Goal: Task Accomplishment & Management: Manage account settings

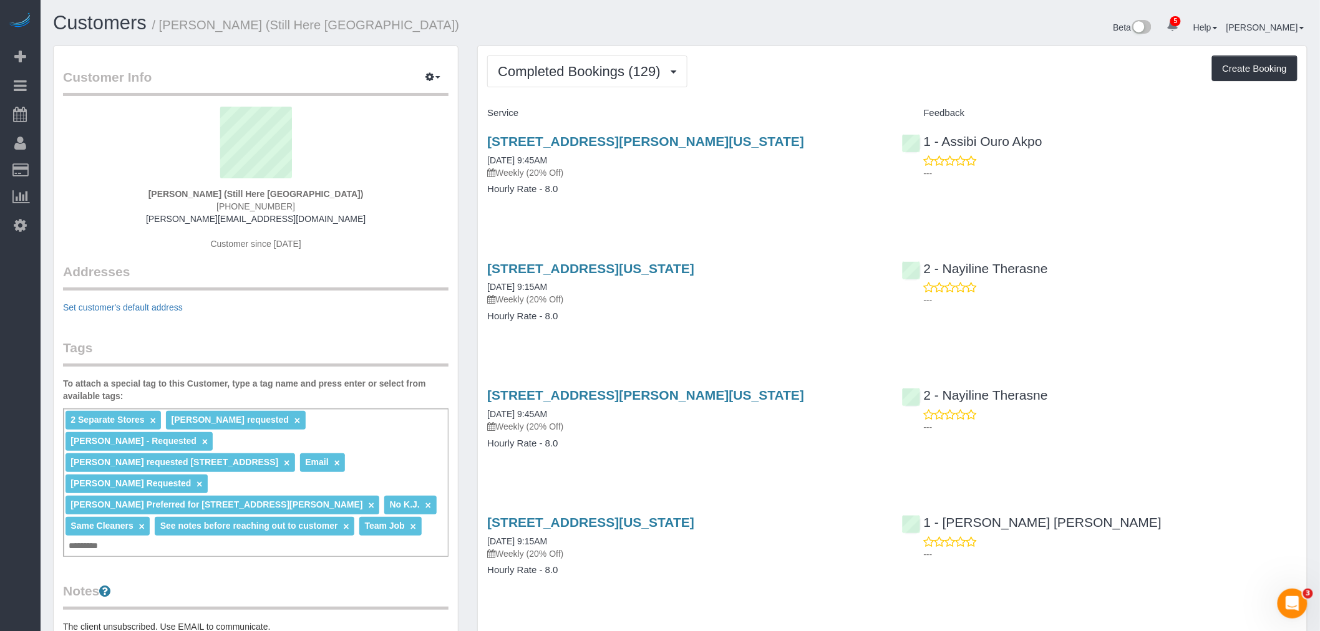
click at [591, 72] on span "Completed Bookings (129)" at bounding box center [582, 72] width 168 height 16
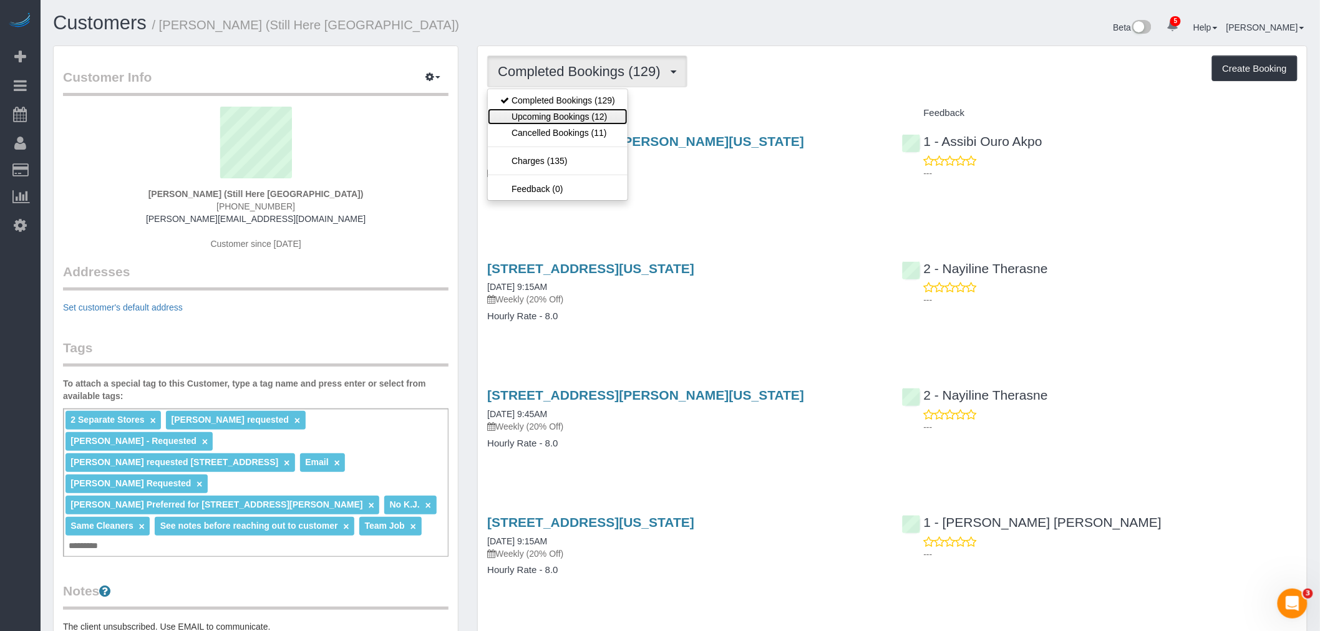
click at [591, 117] on link "Upcoming Bookings (12)" at bounding box center [558, 117] width 140 height 16
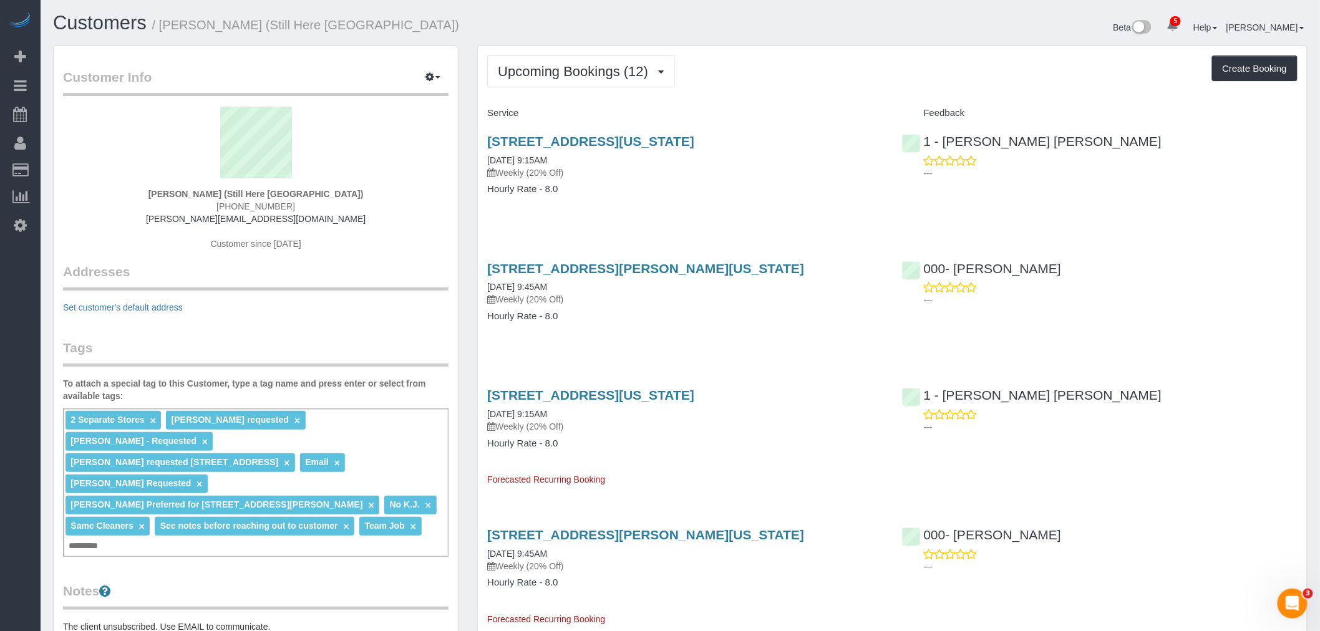
click at [834, 205] on div "905 Madison Avenue, New York, NY 10021 08/11/2025 9:15AM Weekly (20% Off) Hourl…" at bounding box center [685, 172] width 414 height 96
click at [610, 64] on span "Upcoming Bookings (12)" at bounding box center [576, 72] width 157 height 16
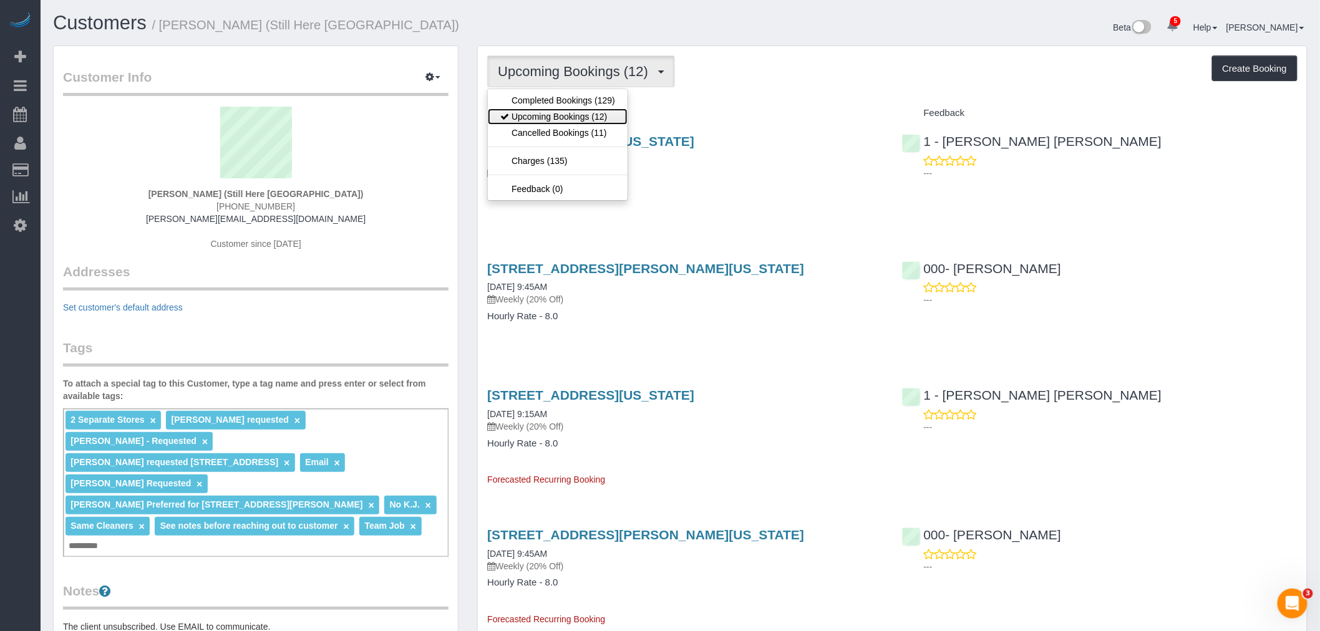
click at [606, 116] on link "Upcoming Bookings (12)" at bounding box center [558, 117] width 140 height 16
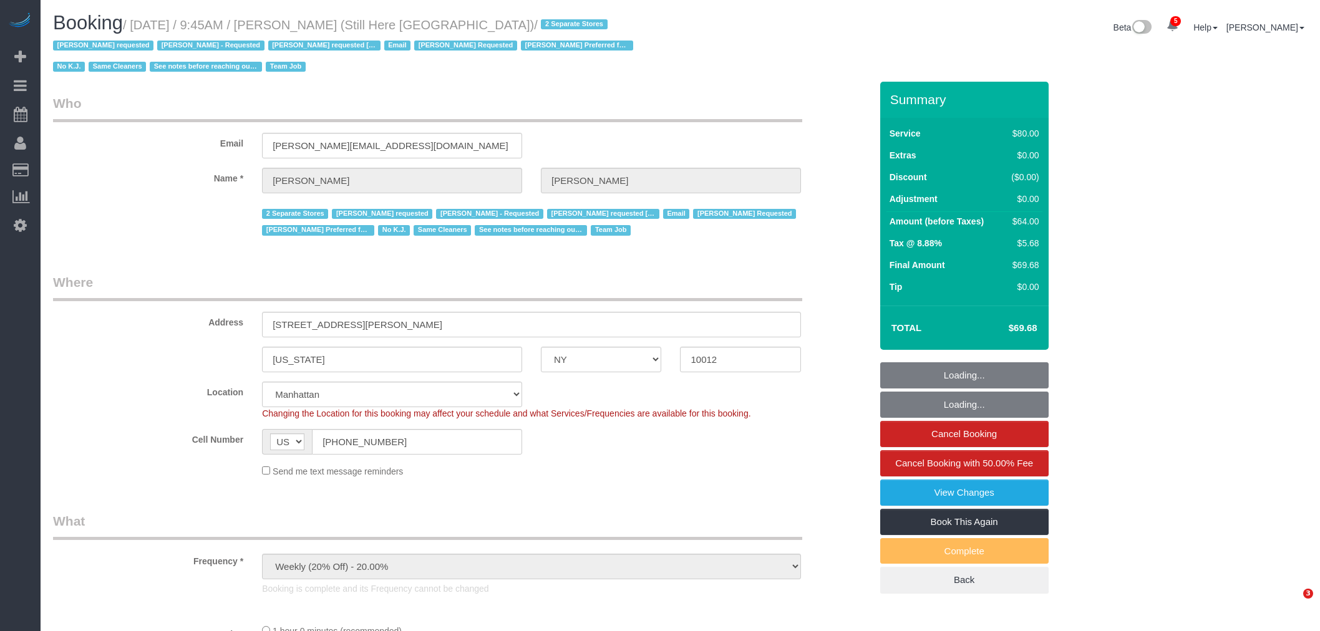
select select "NY"
select select "string:stripe-pm_1Oyz8t4VGloSiKo71skqOF54"
select select "number:89"
select select "number:90"
select select "number:15"
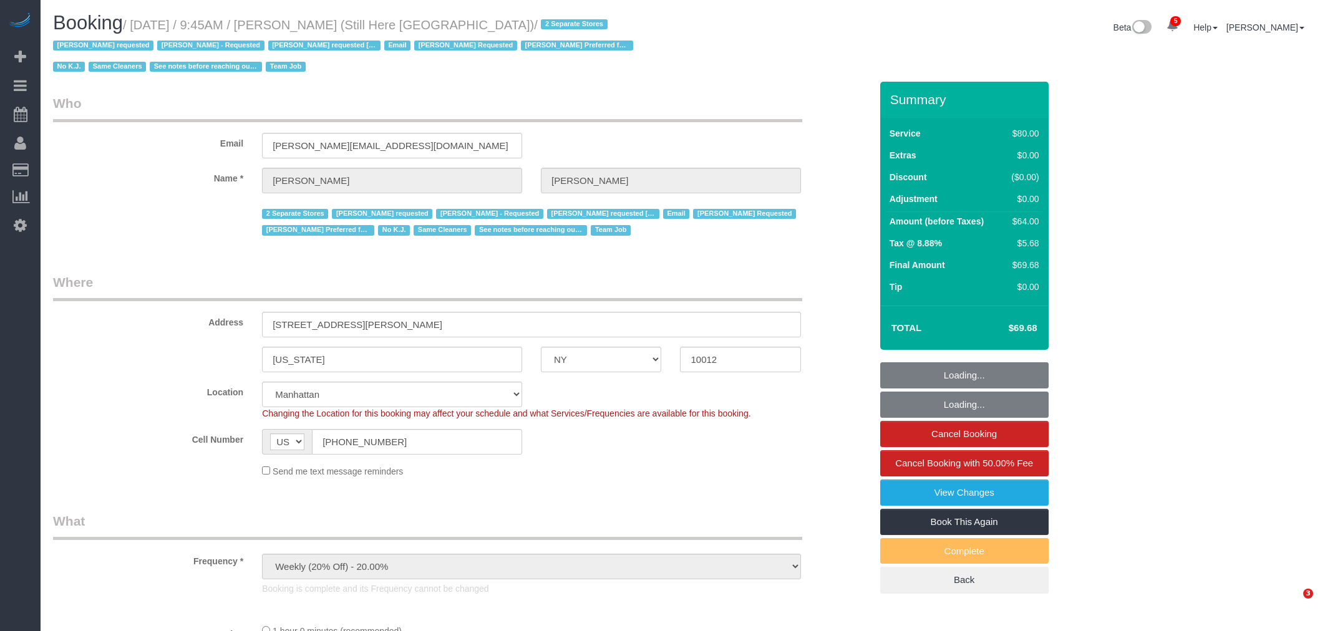
select select "number:5"
select select "object:884"
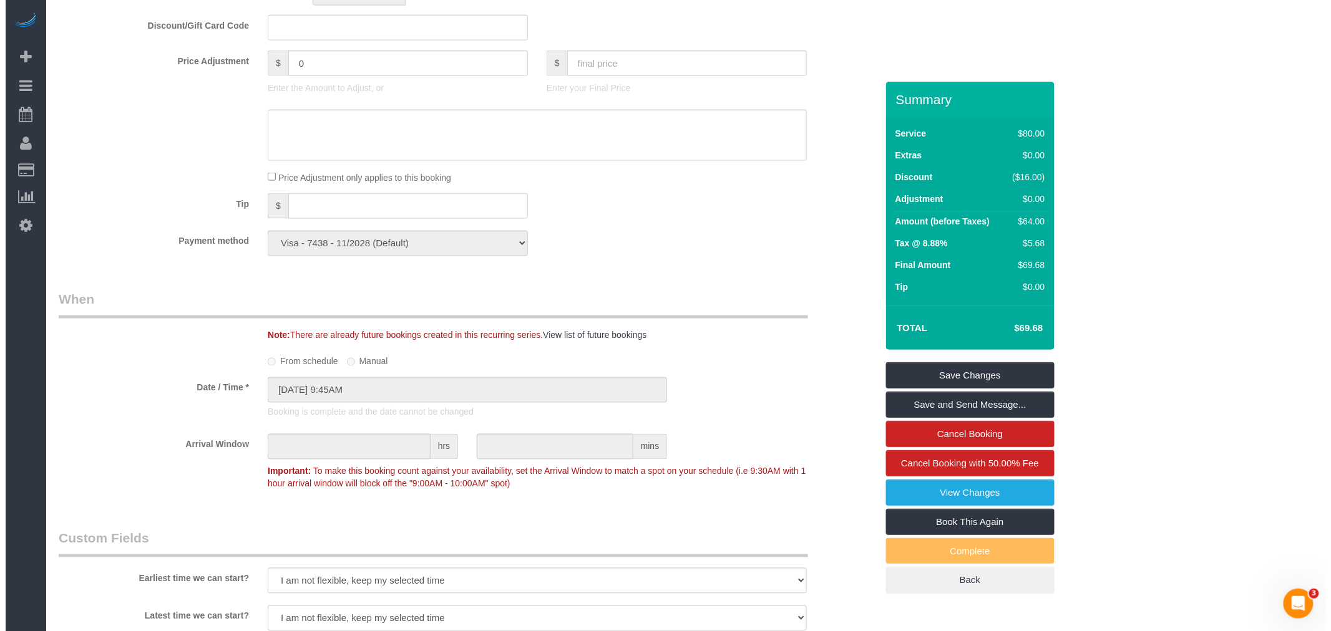
scroll to position [1178, 0]
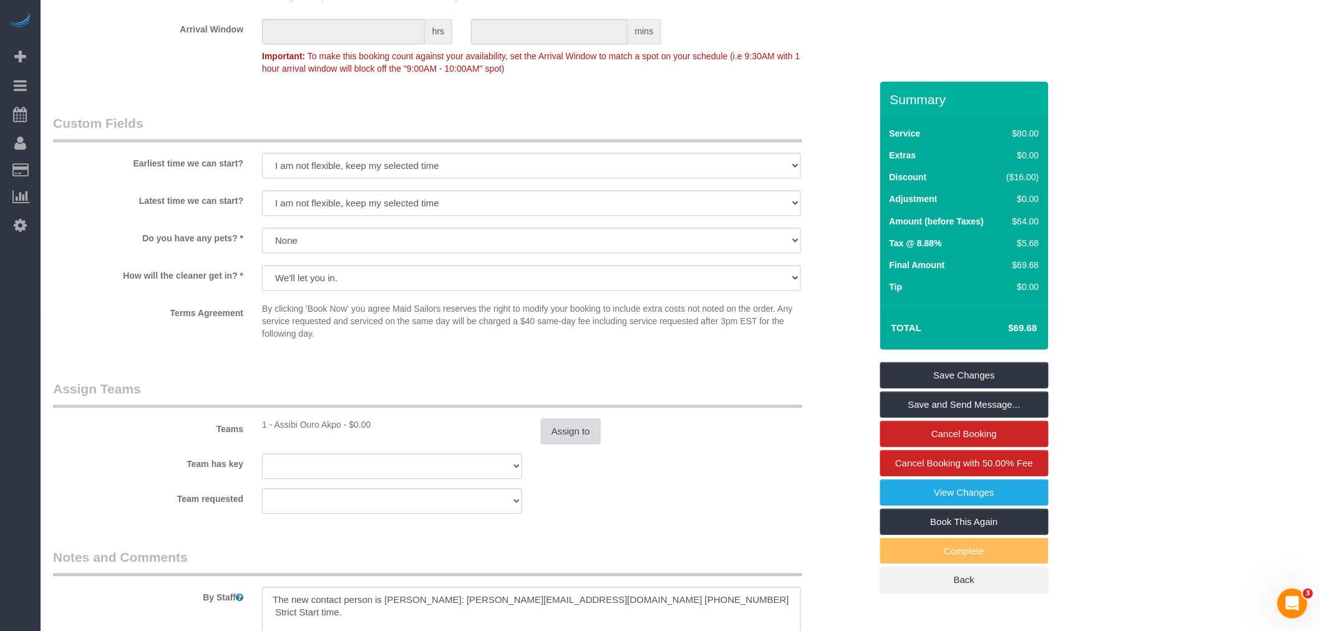
click at [583, 424] on button "Assign to" at bounding box center [571, 432] width 60 height 26
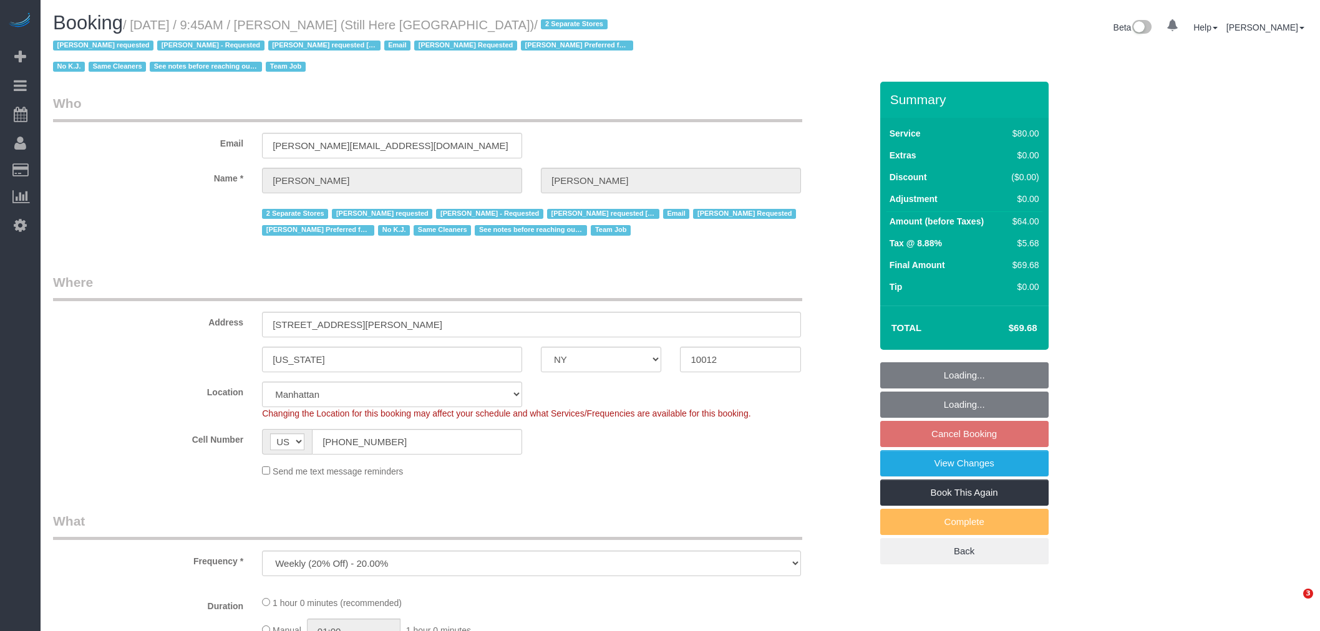
select select "NY"
select select "number:89"
select select "number:90"
select select "number:15"
select select "number:5"
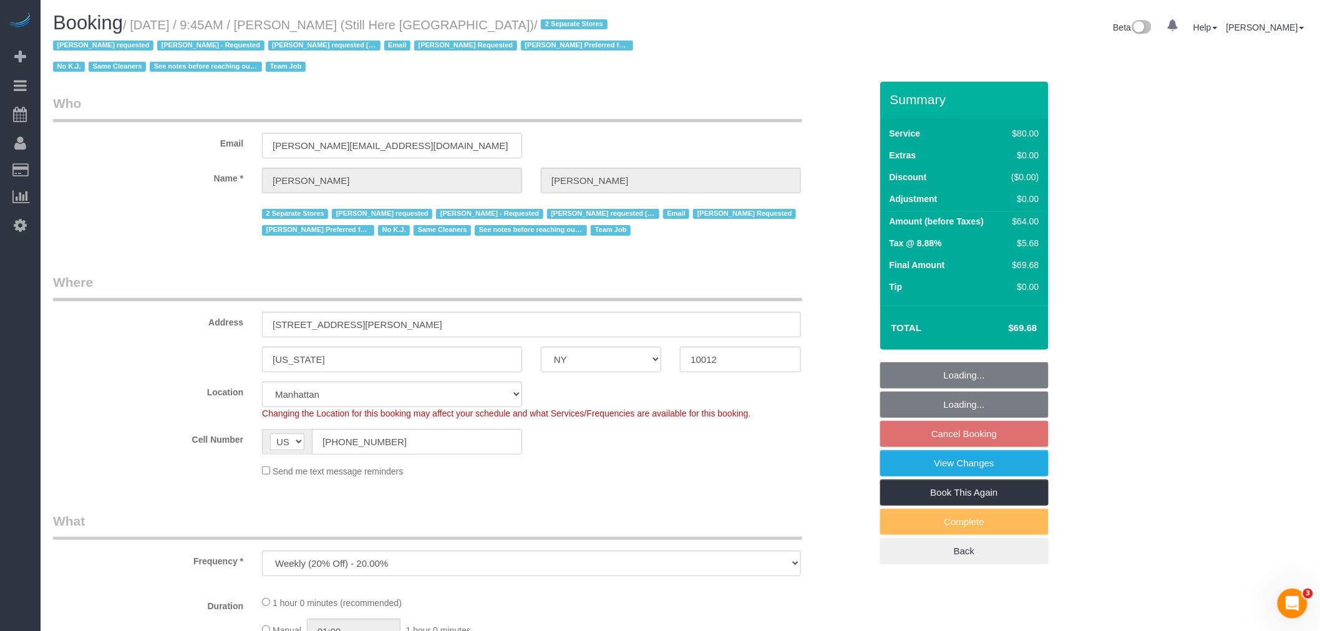
select select "object:856"
select select "string:stripe-pm_1Oyz8t4VGloSiKo71skqOF54"
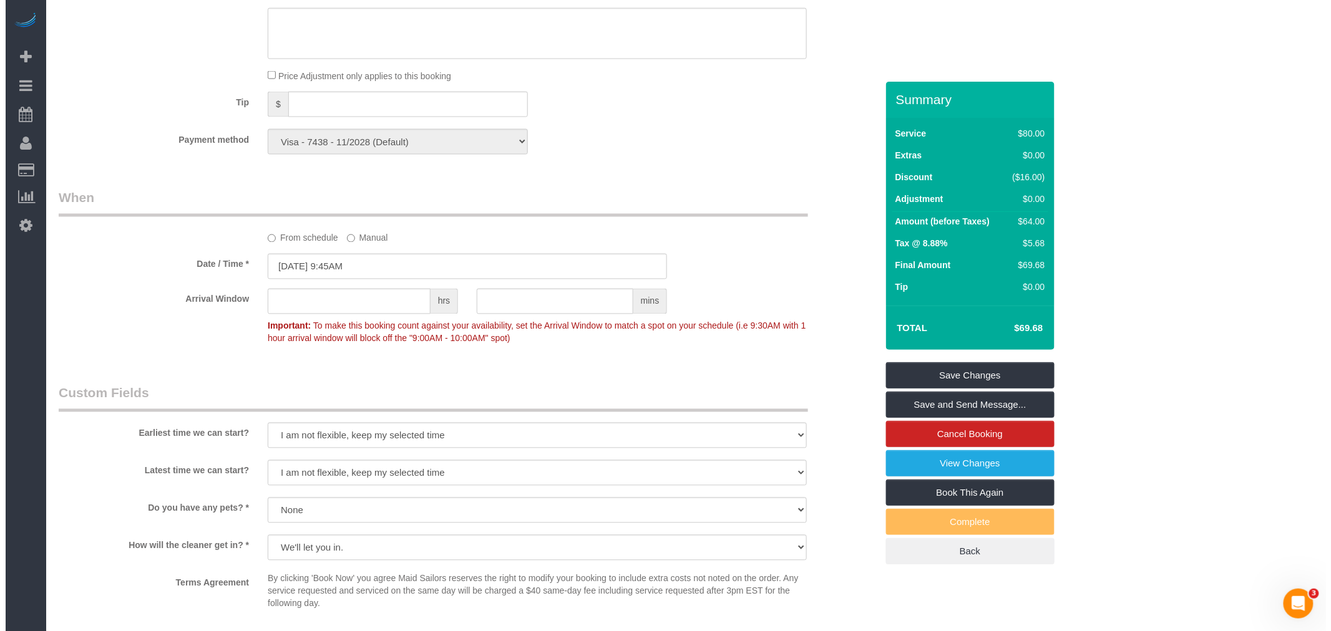
scroll to position [1109, 0]
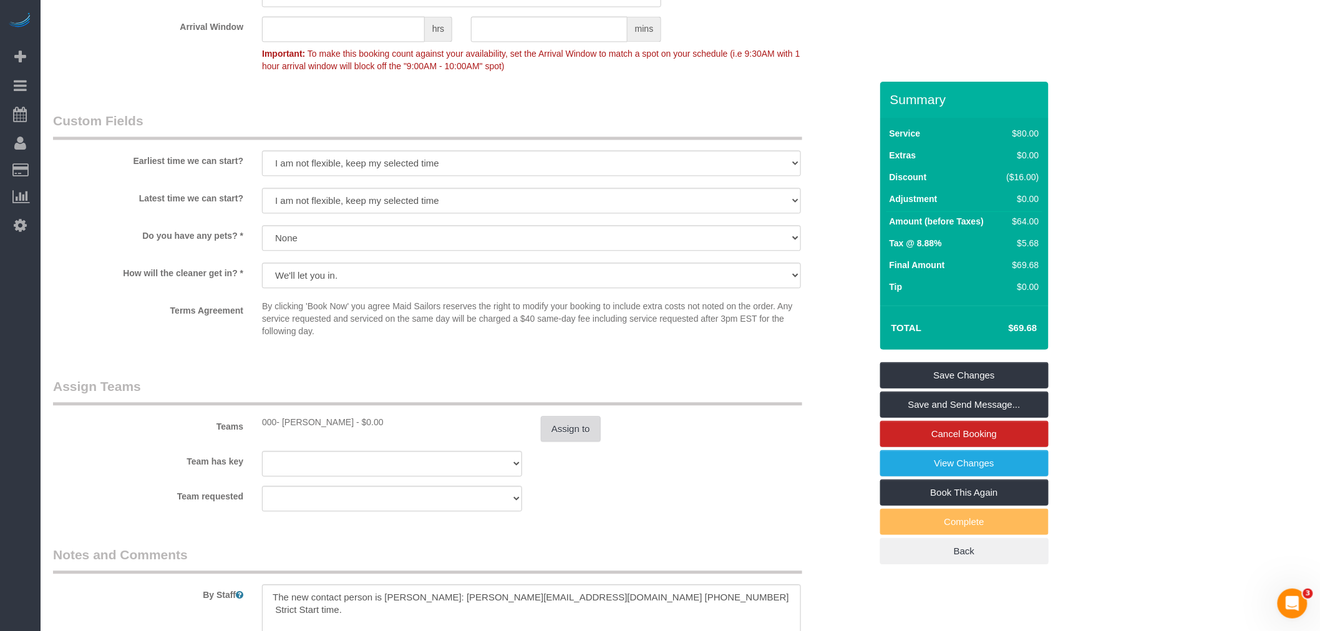
click at [551, 429] on button "Assign to" at bounding box center [571, 429] width 60 height 26
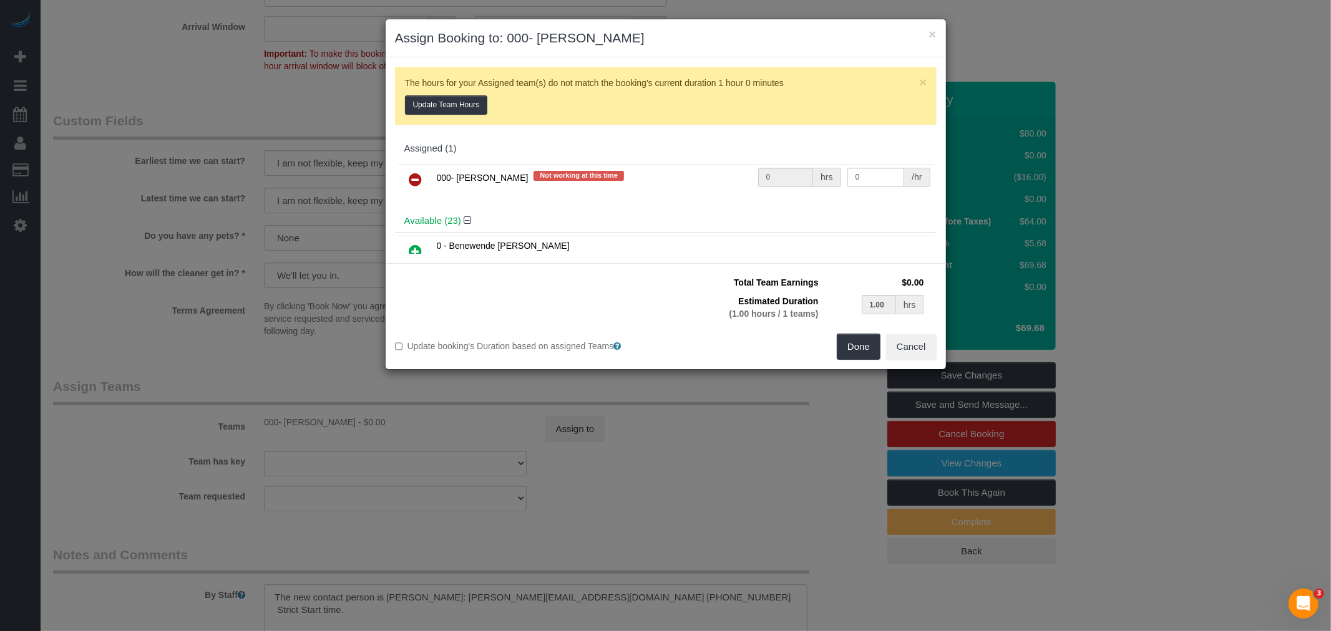
click at [410, 182] on icon at bounding box center [415, 179] width 13 height 15
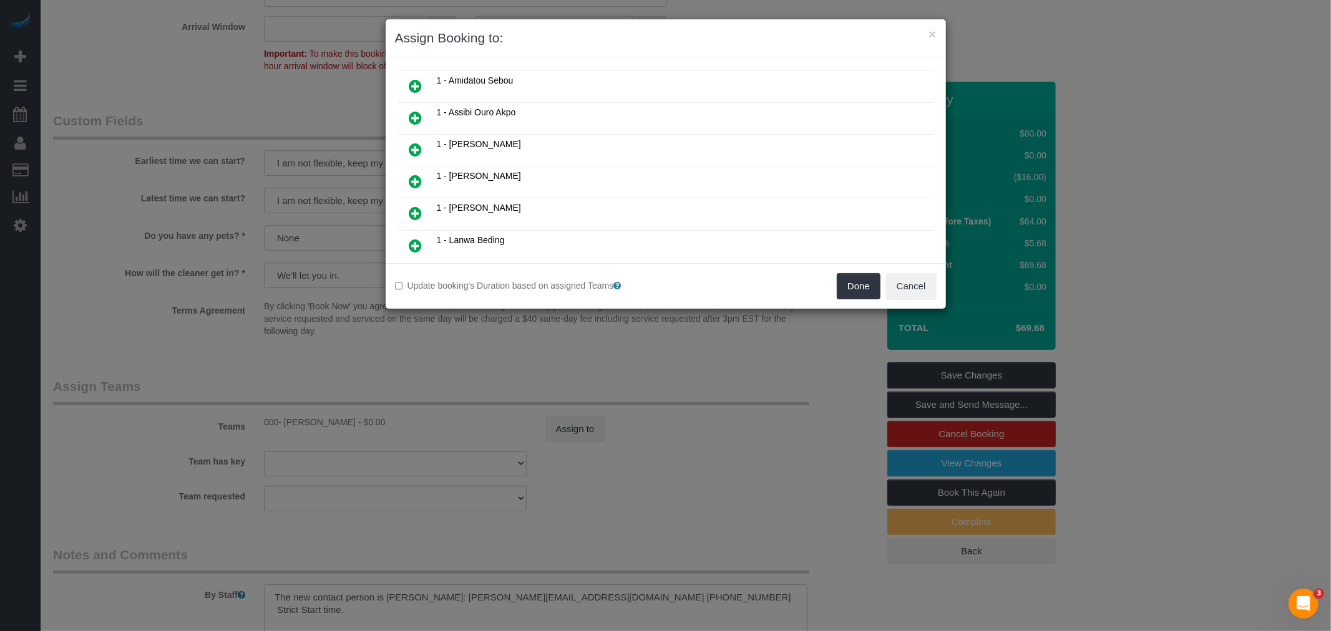
scroll to position [277, 0]
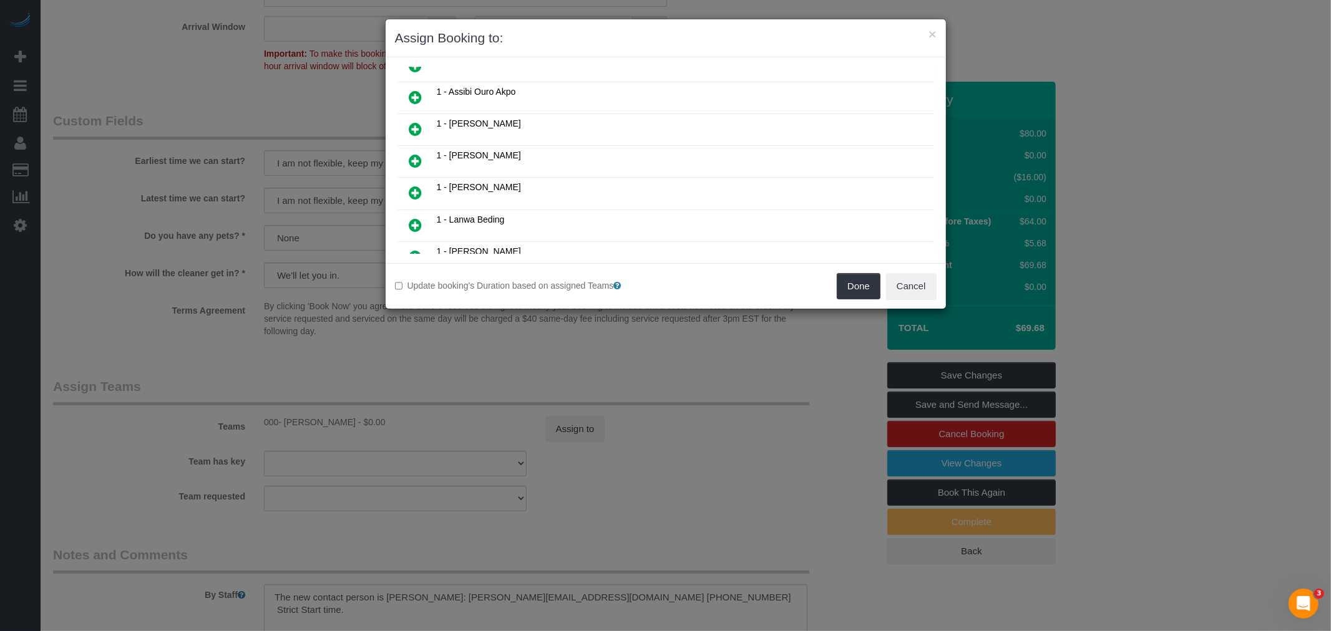
click at [414, 90] on icon at bounding box center [415, 97] width 13 height 15
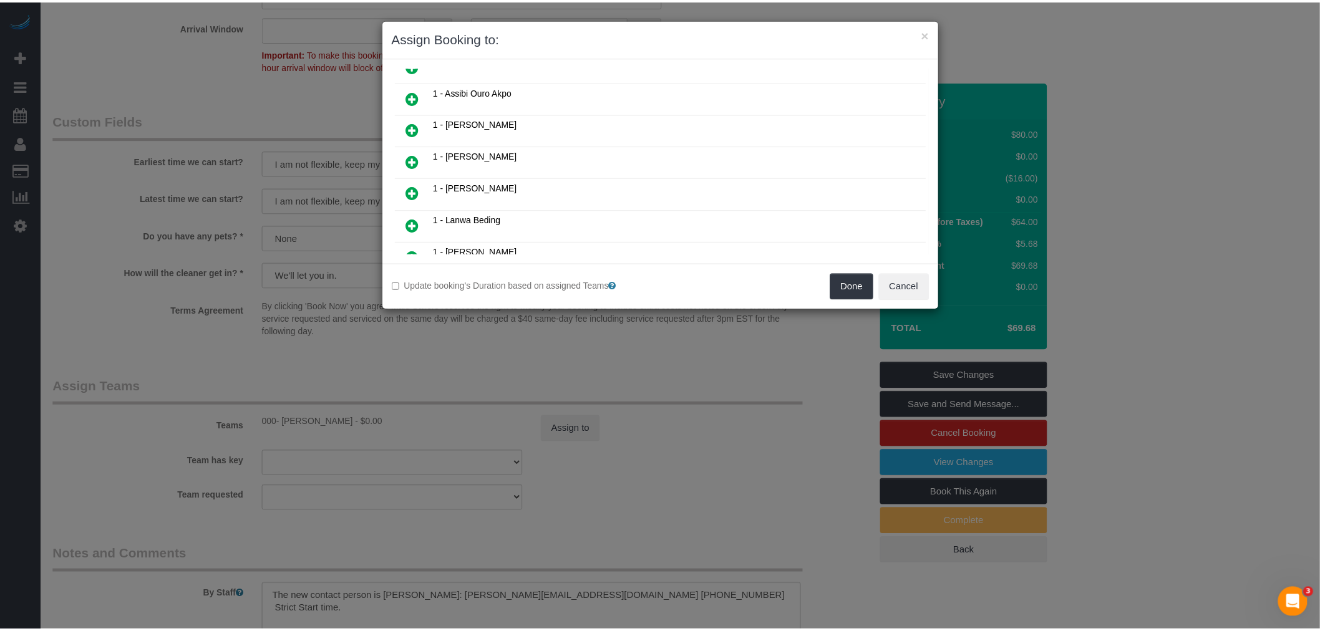
scroll to position [307, 0]
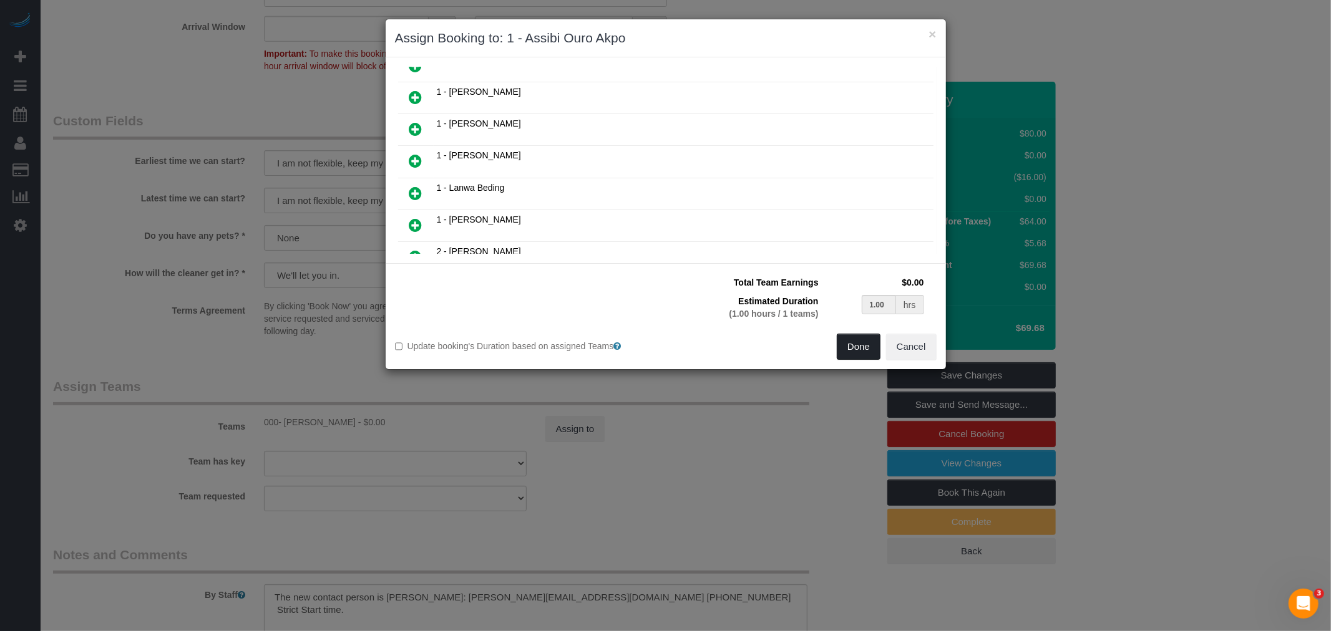
click at [864, 357] on button "Done" at bounding box center [859, 347] width 44 height 26
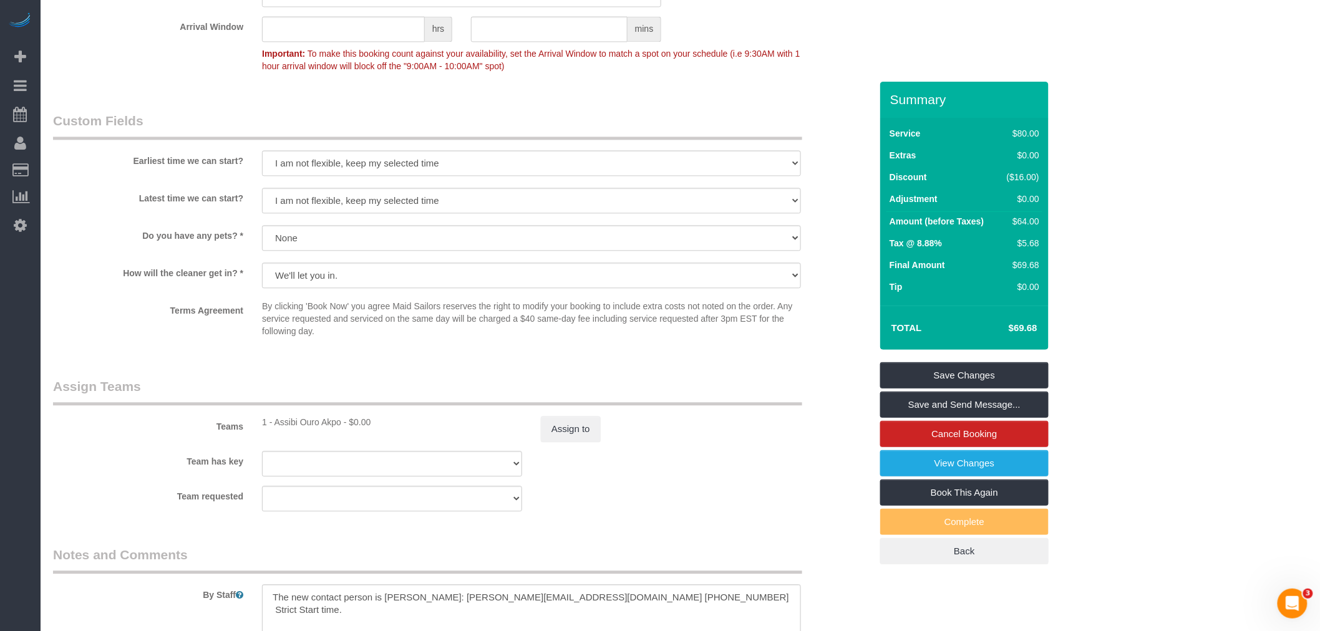
click at [962, 358] on div "Summary Service $80.00 Extras $0.00 Discount ($16.00) Adjustment $0.00 Amount (…" at bounding box center [964, 336] width 168 height 508
click at [940, 375] on link "Save Changes" at bounding box center [964, 375] width 168 height 26
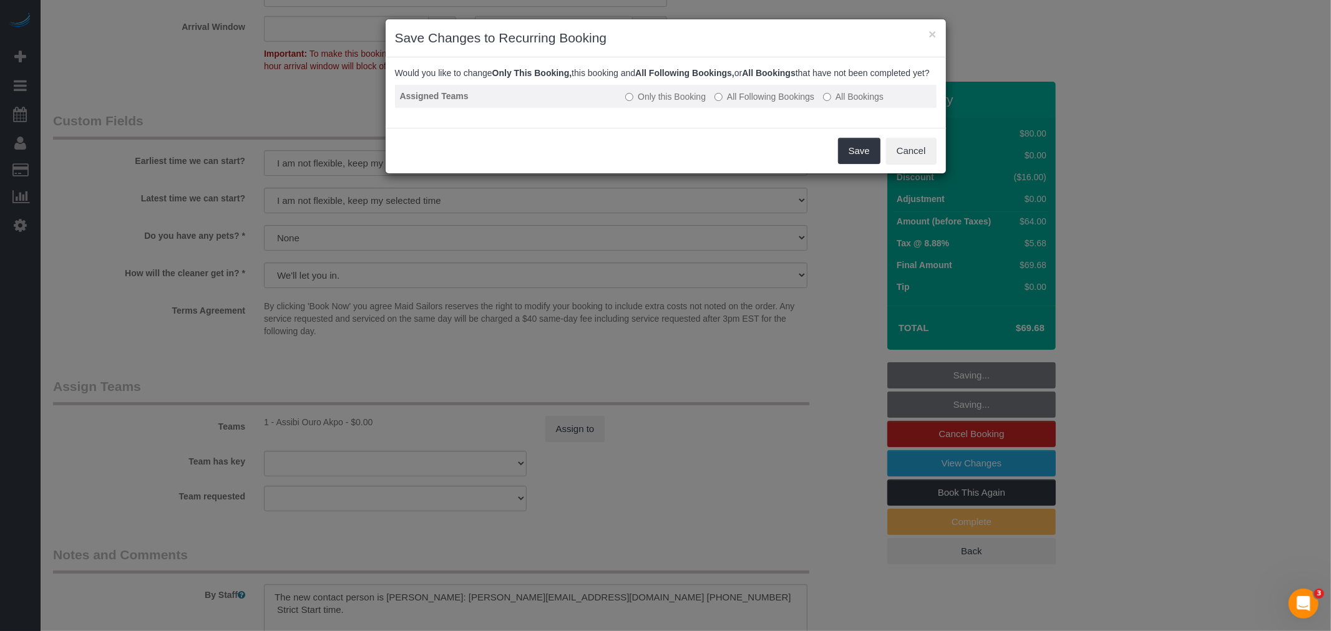
drag, startPoint x: 758, startPoint y: 107, endPoint x: 765, endPoint y: 115, distance: 10.2
click at [757, 103] on label "All Following Bookings" at bounding box center [764, 96] width 100 height 12
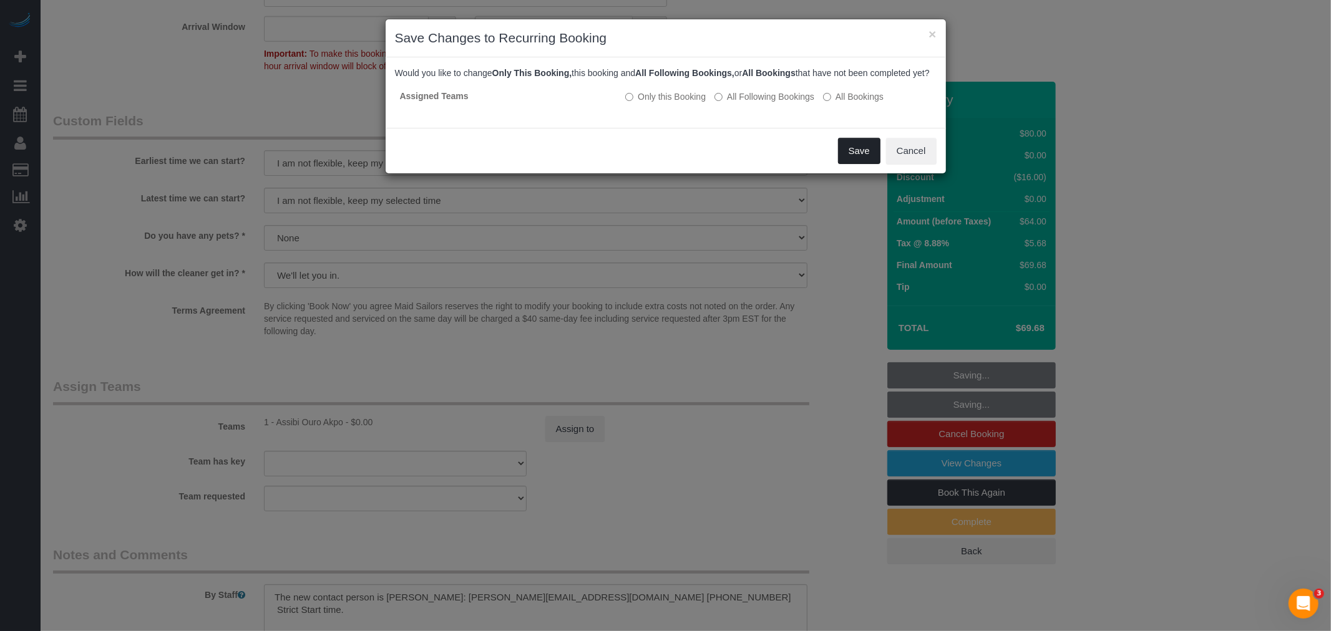
click at [855, 160] on button "Save" at bounding box center [859, 151] width 42 height 26
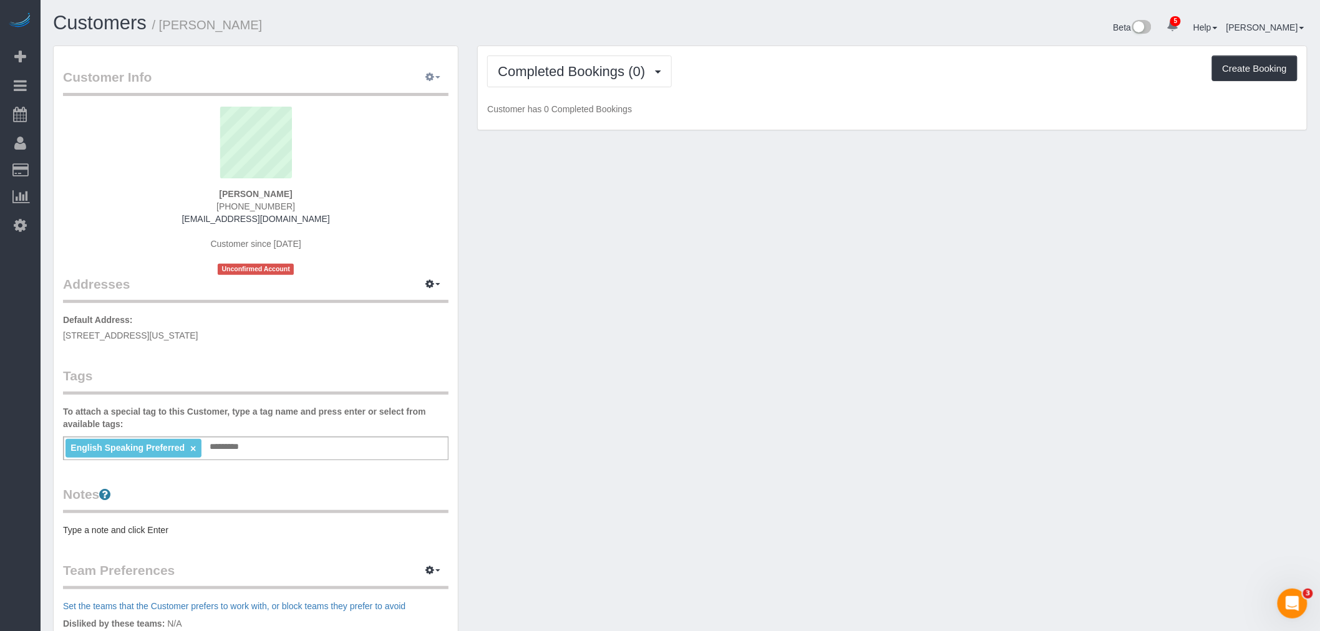
click at [429, 79] on icon "button" at bounding box center [429, 76] width 9 height 7
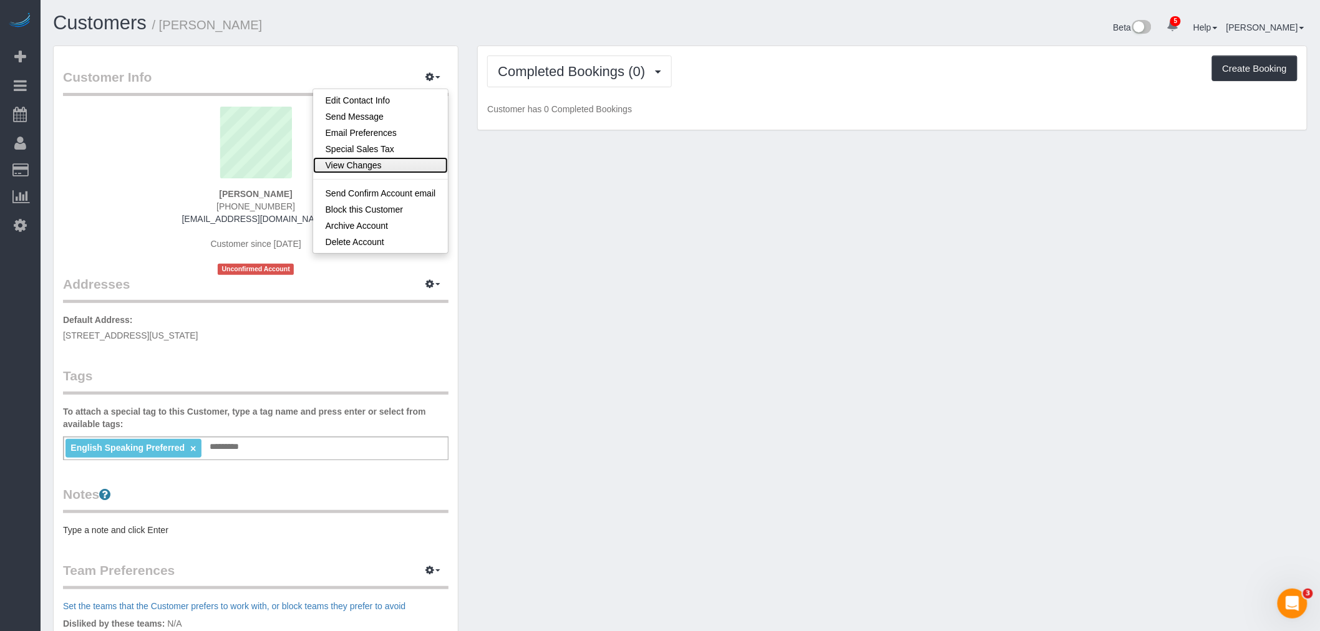
click at [388, 163] on link "View Changes" at bounding box center [380, 165] width 135 height 16
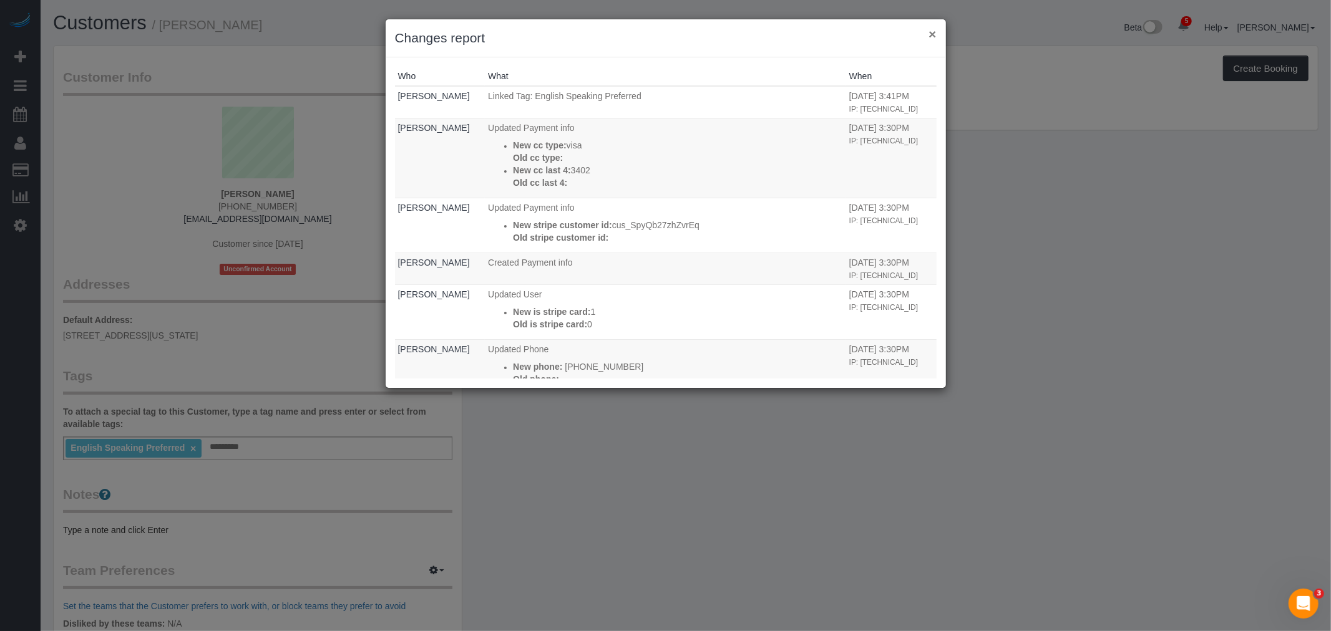
click at [931, 37] on button "×" at bounding box center [931, 33] width 7 height 13
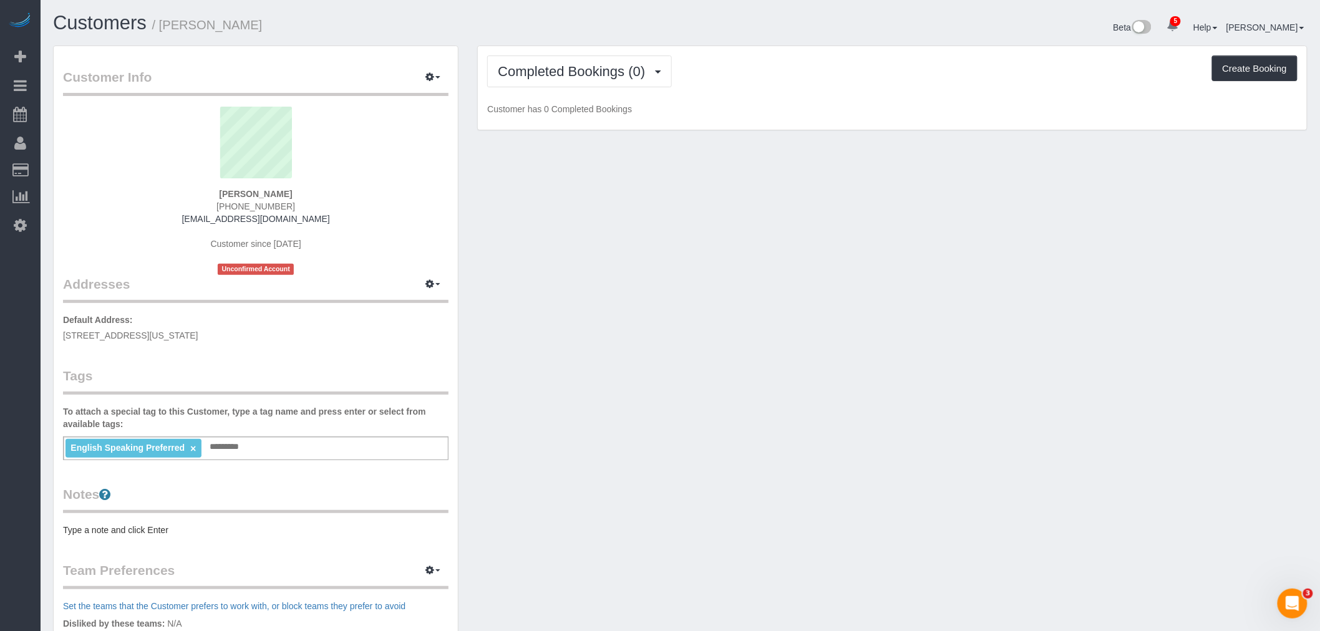
drag, startPoint x: 273, startPoint y: 437, endPoint x: 283, endPoint y: 437, distance: 10.0
click at [273, 437] on div "English Speaking Preferred × Add a tag" at bounding box center [256, 449] width 386 height 24
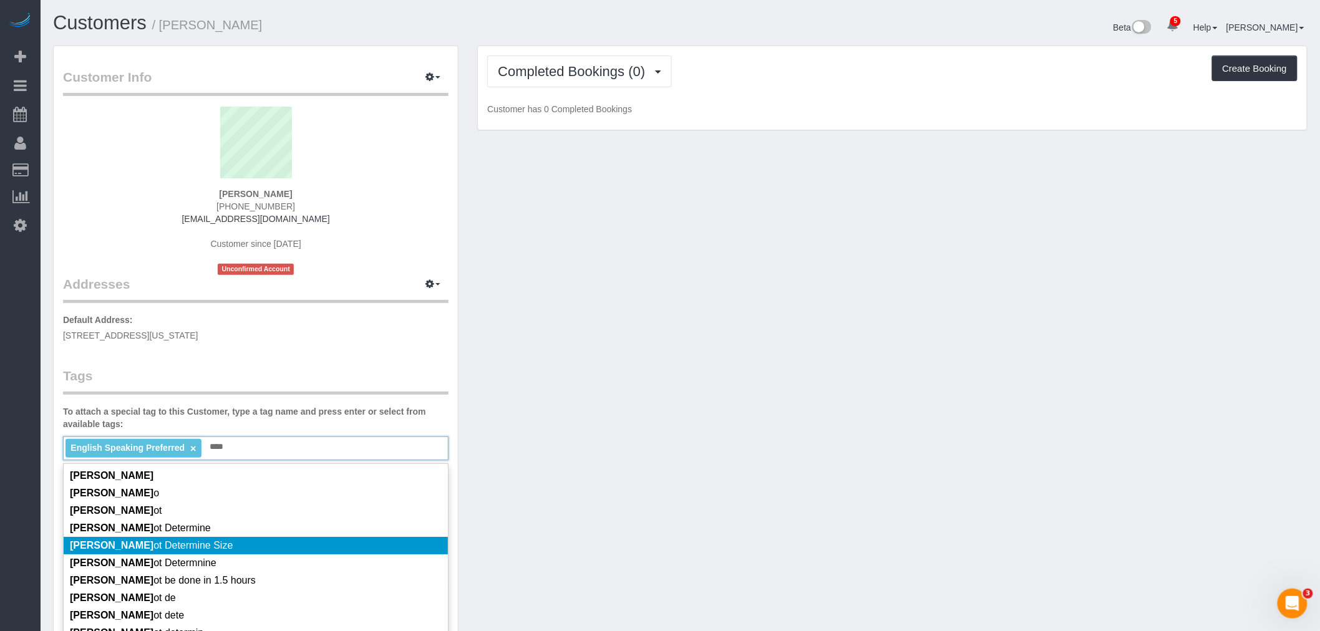
type input "****"
click at [283, 540] on li "Cann ot Determine Size" at bounding box center [256, 545] width 384 height 17
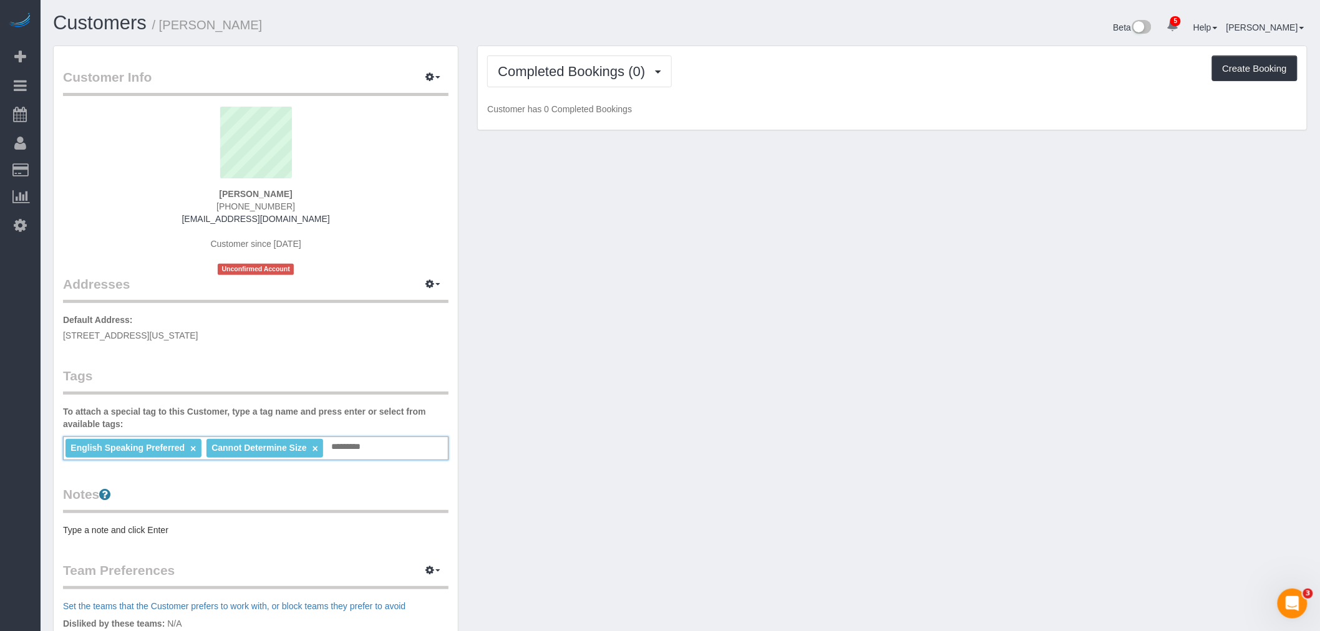
click at [163, 528] on pre "Type a note and click Enter" at bounding box center [256, 530] width 386 height 12
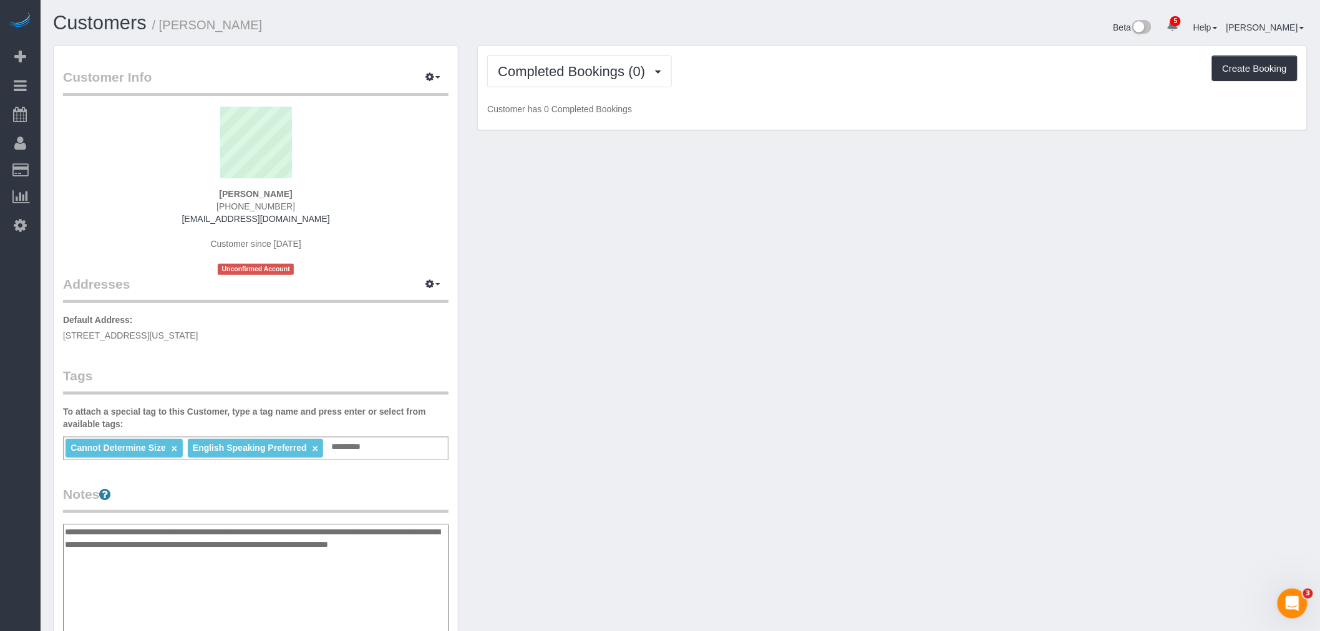
type textarea "**********"
click at [587, 508] on div "Customer Info Edit Contact Info Send Message Email Preferences Special Sales Ta…" at bounding box center [680, 518] width 1273 height 945
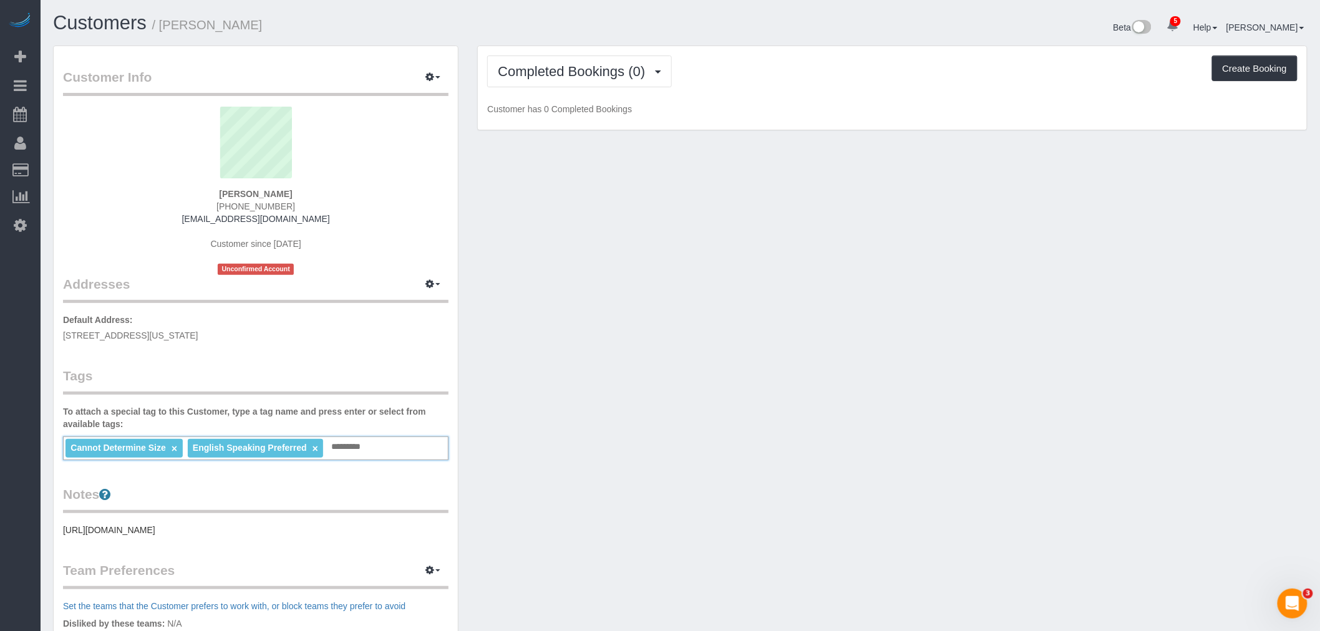
click at [364, 447] on input "text" at bounding box center [349, 447] width 42 height 16
type input "*"
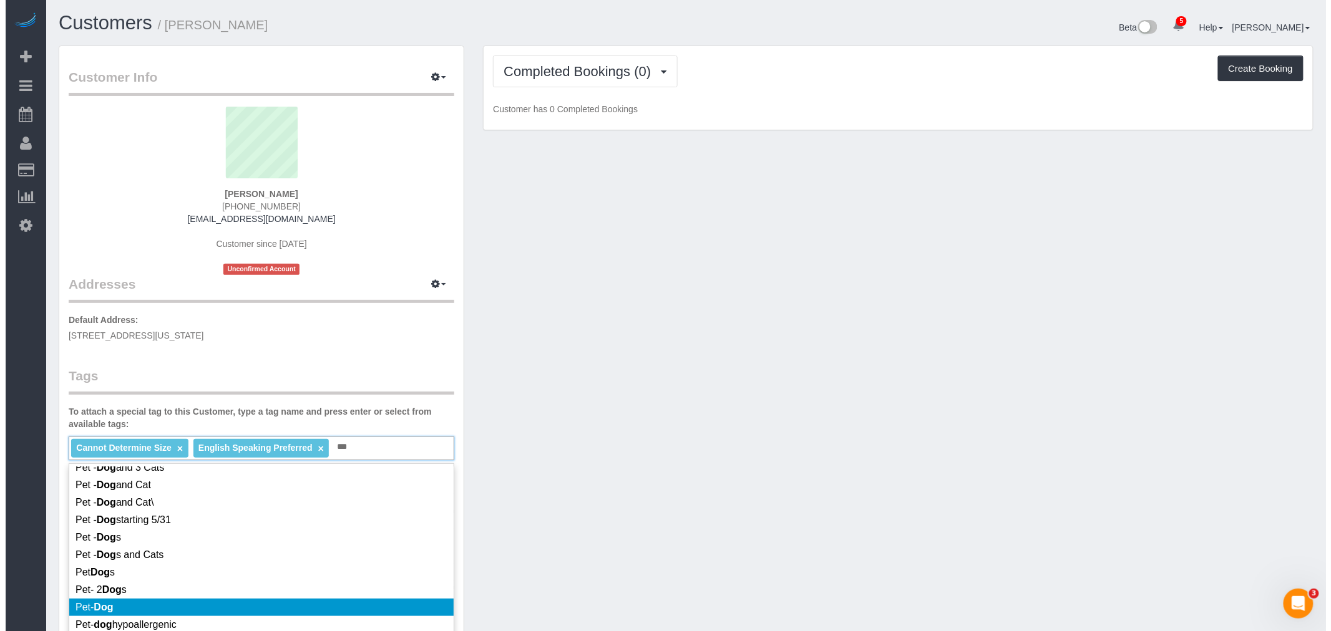
scroll to position [206, 0]
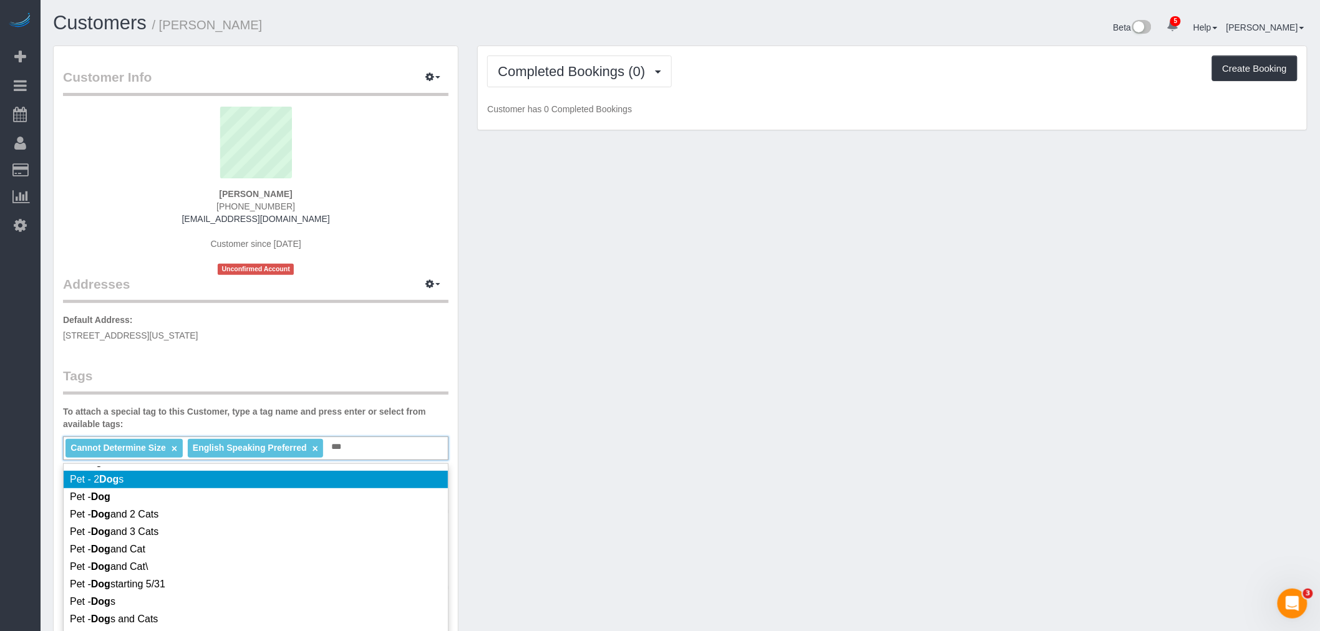
type input "***"
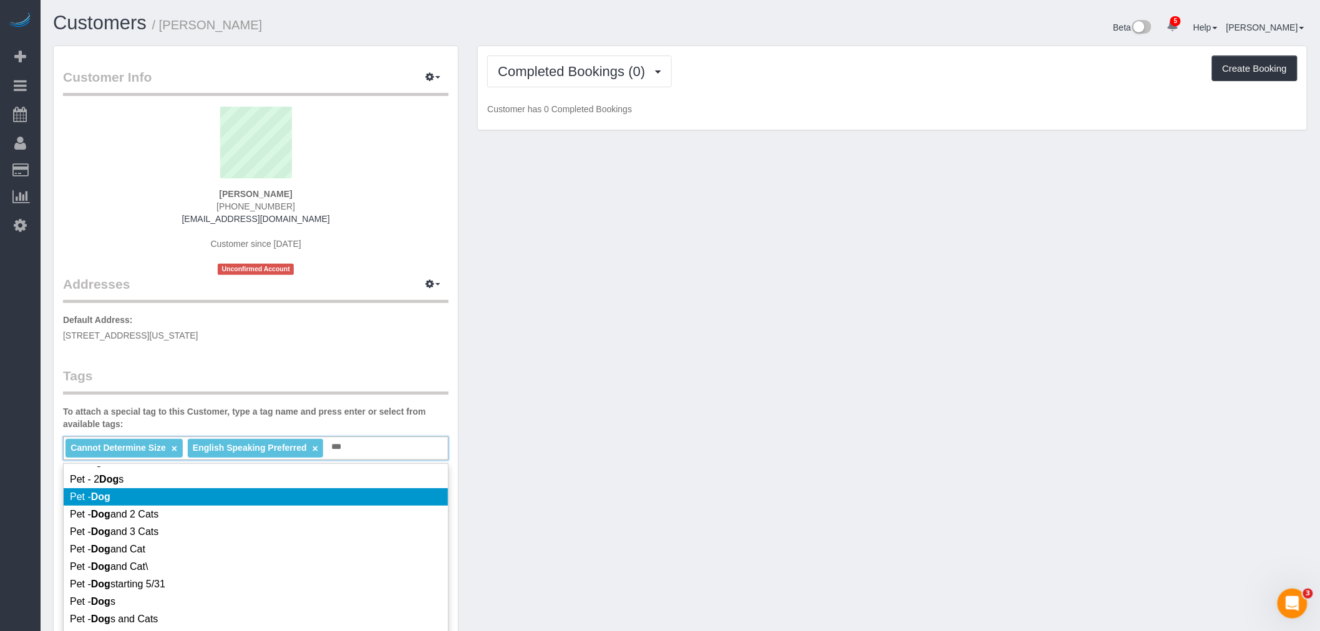
click at [228, 491] on li "Pet - Dog" at bounding box center [256, 496] width 384 height 17
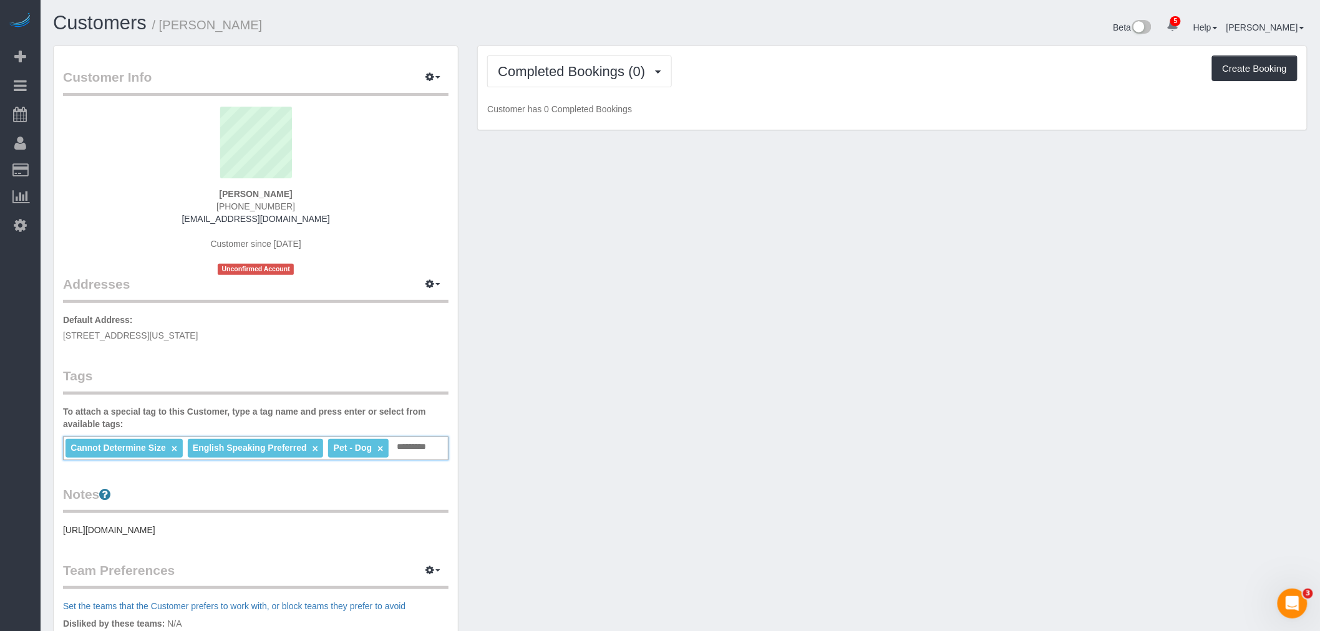
click at [619, 412] on div "Customer Info Edit Contact Info Send Message Email Preferences Special Sales Ta…" at bounding box center [680, 459] width 1273 height 826
click at [433, 288] on icon "button" at bounding box center [429, 283] width 9 height 7
click at [420, 304] on button "Manage Addresses" at bounding box center [397, 307] width 101 height 17
select select "NY"
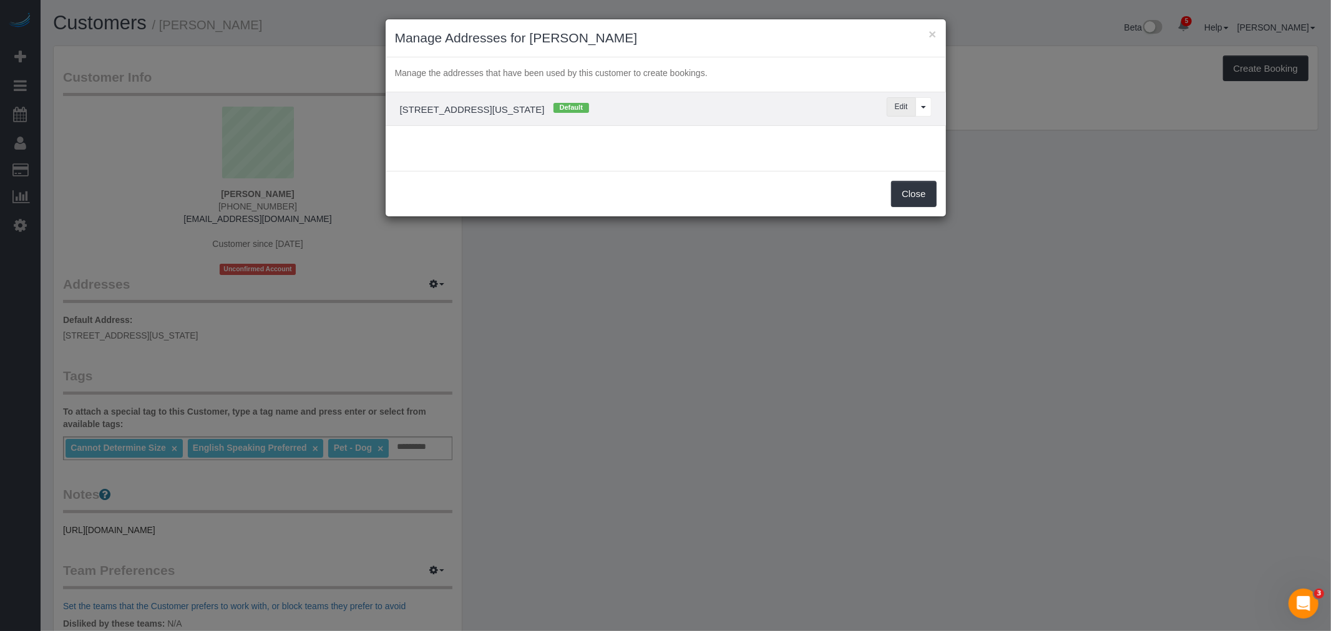
drag, startPoint x: 903, startPoint y: 110, endPoint x: 737, endPoint y: 178, distance: 178.5
click at [903, 110] on button "Edit" at bounding box center [900, 106] width 29 height 19
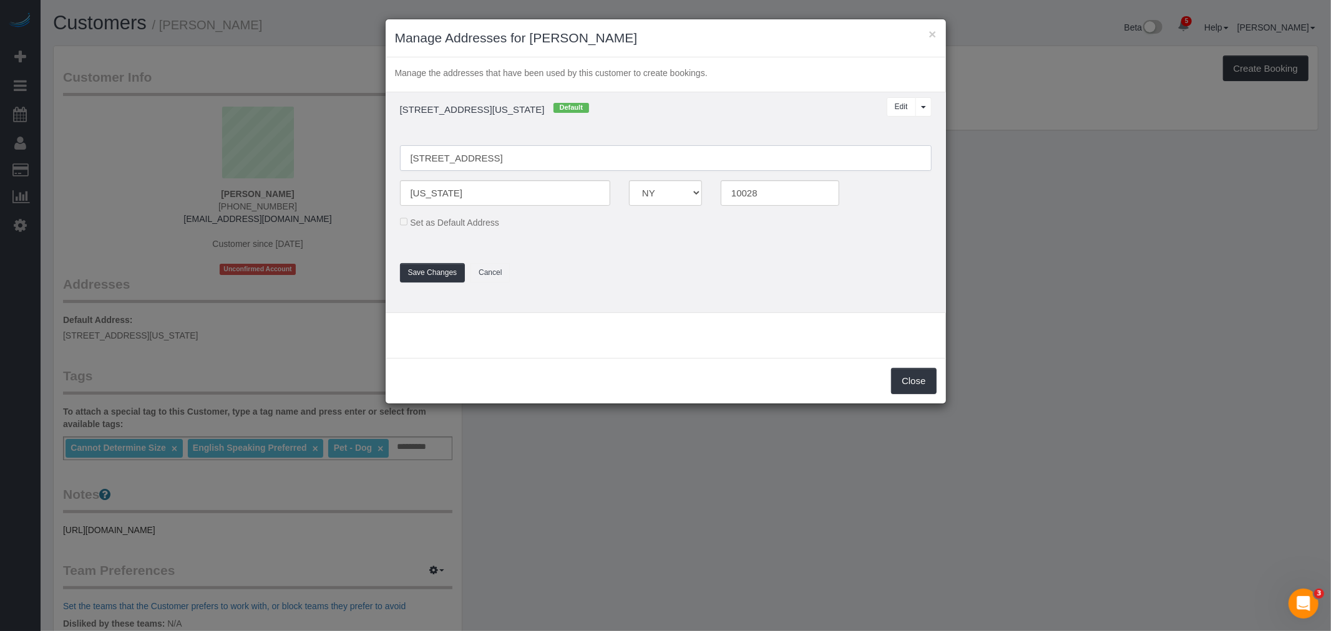
click at [484, 159] on input "7 East 85th Street Apt 6D" at bounding box center [666, 158] width 532 height 26
type input "7 East 85th Street, Apt. 6D"
click at [429, 272] on button "Save Changes" at bounding box center [433, 272] width 66 height 19
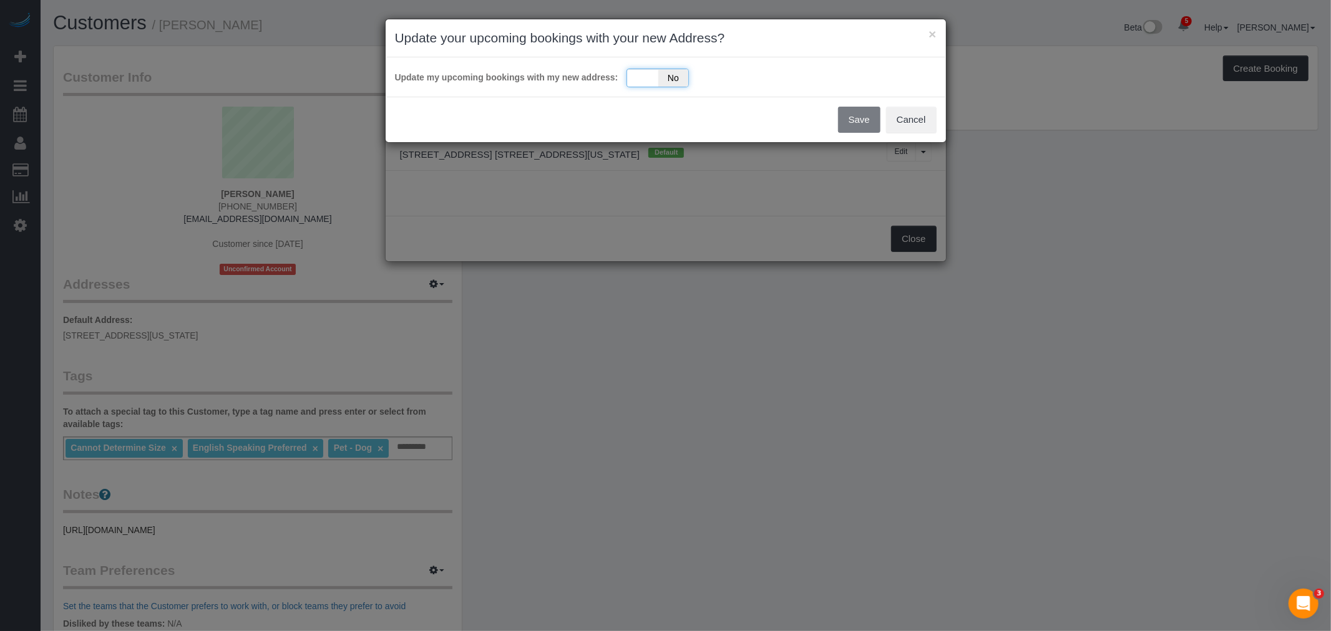
click at [641, 74] on div "Yes No" at bounding box center [657, 78] width 62 height 19
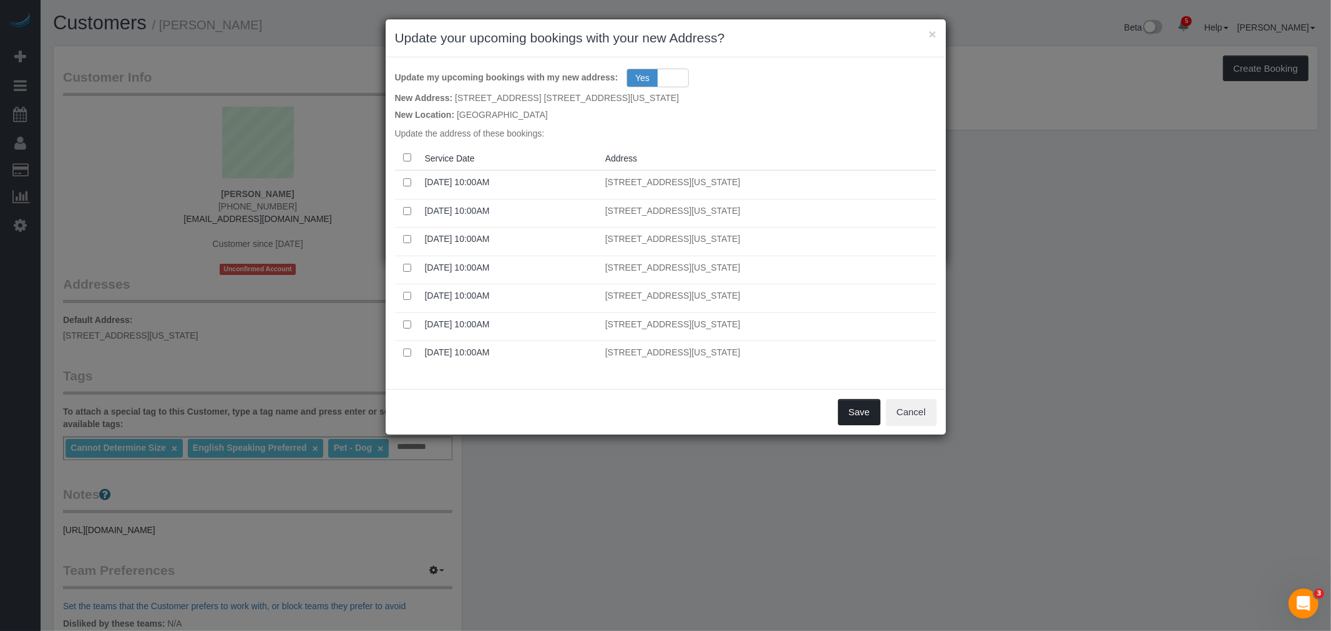
click at [857, 420] on button "Save" at bounding box center [859, 412] width 42 height 26
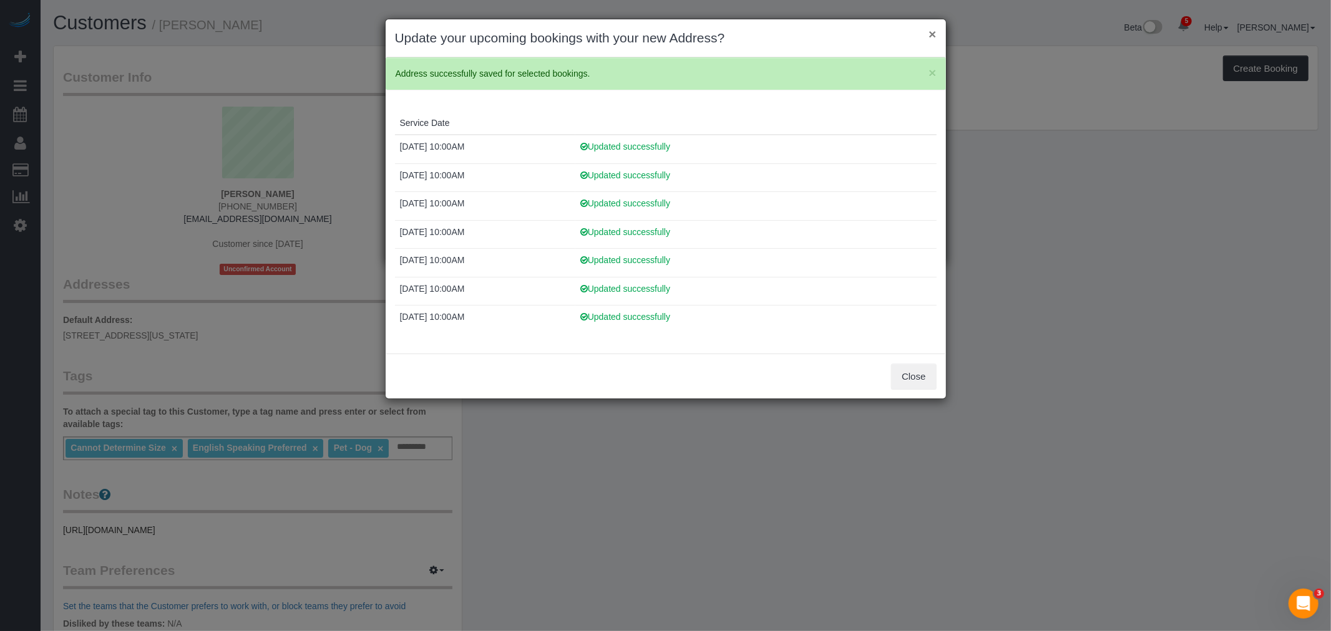
drag, startPoint x: 932, startPoint y: 34, endPoint x: 1073, endPoint y: 98, distance: 154.9
click at [932, 34] on button "×" at bounding box center [931, 33] width 7 height 13
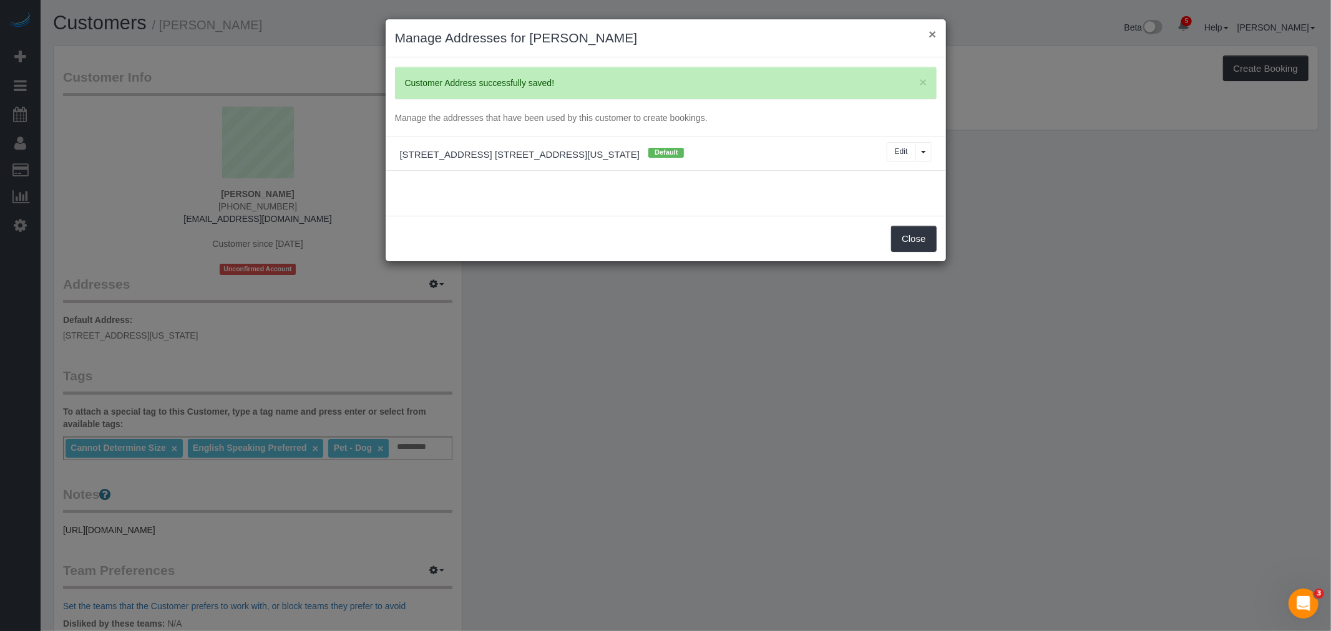
click at [933, 32] on button "×" at bounding box center [931, 33] width 7 height 13
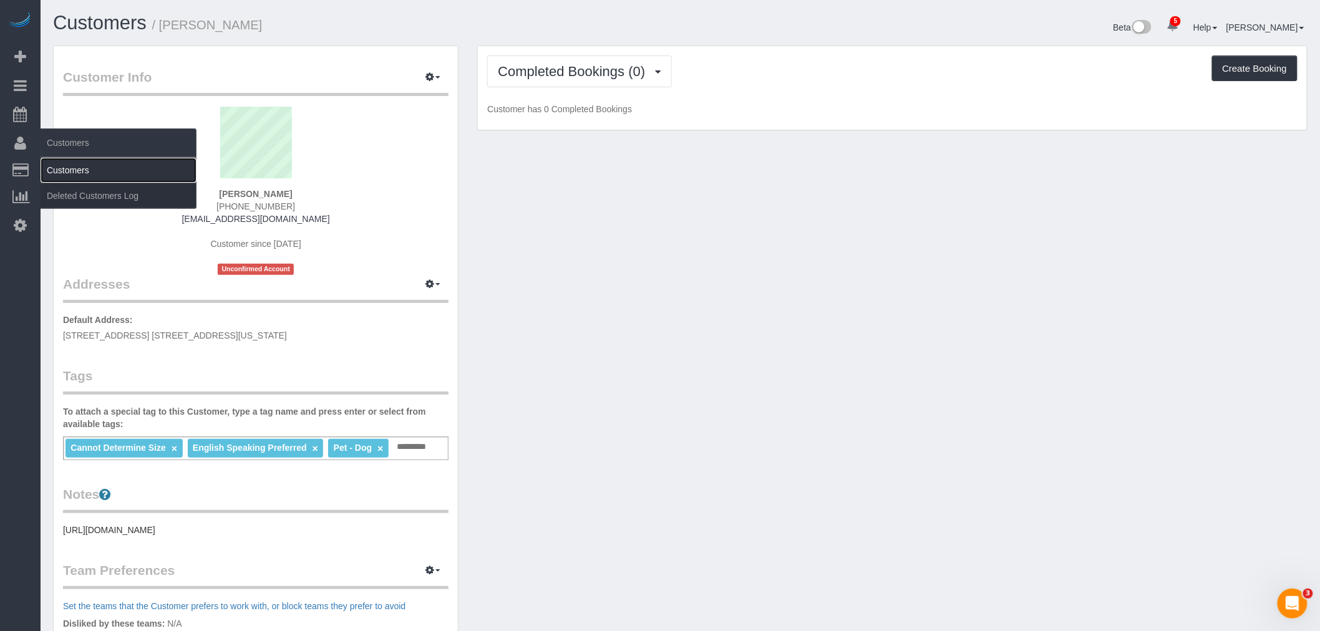
click at [69, 161] on link "Customers" at bounding box center [119, 170] width 156 height 25
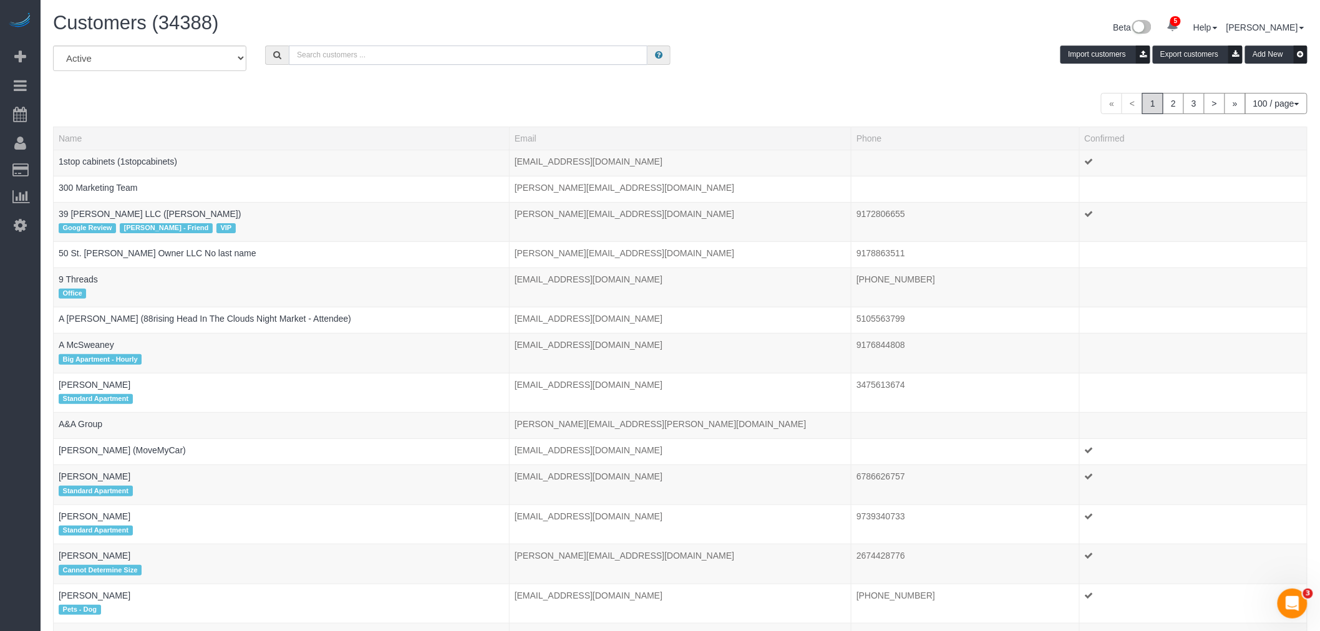
click at [420, 54] on input "text" at bounding box center [468, 55] width 359 height 19
paste input "Joseph Pitsenbarger"
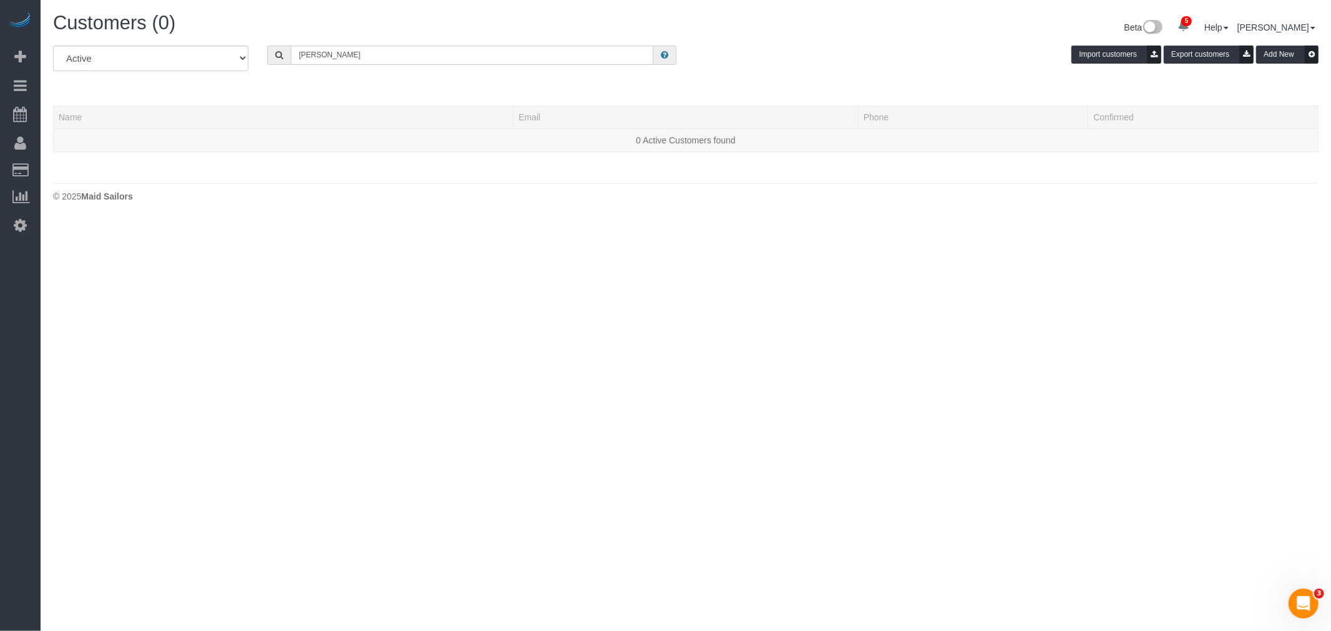
type input "Joseph Pitsenbarger"
click at [406, 61] on input "Joseph Pitsenbarger" at bounding box center [472, 55] width 362 height 19
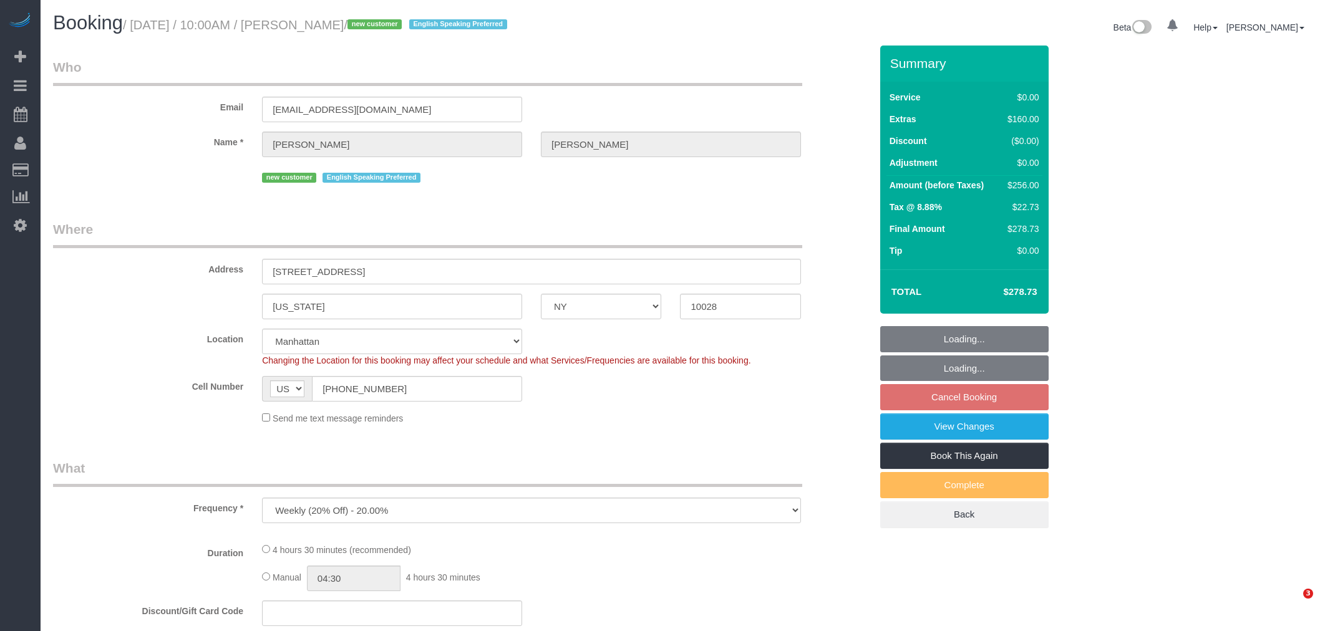
select select "NY"
select select "number:57"
select select "number:76"
select select "number:13"
select select "number:5"
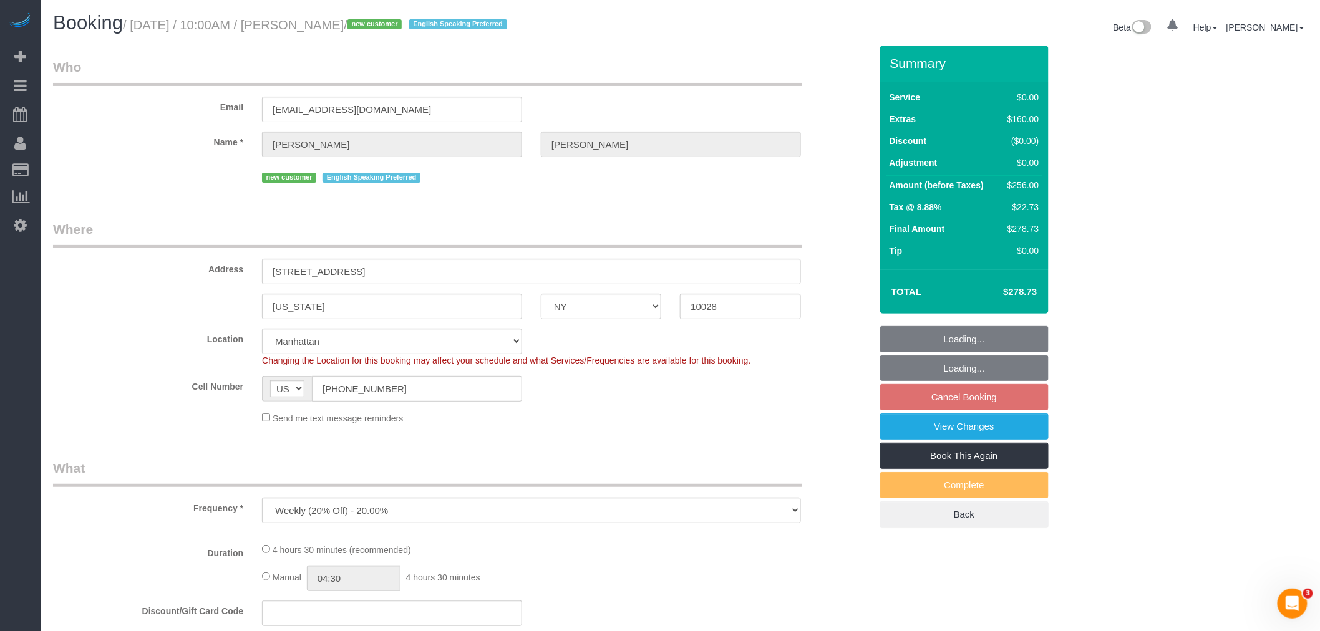
select select "spot3"
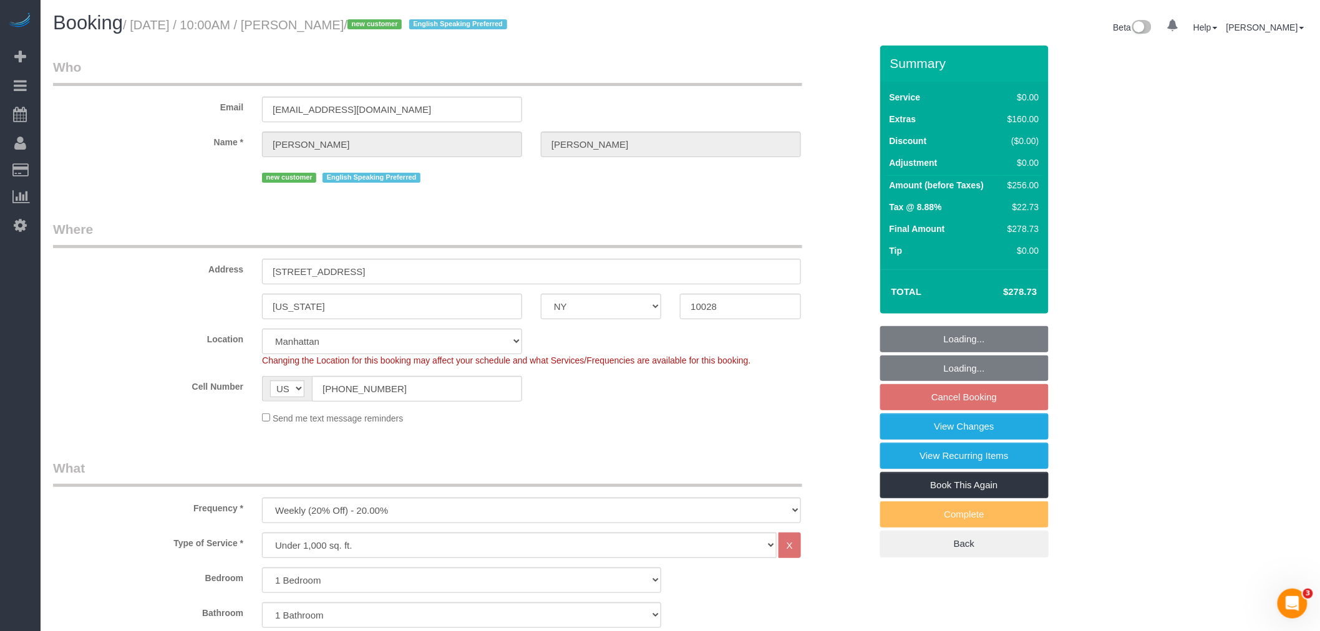
select select "object:927"
select select "1"
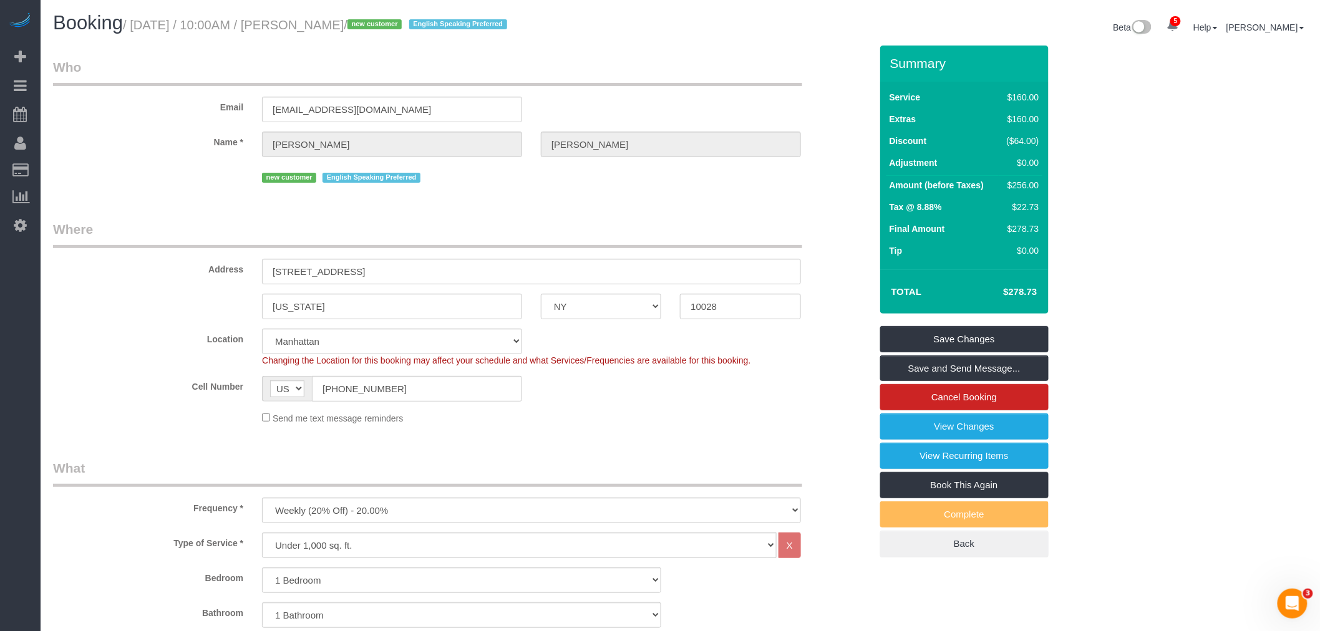
click at [648, 238] on legend "Where" at bounding box center [427, 234] width 749 height 28
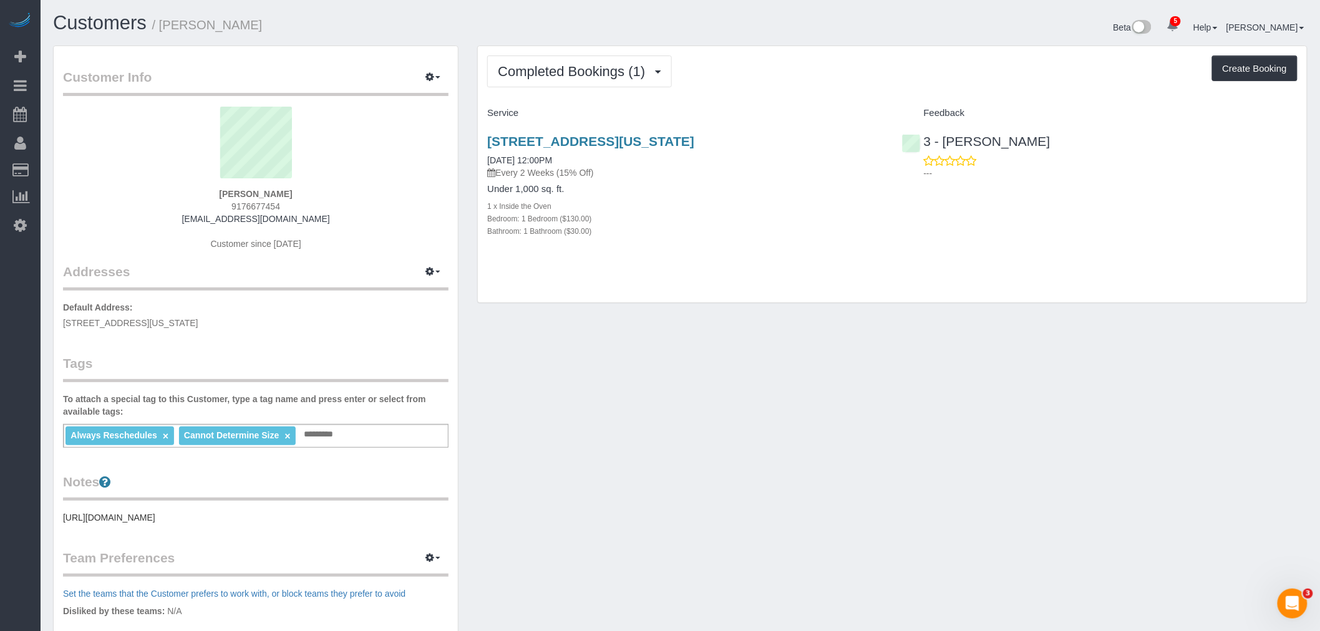
click at [852, 84] on div "Completed Bookings (1) Completed Bookings (1) Upcoming Bookings (2) Cancelled B…" at bounding box center [892, 72] width 810 height 32
click at [787, 94] on div "Completed Bookings (1) Completed Bookings (1) Upcoming Bookings (2) Cancelled B…" at bounding box center [892, 174] width 829 height 257
click at [573, 54] on div "Completed Bookings (1) Completed Bookings (1) Upcoming Bookings (2) Cancelled B…" at bounding box center [892, 174] width 829 height 257
click at [578, 65] on span "Completed Bookings (1)" at bounding box center [574, 72] width 153 height 16
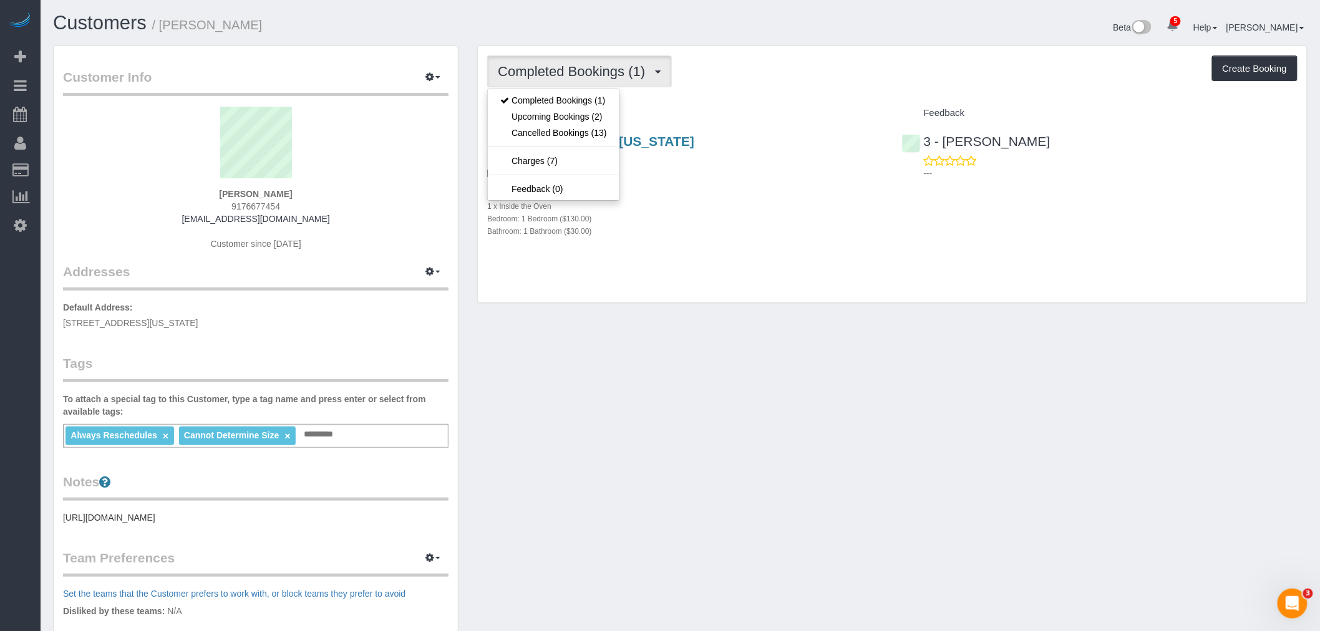
click at [778, 72] on div "Completed Bookings (1) Completed Bookings (1) Upcoming Bookings (2) Cancelled B…" at bounding box center [892, 72] width 810 height 32
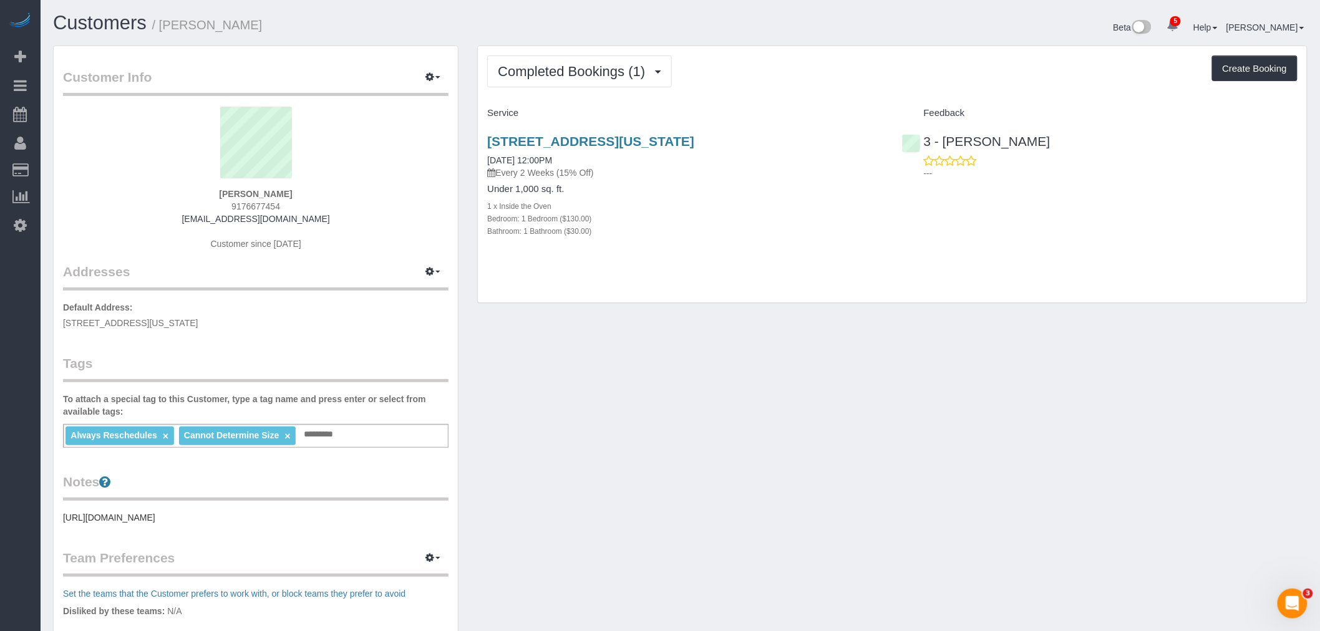
click at [716, 75] on div "Completed Bookings (1) Completed Bookings (1) Upcoming Bookings (2) Cancelled B…" at bounding box center [892, 72] width 810 height 32
drag, startPoint x: 708, startPoint y: 79, endPoint x: 590, endPoint y: 75, distance: 118.6
click at [706, 79] on div "Completed Bookings (1) Completed Bookings (1) Upcoming Bookings (2) Cancelled B…" at bounding box center [892, 72] width 810 height 32
click at [581, 71] on span "Completed Bookings (1)" at bounding box center [574, 72] width 153 height 16
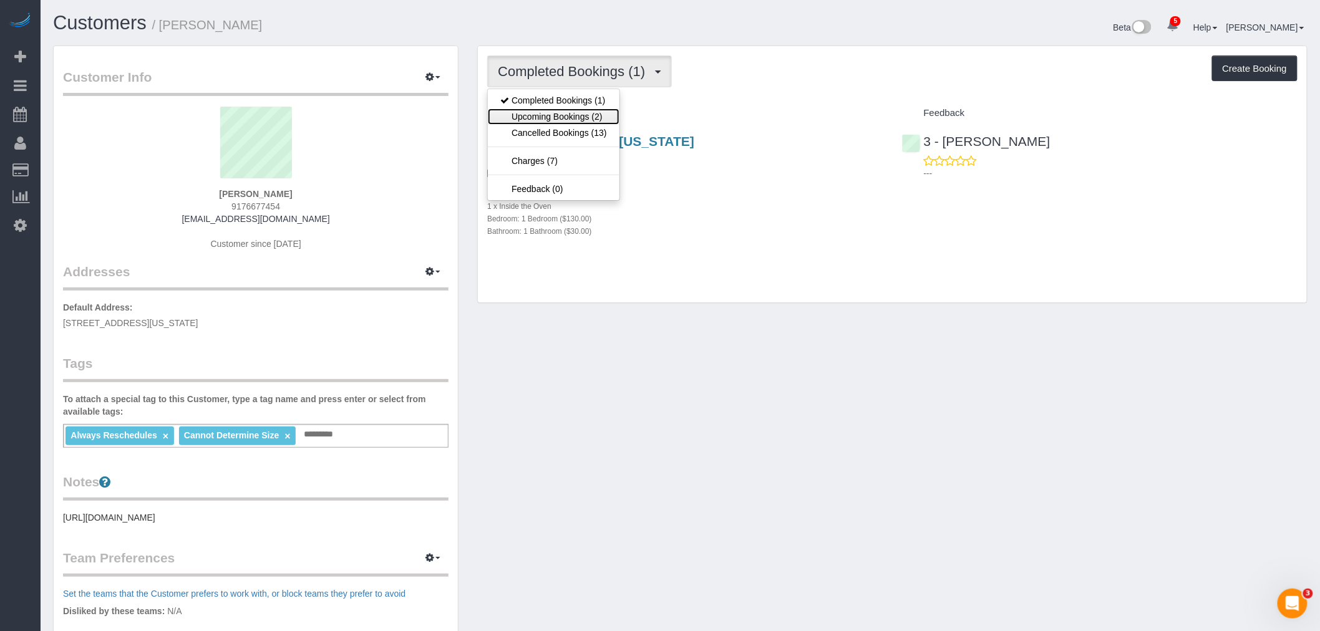
click at [582, 111] on link "Upcoming Bookings (2)" at bounding box center [553, 117] width 131 height 16
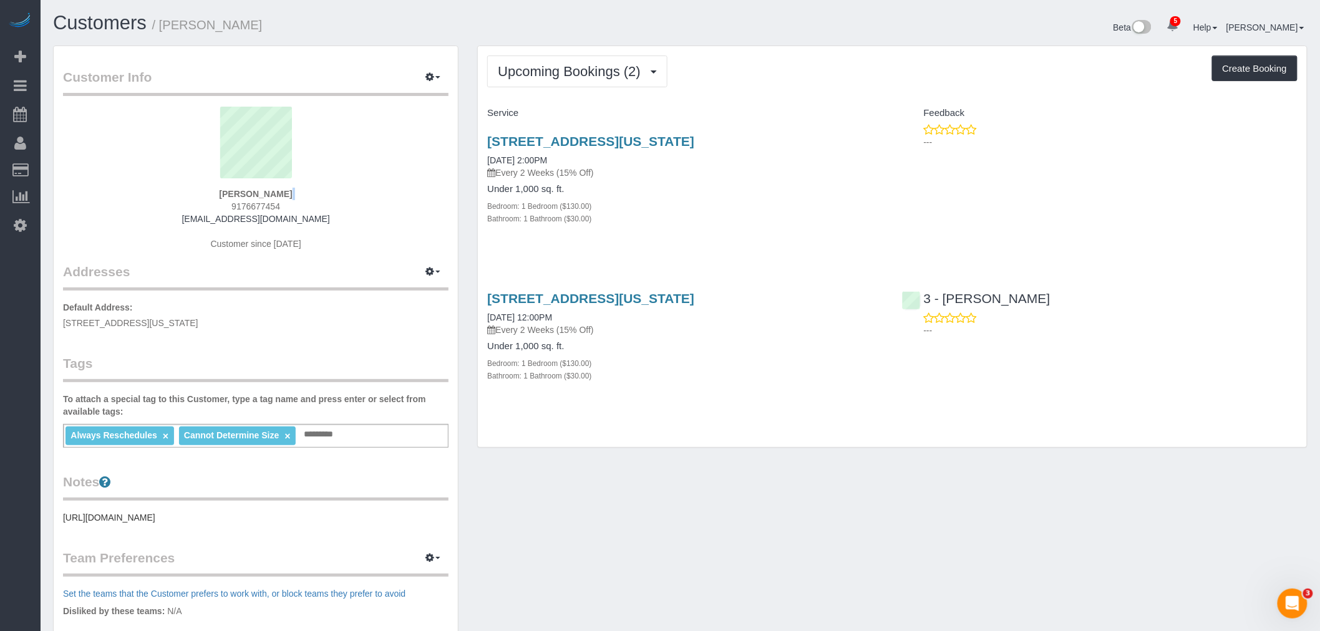
drag, startPoint x: 186, startPoint y: 204, endPoint x: 368, endPoint y: 189, distance: 182.8
click at [368, 189] on div "Janet Onyenucheya 9176677454 janetonye@gmail.com Customer since 2024" at bounding box center [256, 185] width 386 height 156
drag, startPoint x: 205, startPoint y: 200, endPoint x: 301, endPoint y: 198, distance: 96.1
click at [301, 198] on div "Janet Onyenucheya 9176677454 janetonye@gmail.com Customer since 2024" at bounding box center [256, 185] width 386 height 156
copy strong "[PERSON_NAME]"
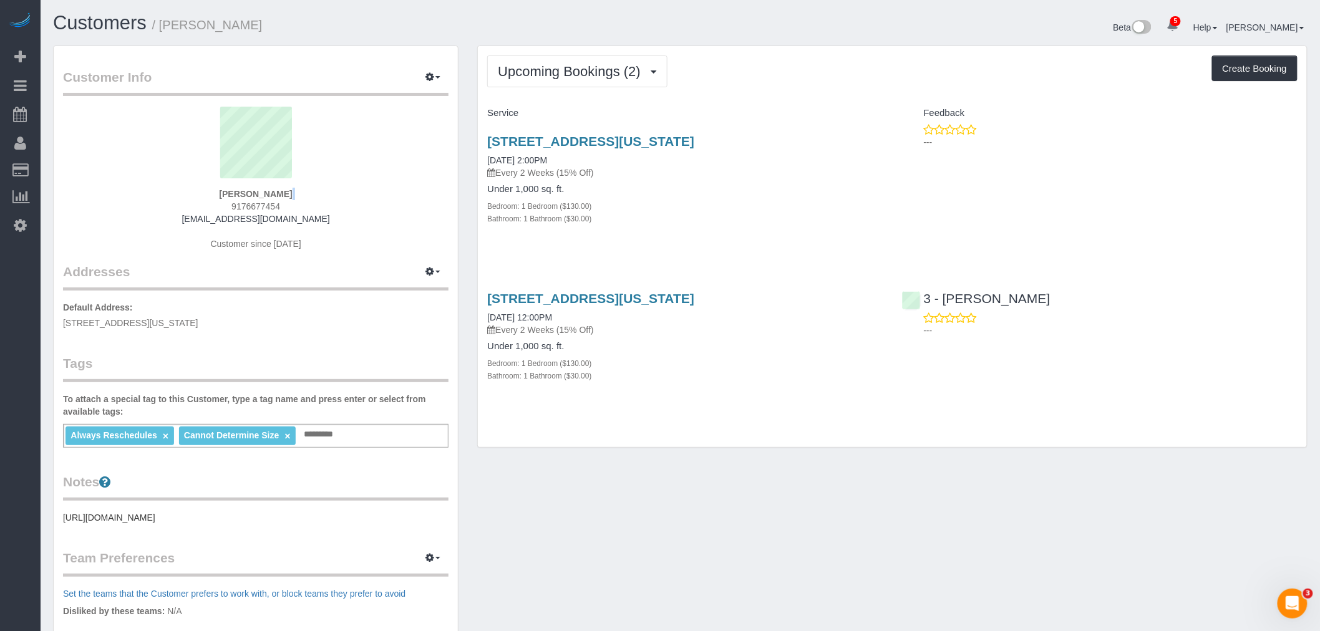
drag, startPoint x: 483, startPoint y: 158, endPoint x: 589, endPoint y: 159, distance: 106.1
click at [589, 159] on div "33 West End Avenue, Apt 6k, New York, NY 10023 08/20/2025 2:00PM Every 2 Weeks …" at bounding box center [685, 187] width 414 height 126
copy link "[DATE] 2:00PM"
drag, startPoint x: 484, startPoint y: 316, endPoint x: 590, endPoint y: 313, distance: 105.5
click at [590, 313] on div "33 West End Avenue, Apt 6k, New York, NY 10023 09/18/2025 12:00PM Every 2 Weeks…" at bounding box center [685, 344] width 414 height 126
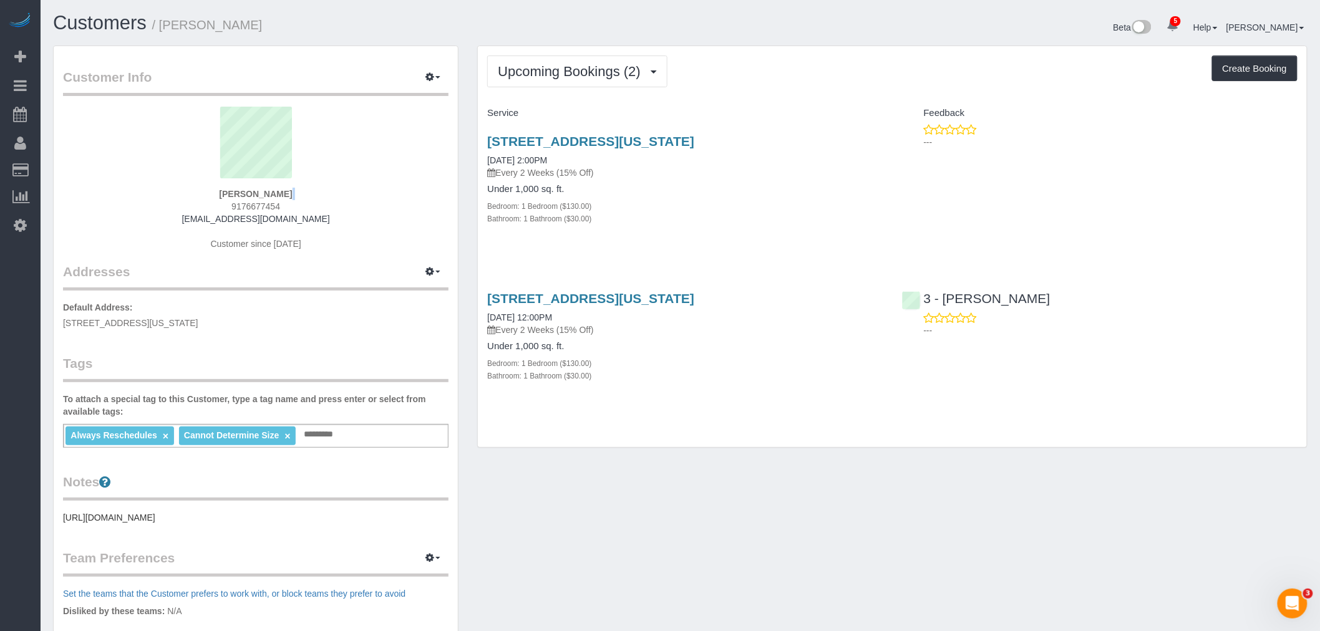
copy link "09/18/2025 12:00PM"
click at [861, 98] on div "Upcoming Bookings (2) Completed Bookings (1) Upcoming Bookings (2) Cancelled Bo…" at bounding box center [892, 247] width 829 height 402
click at [758, 75] on div "Upcoming Bookings (2) Completed Bookings (1) Upcoming Bookings (2) Cancelled Bo…" at bounding box center [892, 72] width 810 height 32
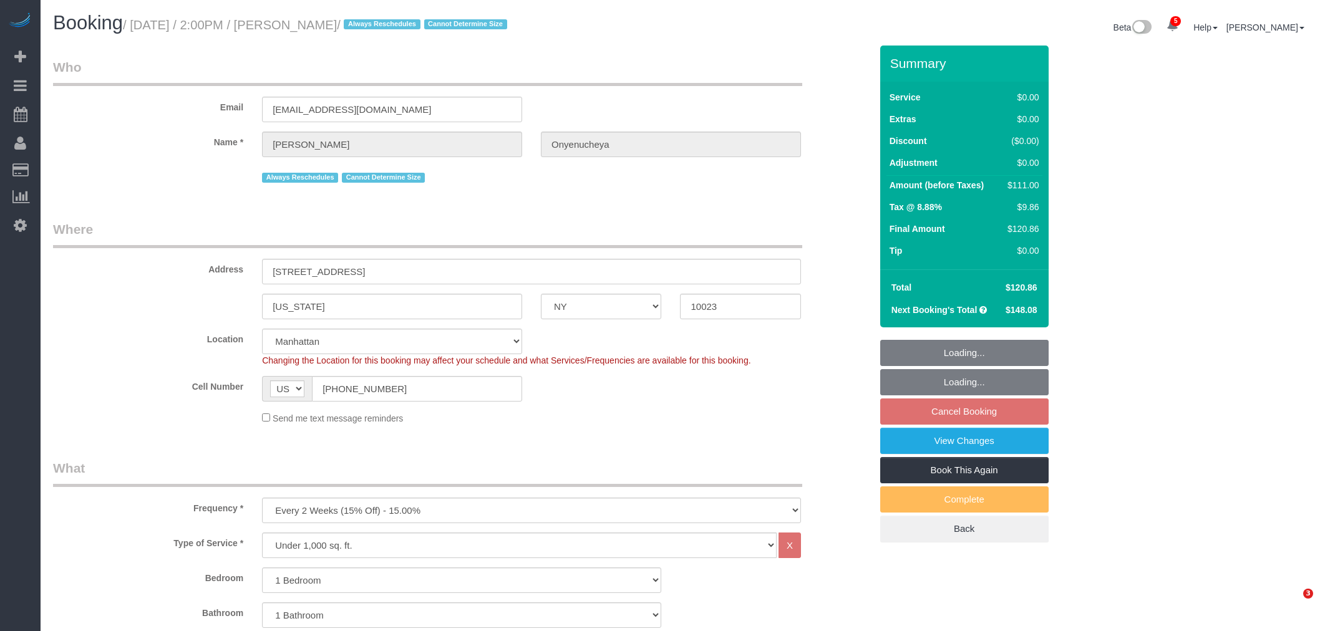
select select "NY"
select select "1"
select select "spot7"
select select "number:89"
select select "number:90"
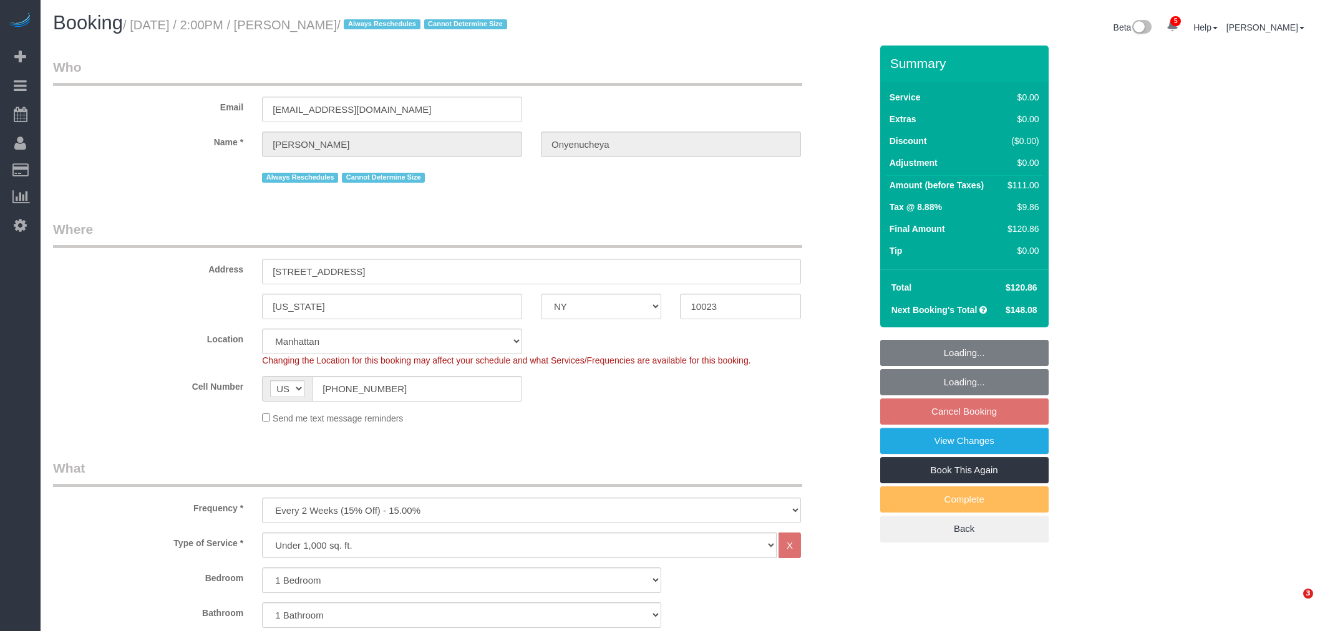
select select "number:15"
select select "number:5"
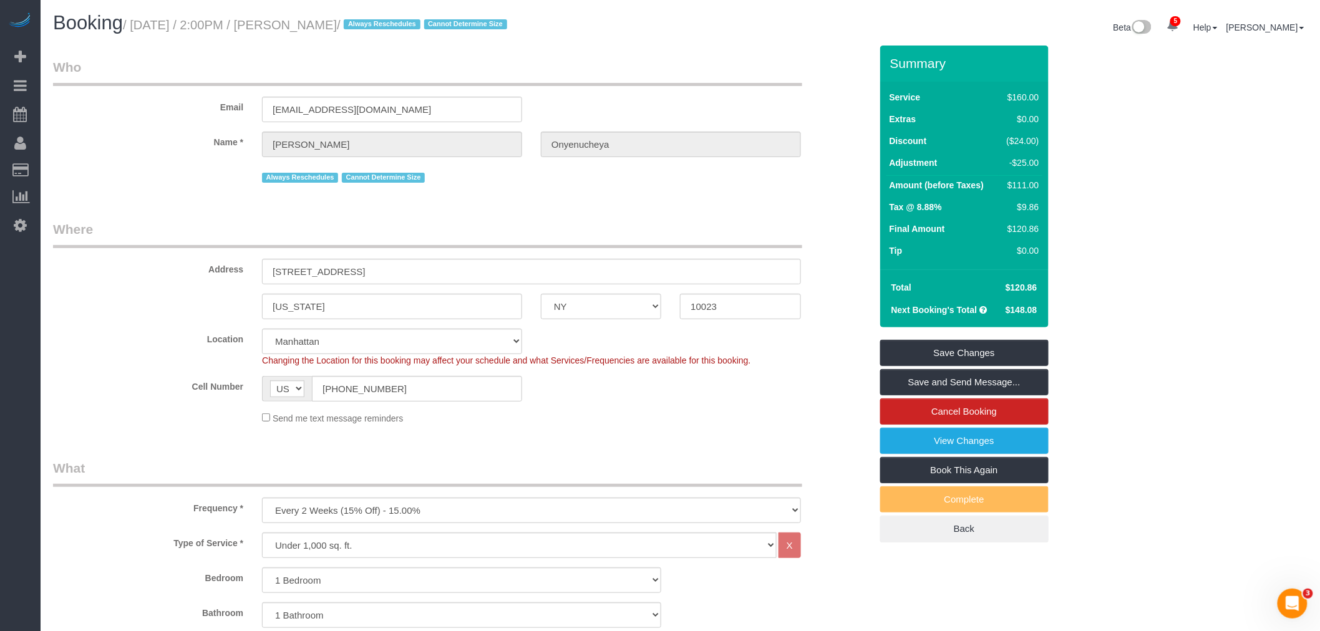
click at [754, 64] on legend "Who" at bounding box center [427, 72] width 749 height 28
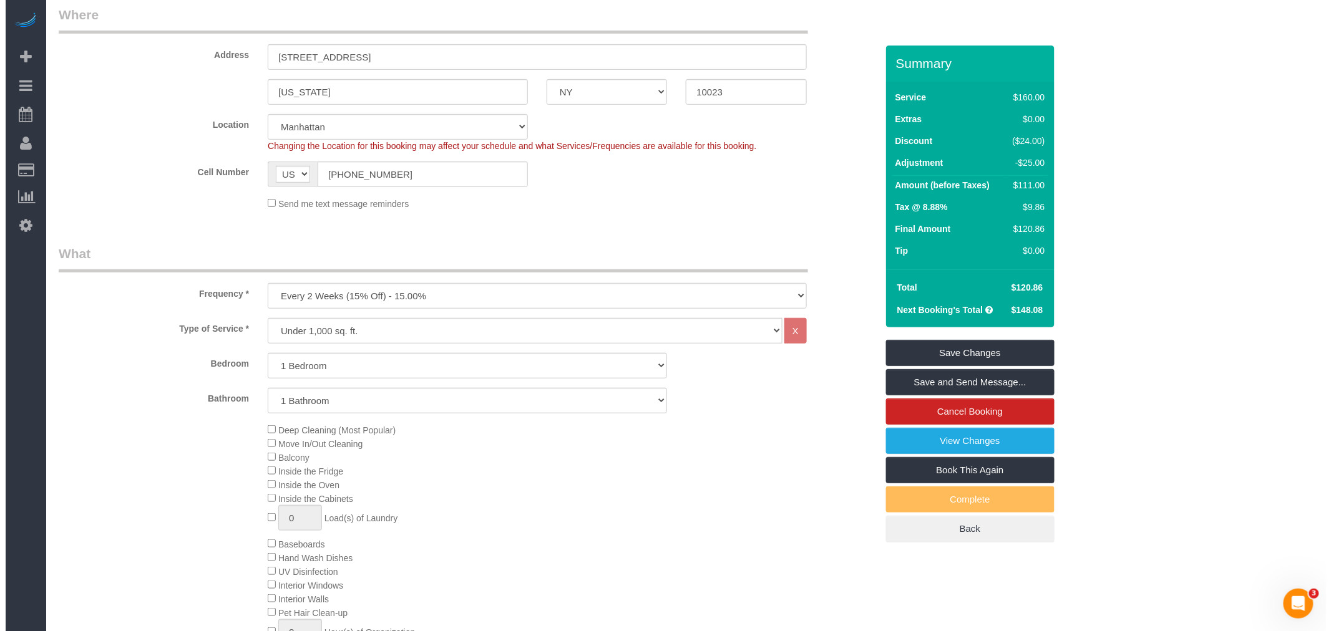
scroll to position [415, 0]
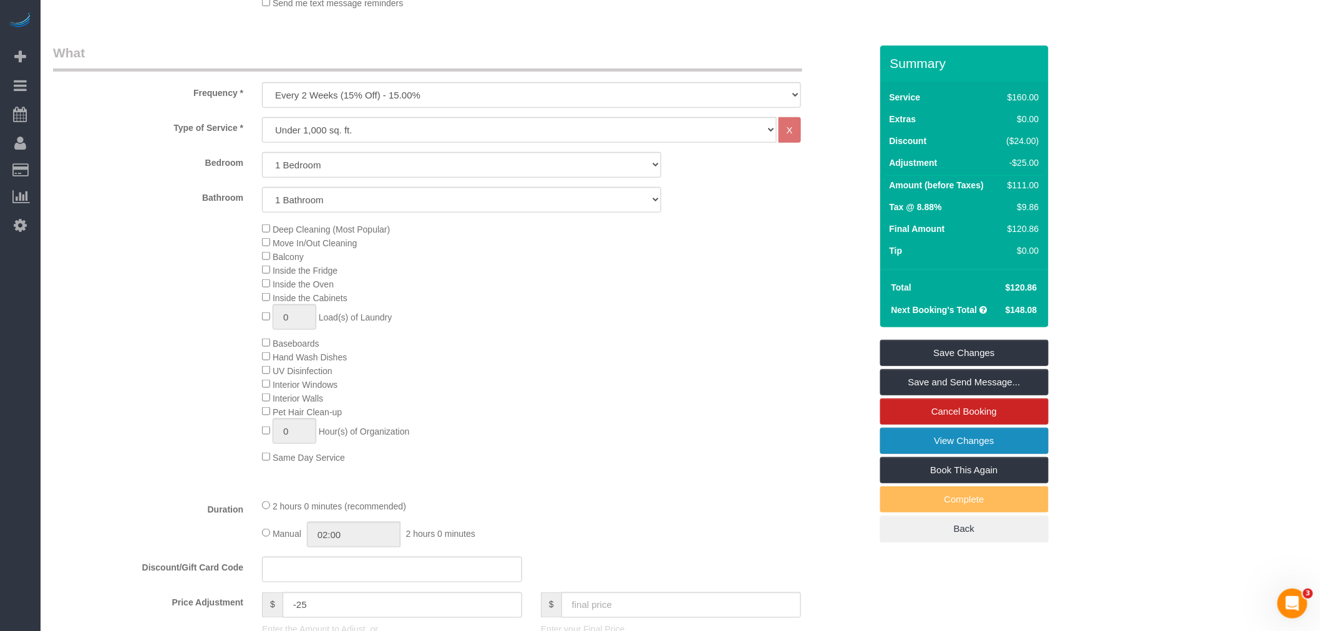
click at [951, 437] on link "View Changes" at bounding box center [964, 441] width 168 height 26
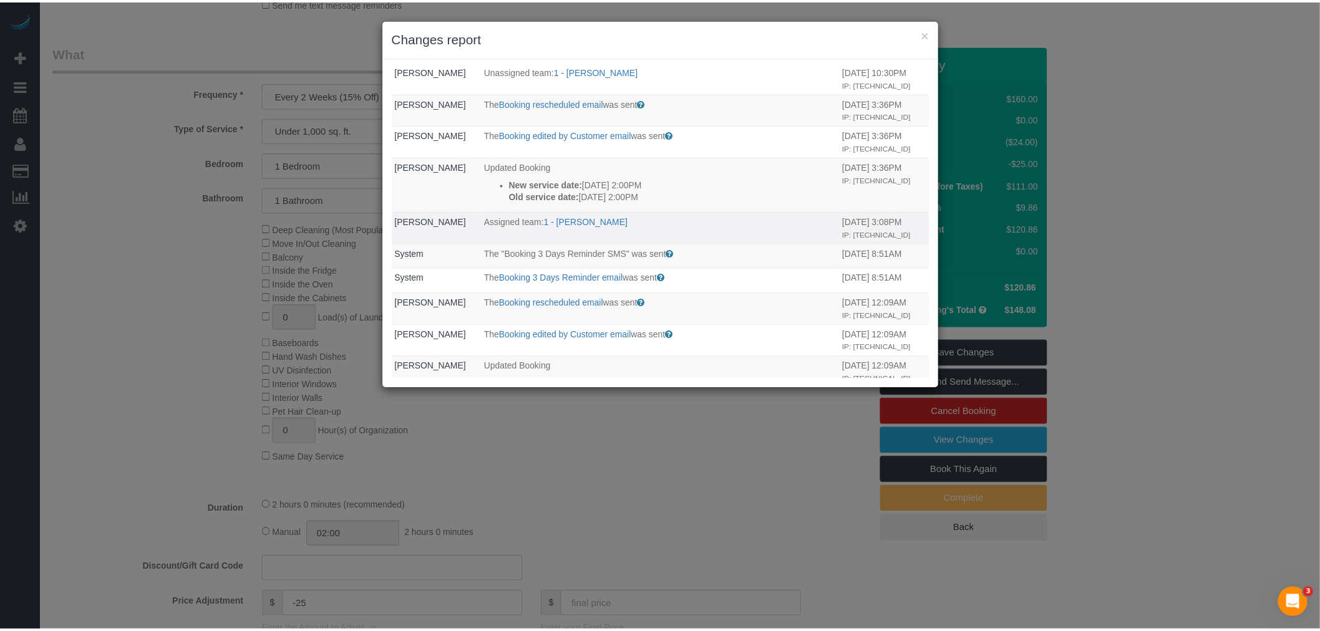
scroll to position [0, 0]
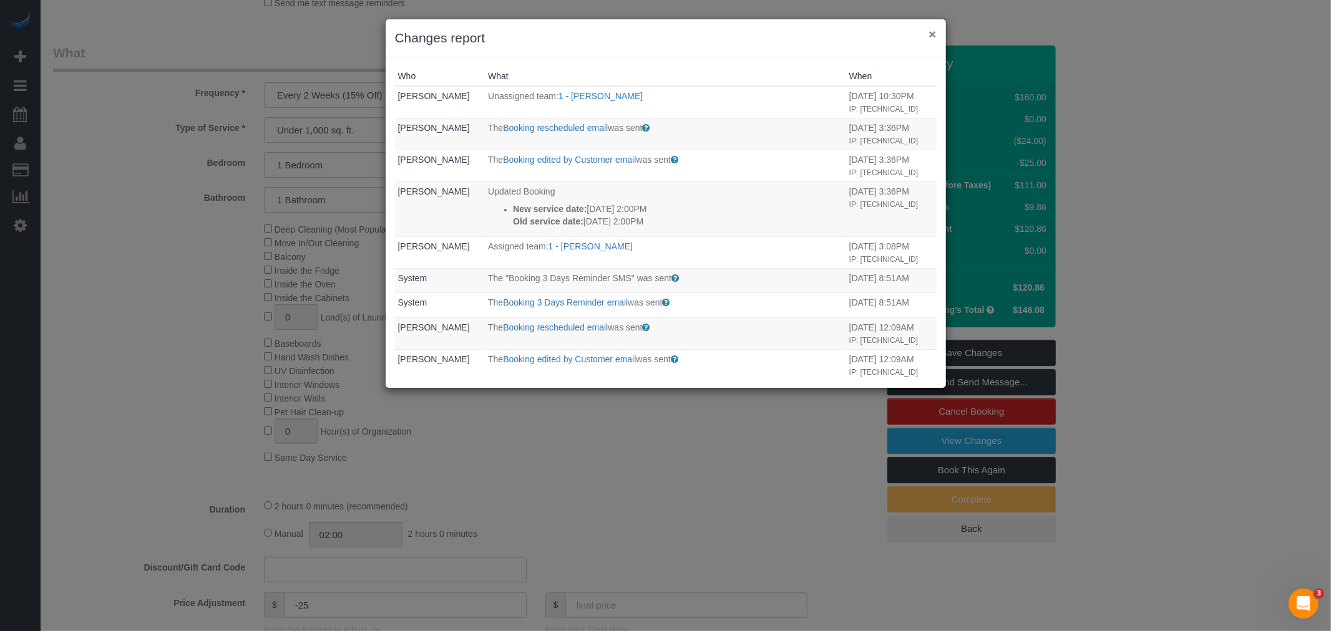
click at [930, 31] on button "×" at bounding box center [931, 33] width 7 height 13
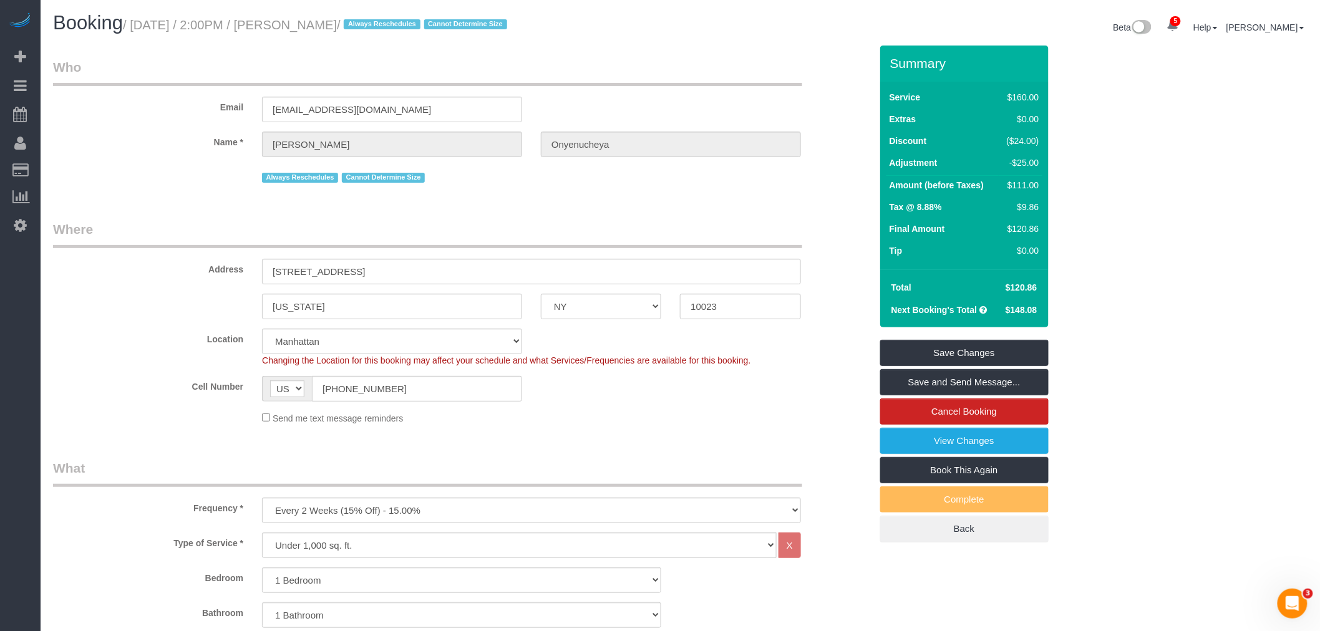
click at [299, 26] on small "/ [DATE] / 2:00PM / [PERSON_NAME] / Always Reschedules Cannot Determine Size" at bounding box center [316, 25] width 387 height 14
click at [300, 26] on small "/ August 20, 2025 / 2:00PM / Janet Onyenucheya / Always Reschedules Cannot Dete…" at bounding box center [316, 25] width 387 height 14
click at [351, 23] on small "/ August 20, 2025 / 2:00PM / Janet Onyenucheya / Always Reschedules Cannot Dete…" at bounding box center [316, 25] width 387 height 14
copy small "Janet Onyenucheya"
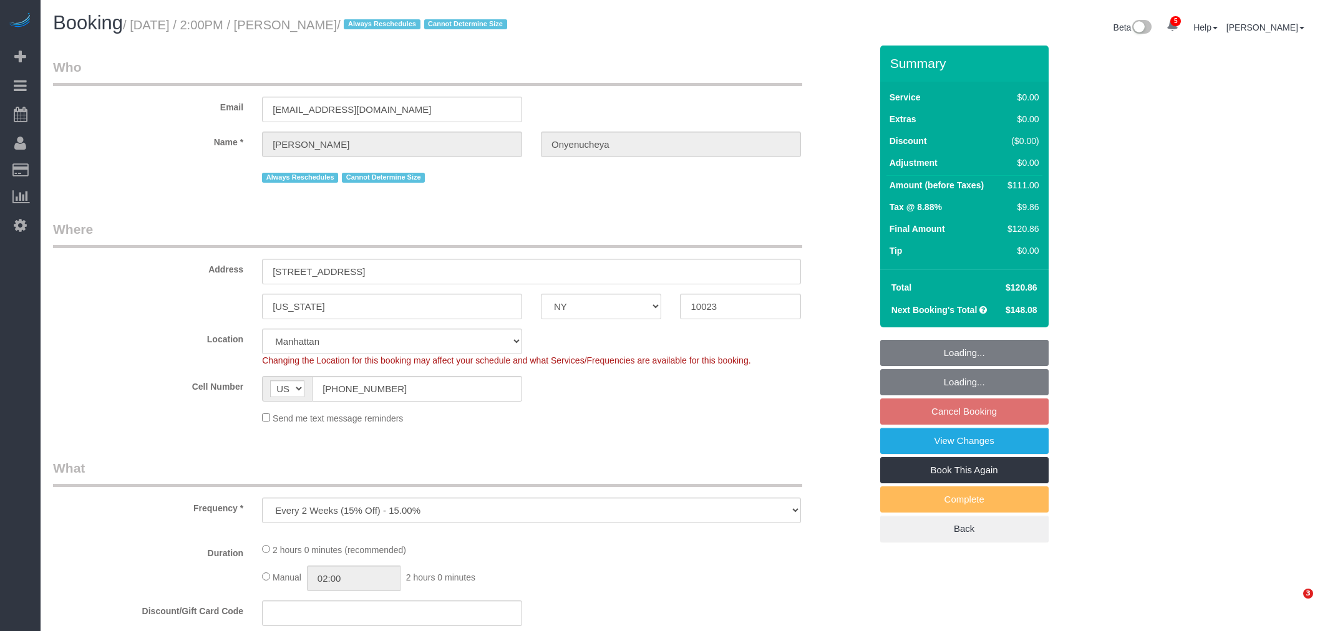
select select "NY"
select select "spot7"
select select "number:89"
select select "number:90"
select select "number:15"
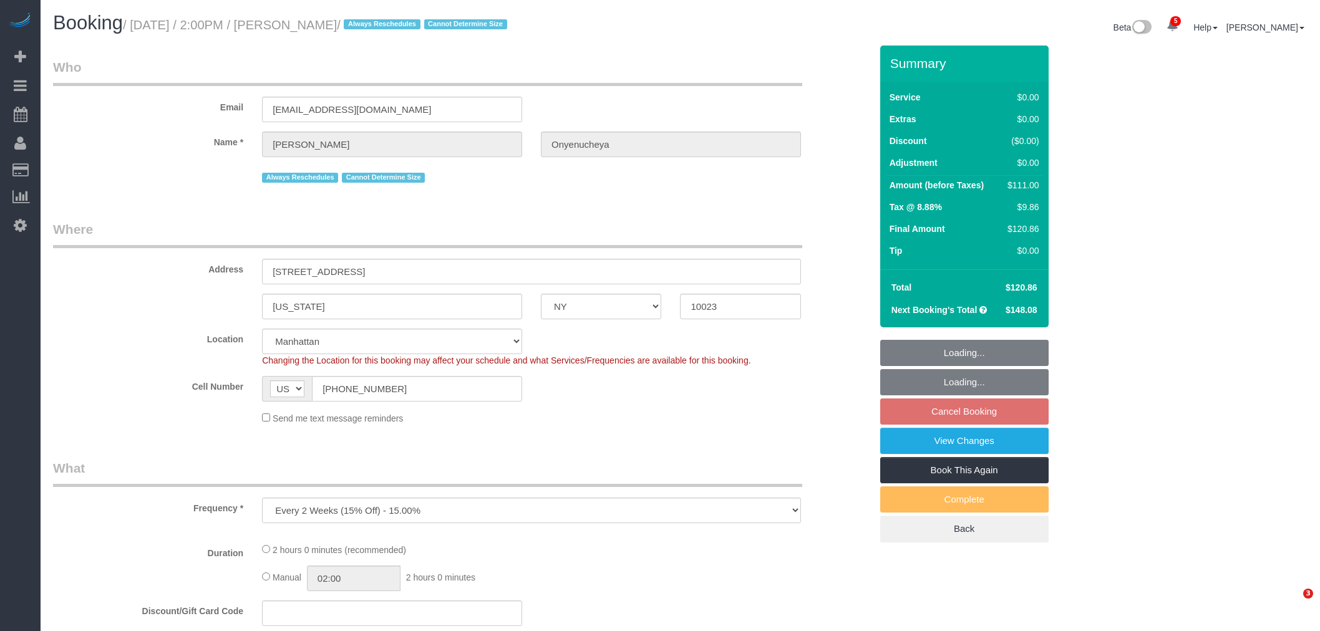
select select "number:5"
select select "1"
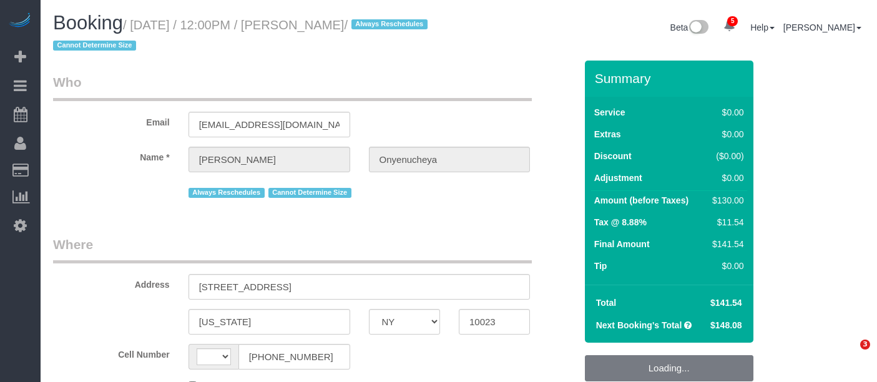
select select "NY"
select select "number:89"
select select "number:90"
select select "number:15"
select select "number:5"
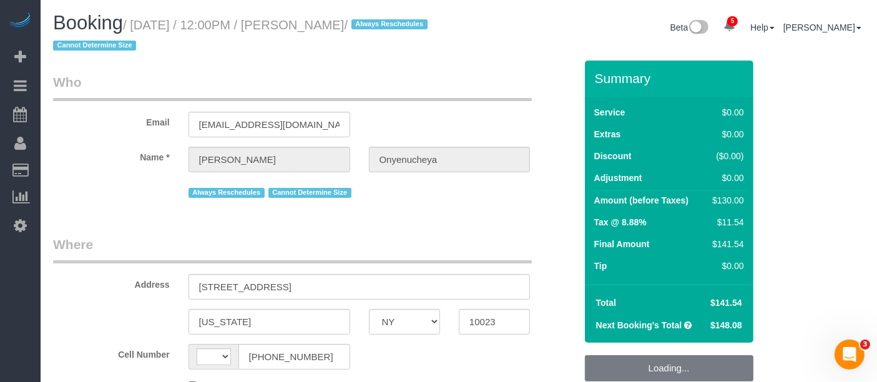
select select "string:US"
select select "spot5"
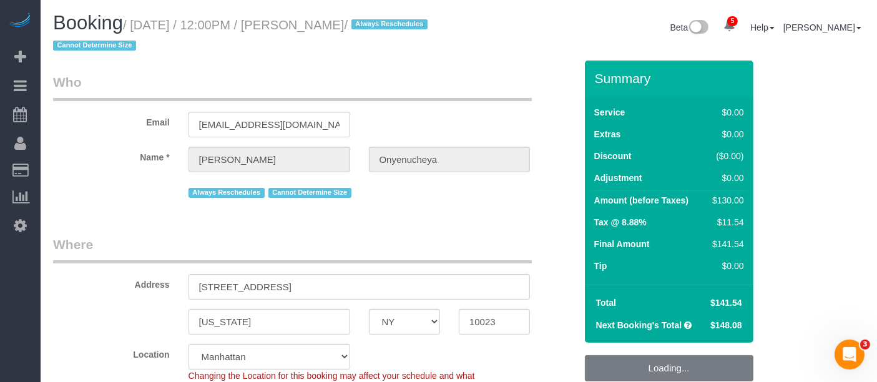
select select "object:827"
select select "1"
select select "object:1357"
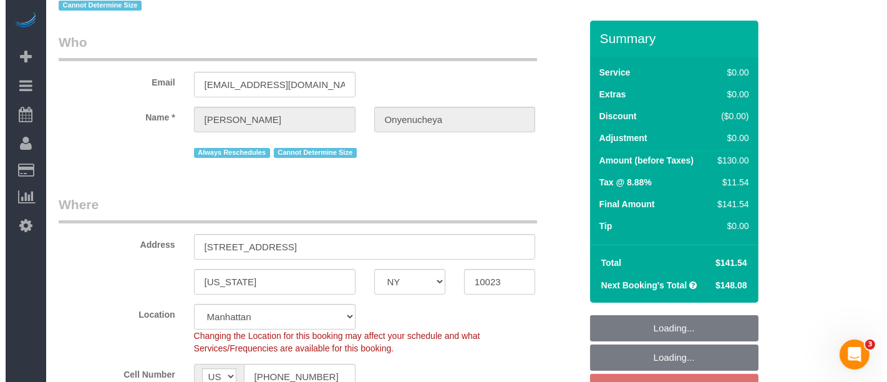
scroll to position [69, 0]
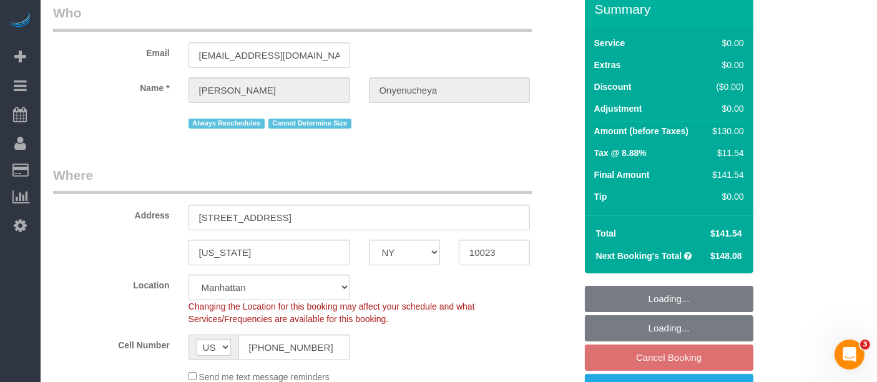
select select "1"
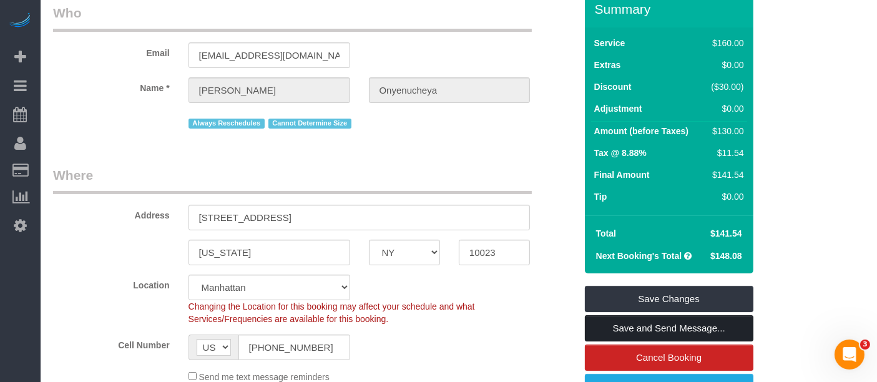
click at [675, 327] on link "Save and Send Message..." at bounding box center [669, 328] width 168 height 26
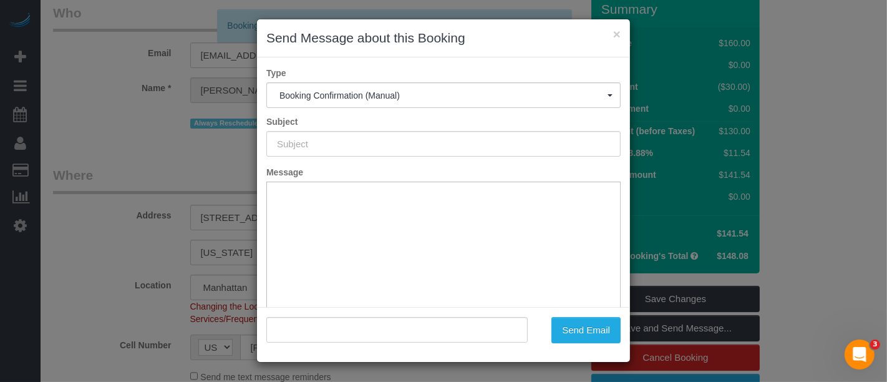
type input "Cleaning Confirmed for 09/18/2025 at 12:00pm"
type input ""Janet Onyenucheya" <janetonye@gmail.com>"
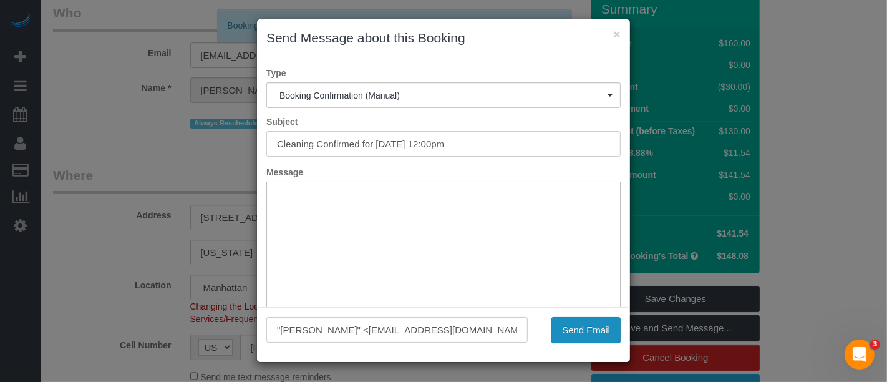
scroll to position [0, 0]
click at [583, 325] on button "Send Email" at bounding box center [585, 330] width 69 height 26
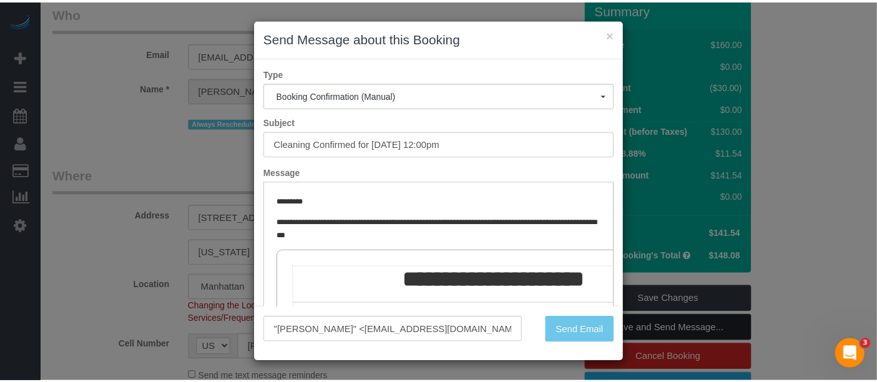
scroll to position [114, 0]
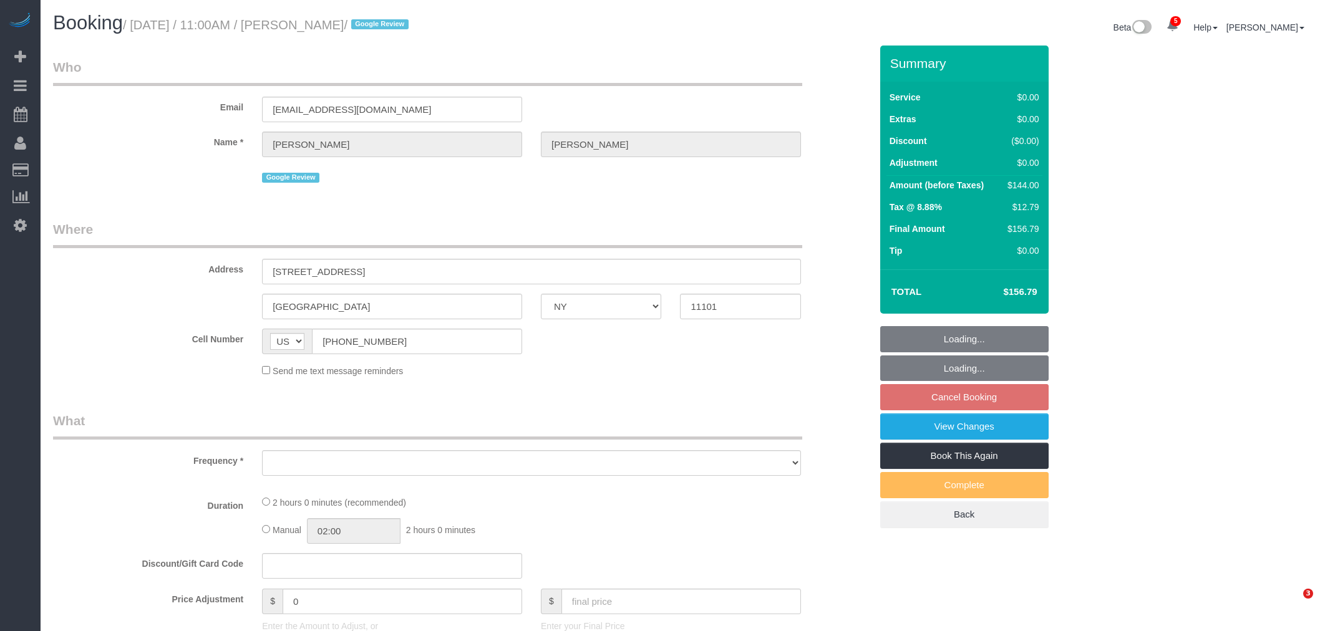
select select "NY"
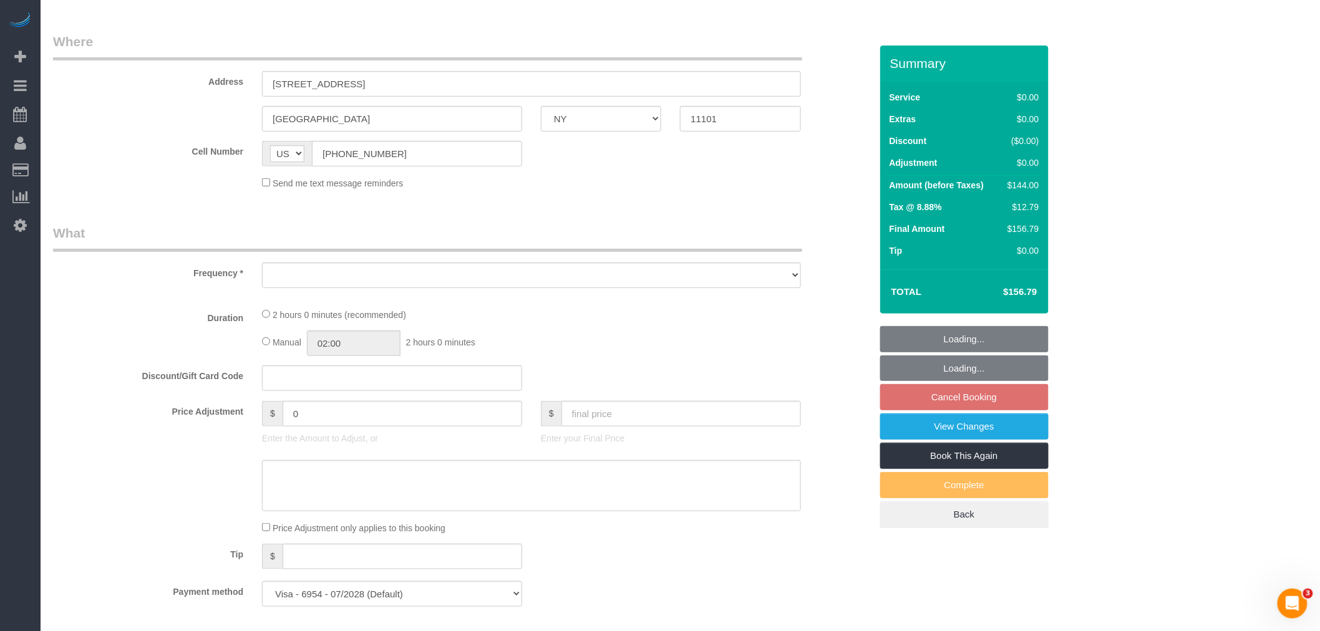
select select "1"
select select "spot4"
select select "number:59"
select select "number:77"
select select "number:15"
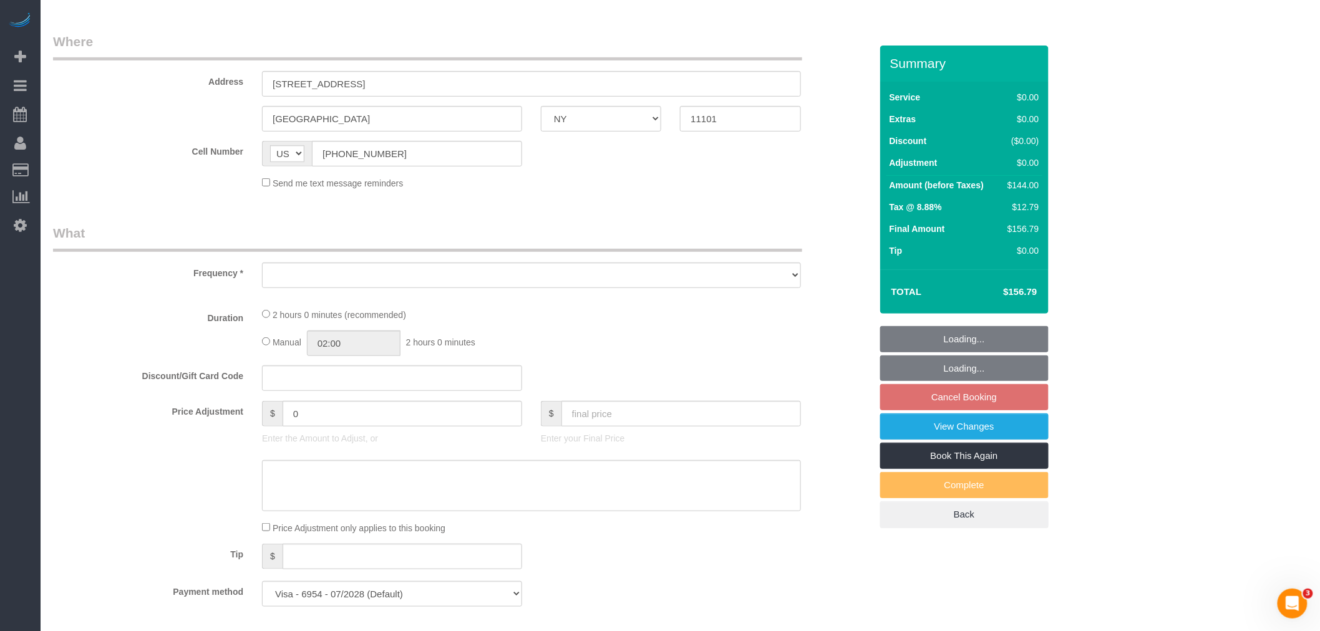
select select "number:5"
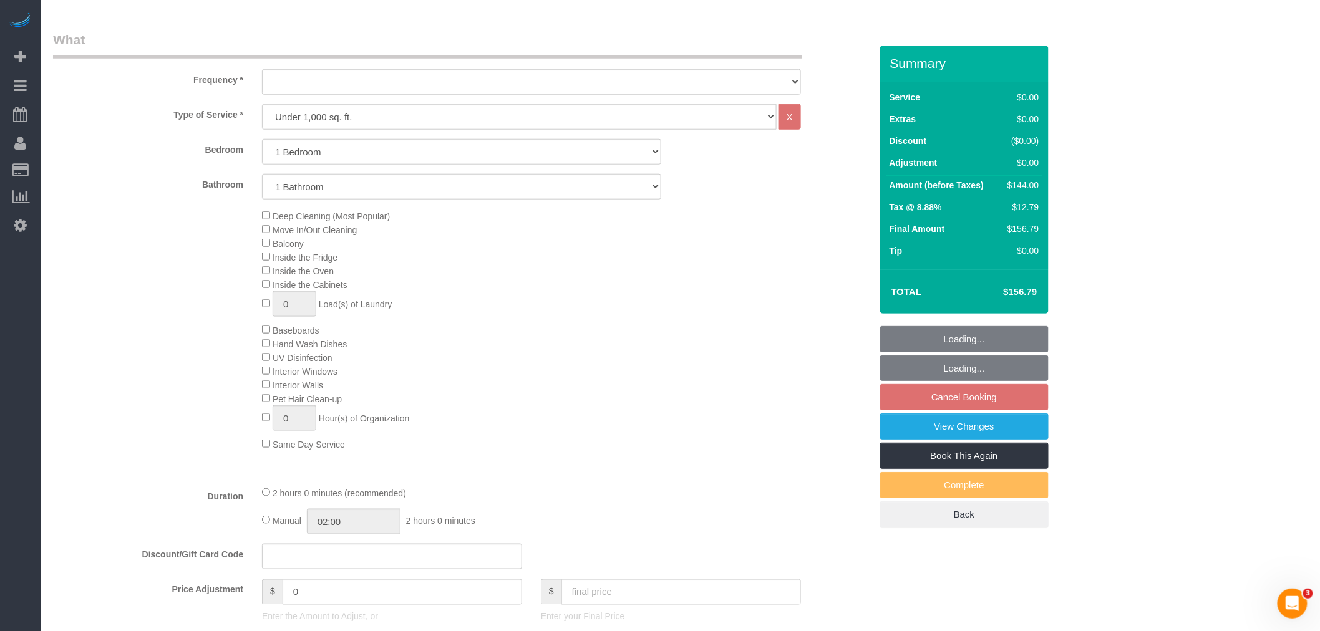
scroll to position [0, 0]
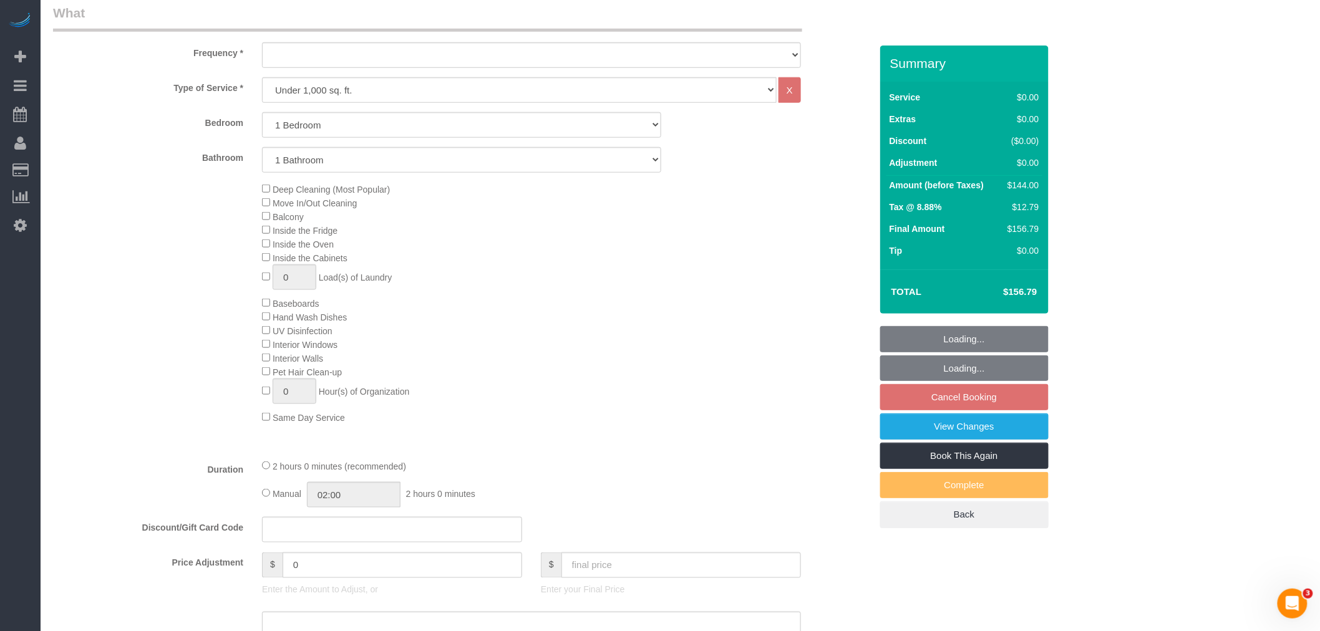
select select "spot59"
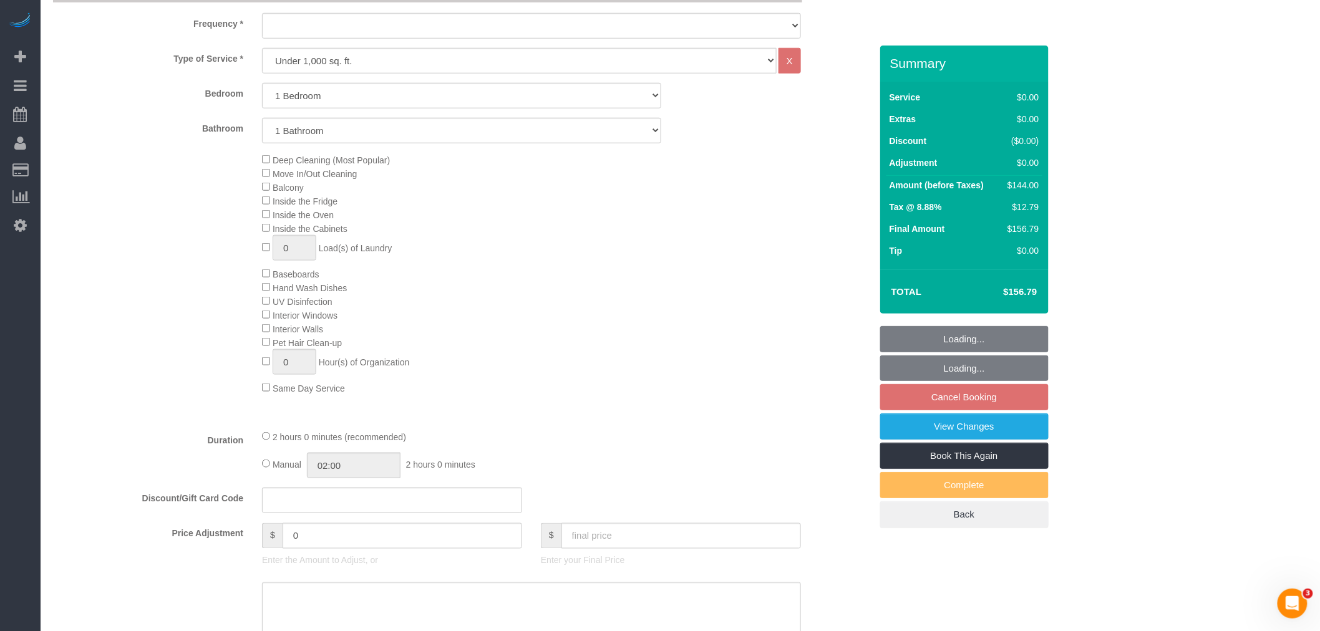
select select "object:920"
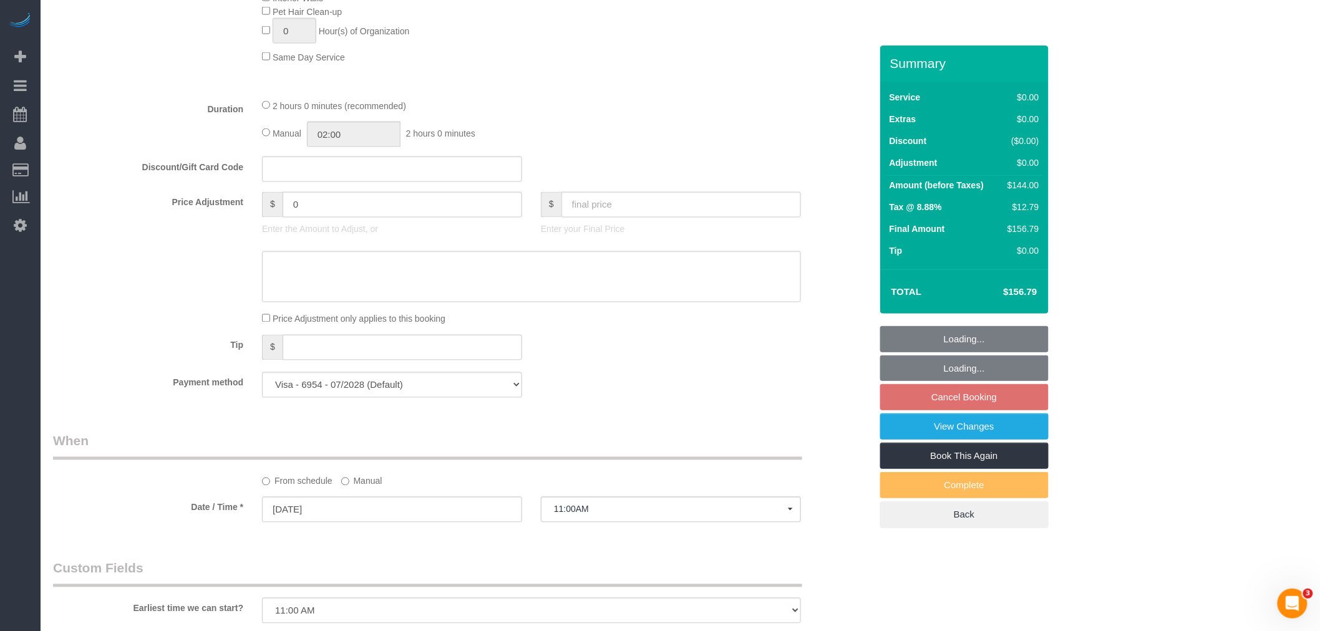
select select "1"
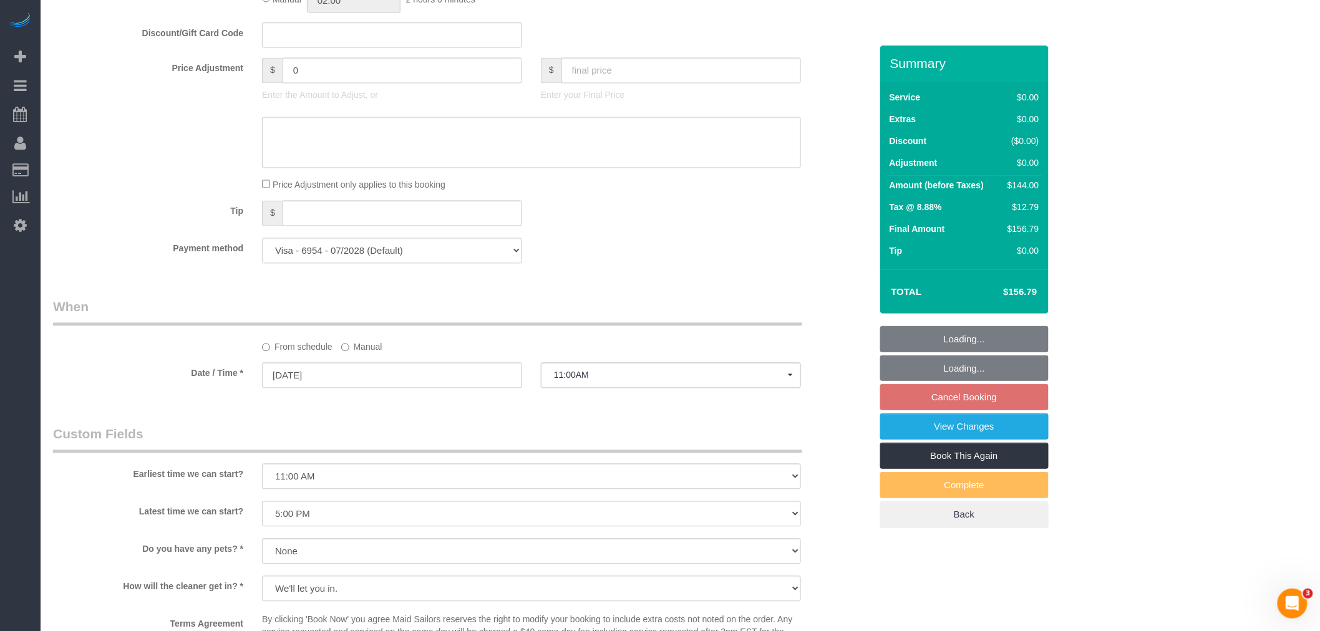
select select "object:1363"
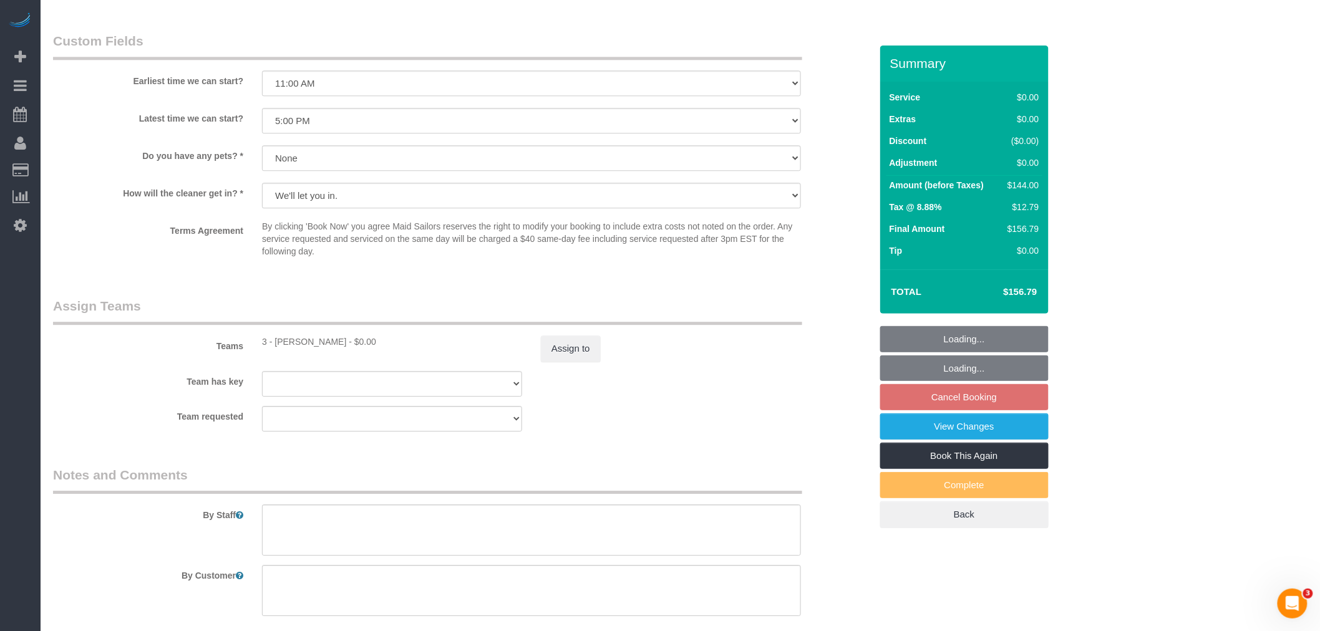
scroll to position [1525, 0]
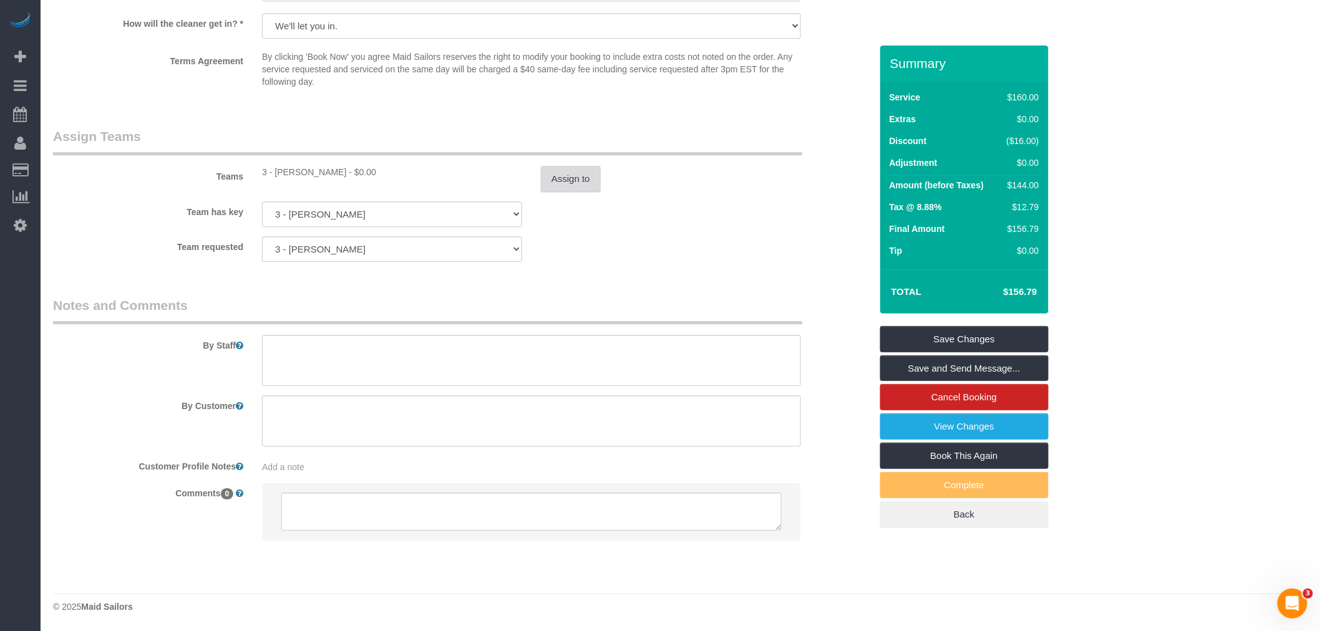
click at [566, 184] on button "Assign to" at bounding box center [571, 179] width 60 height 26
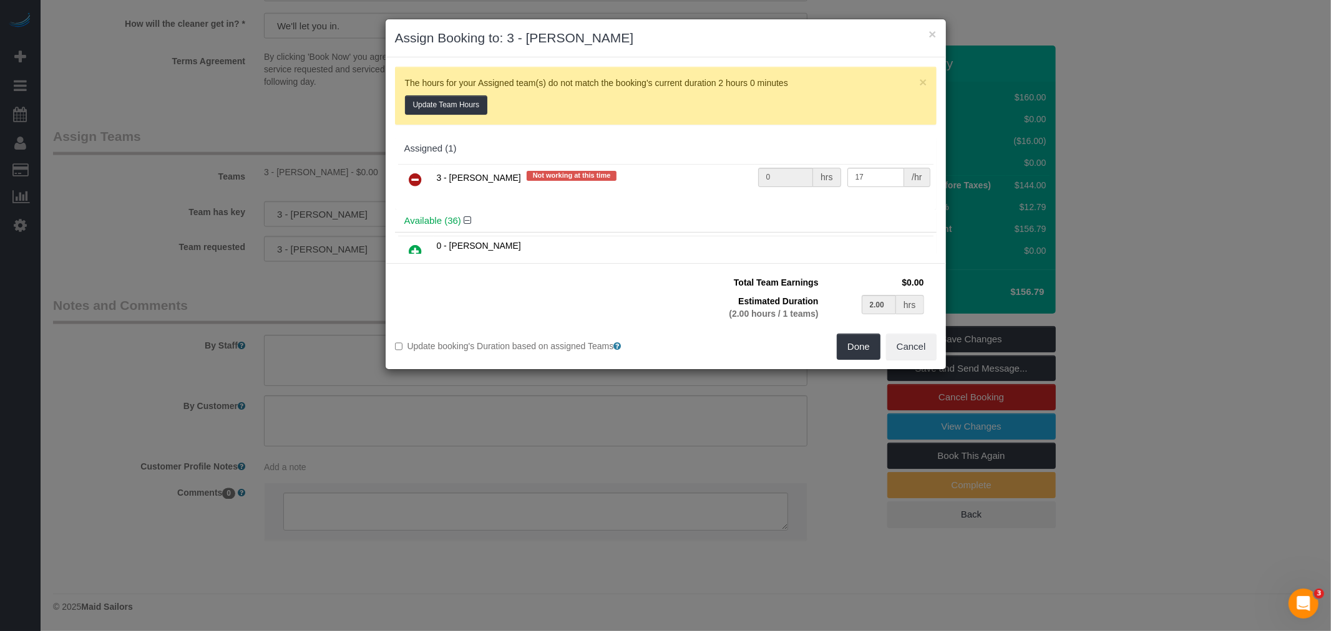
click at [416, 182] on icon at bounding box center [415, 179] width 13 height 15
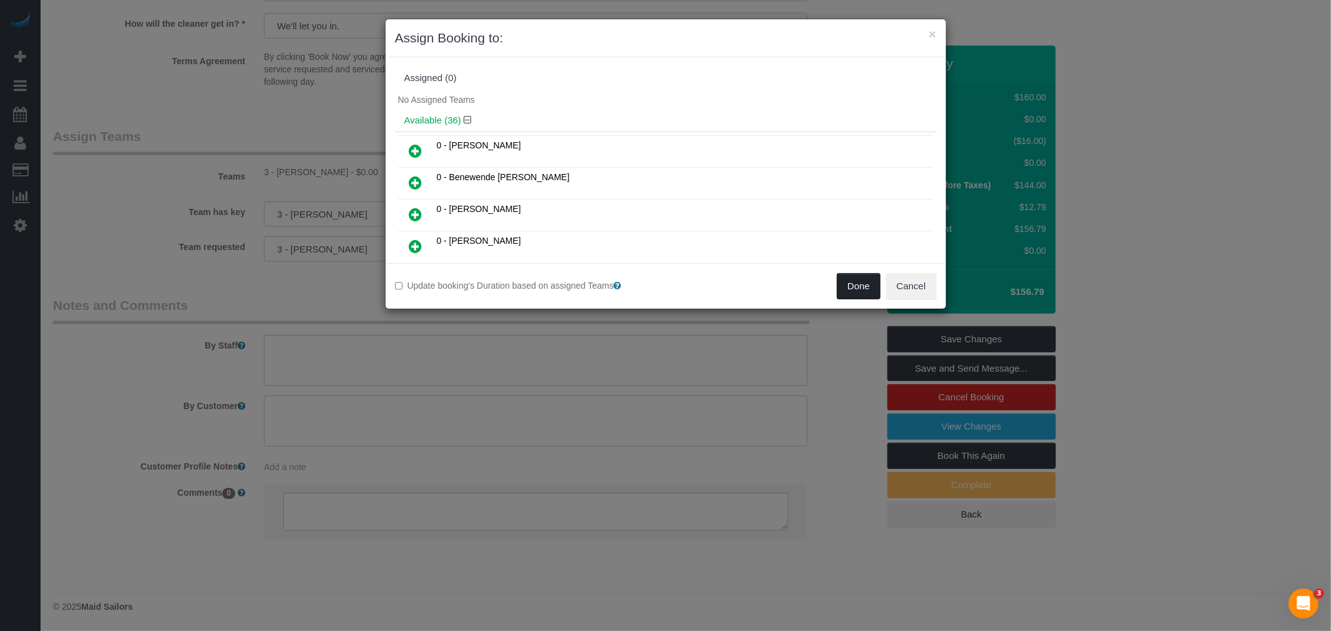
click at [850, 284] on button "Done" at bounding box center [859, 286] width 44 height 26
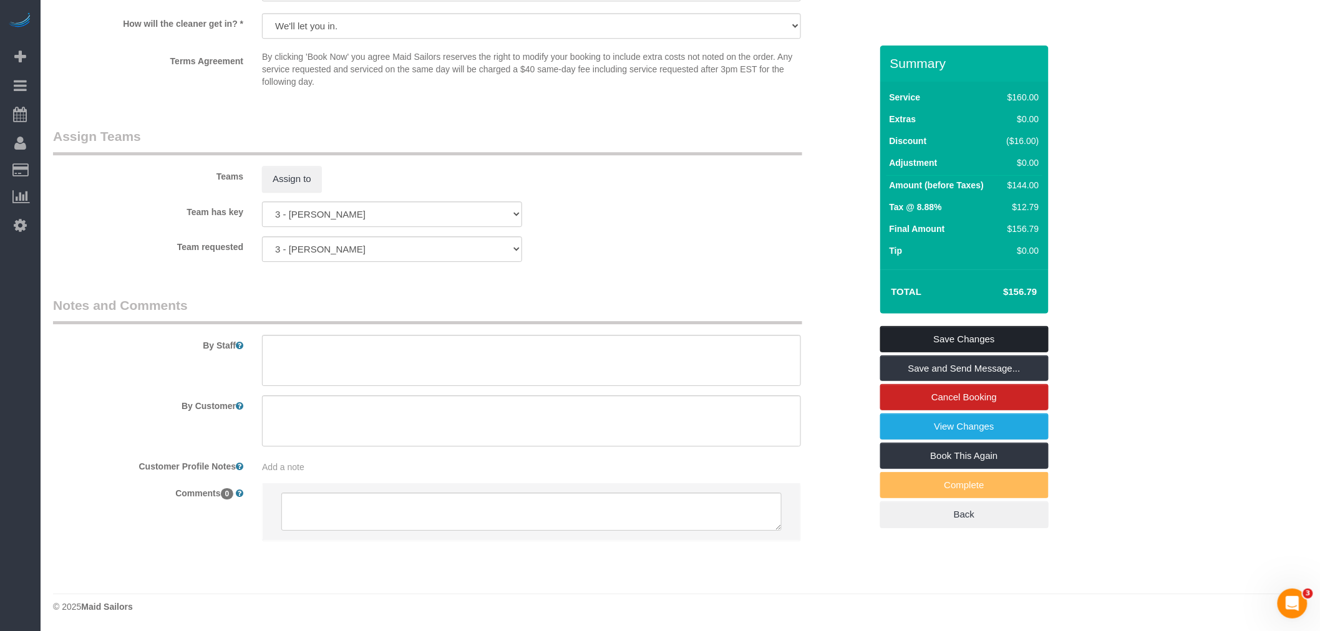
click at [1000, 349] on link "Save Changes" at bounding box center [964, 339] width 168 height 26
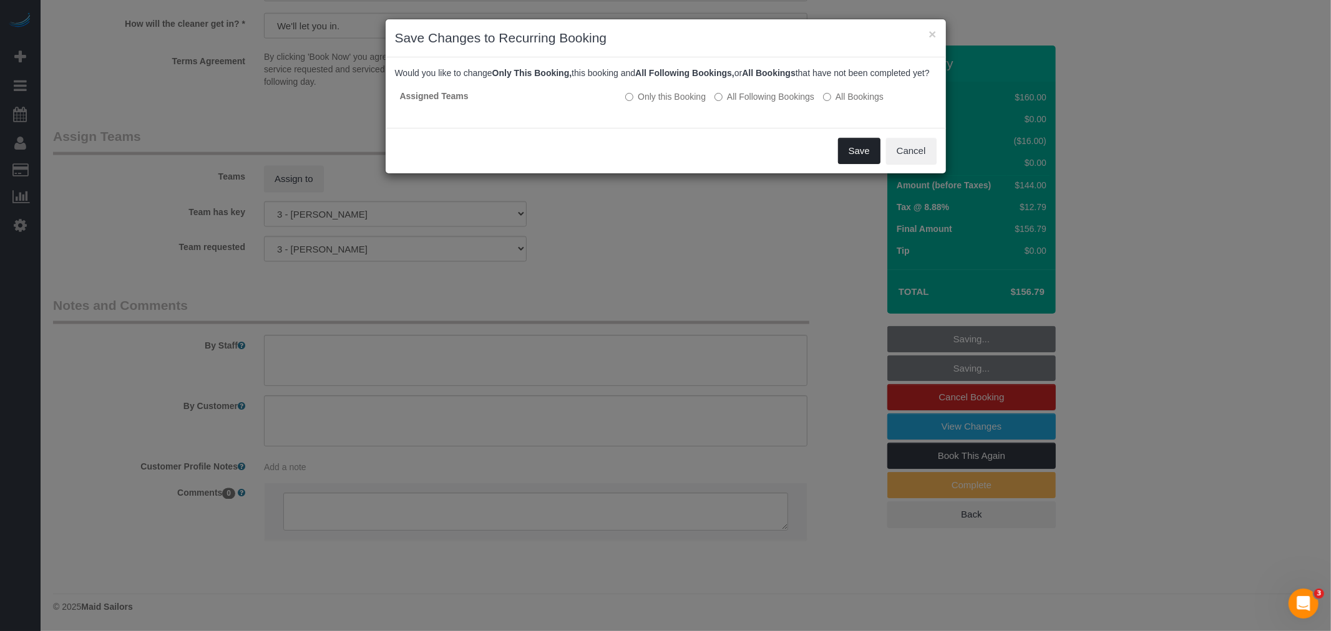
drag, startPoint x: 868, startPoint y: 162, endPoint x: 851, endPoint y: 132, distance: 34.4
click at [868, 162] on button "Save" at bounding box center [859, 151] width 42 height 26
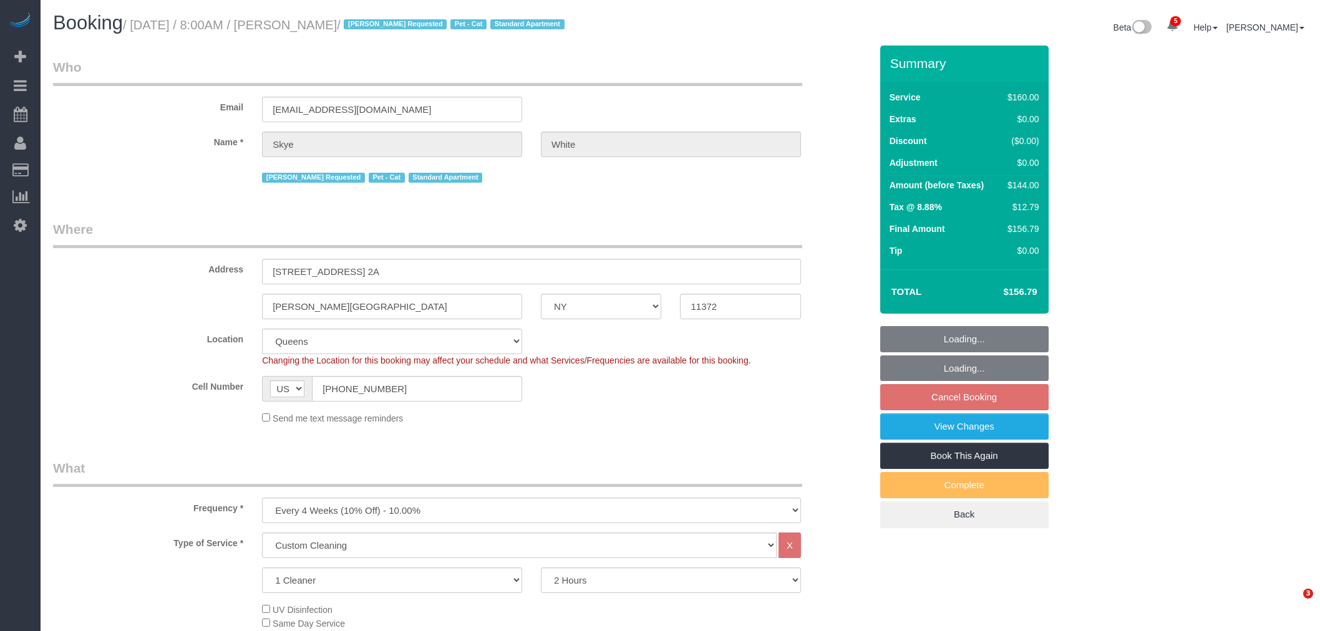
select select "NY"
select select "number:89"
select select "number:90"
select select "number:14"
select select "number:5"
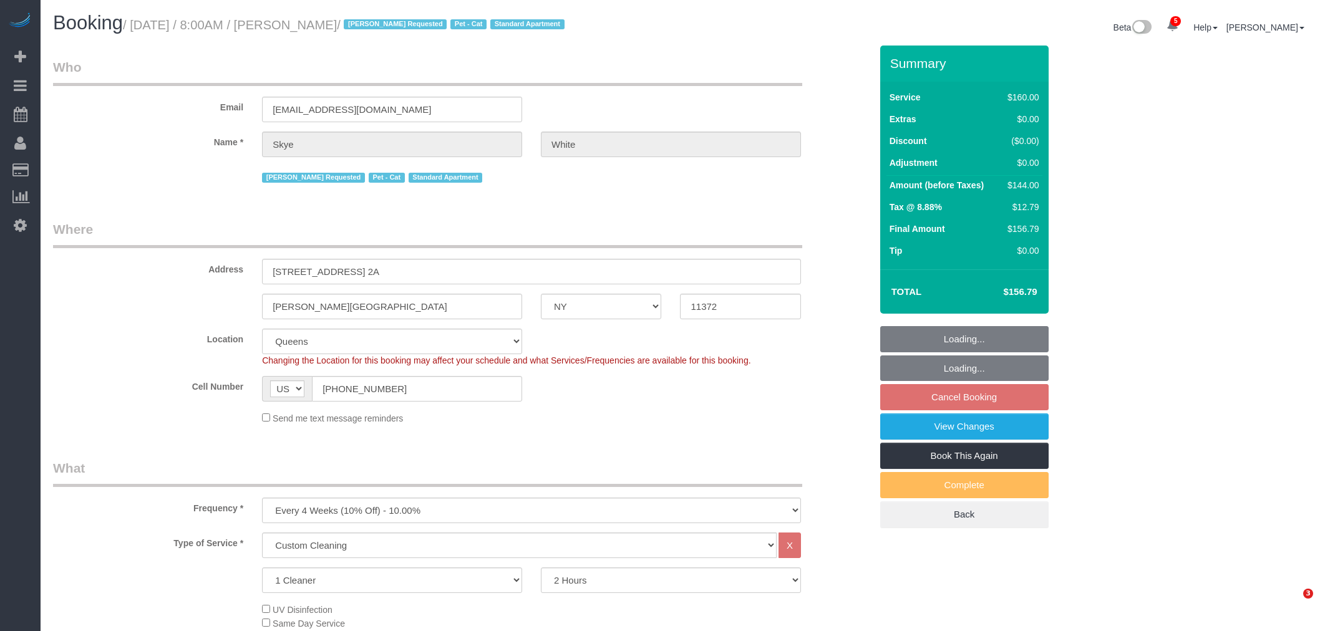
select select "spot1"
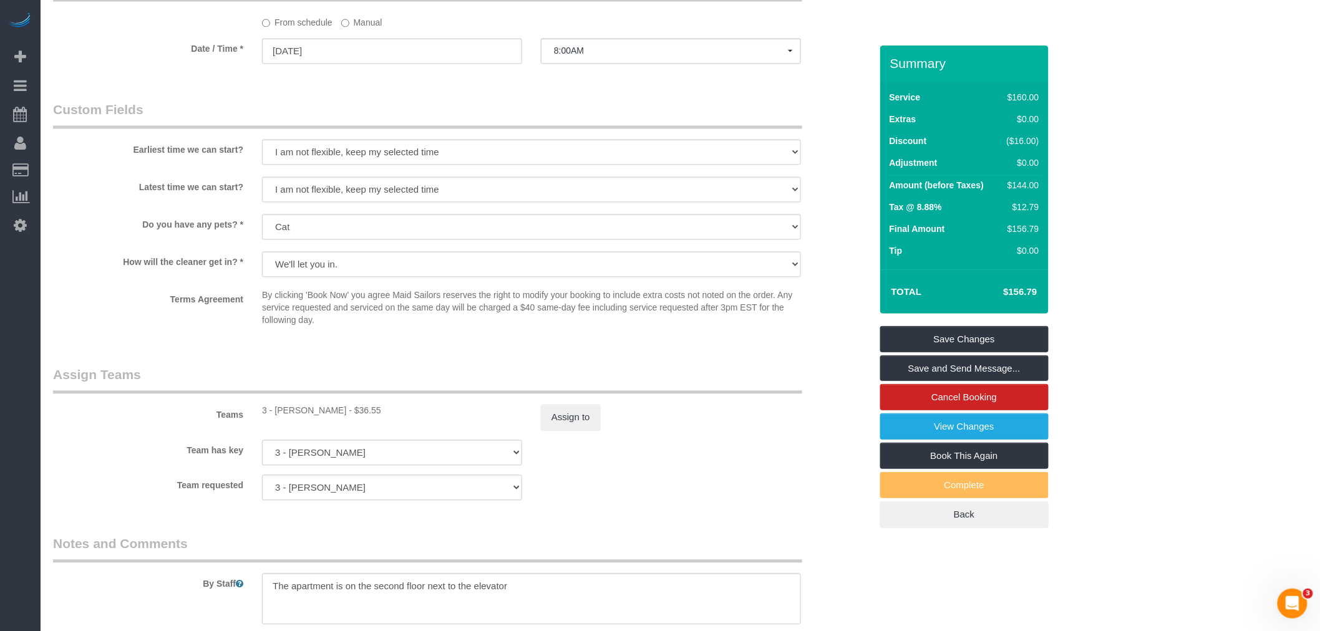
scroll to position [1178, 0]
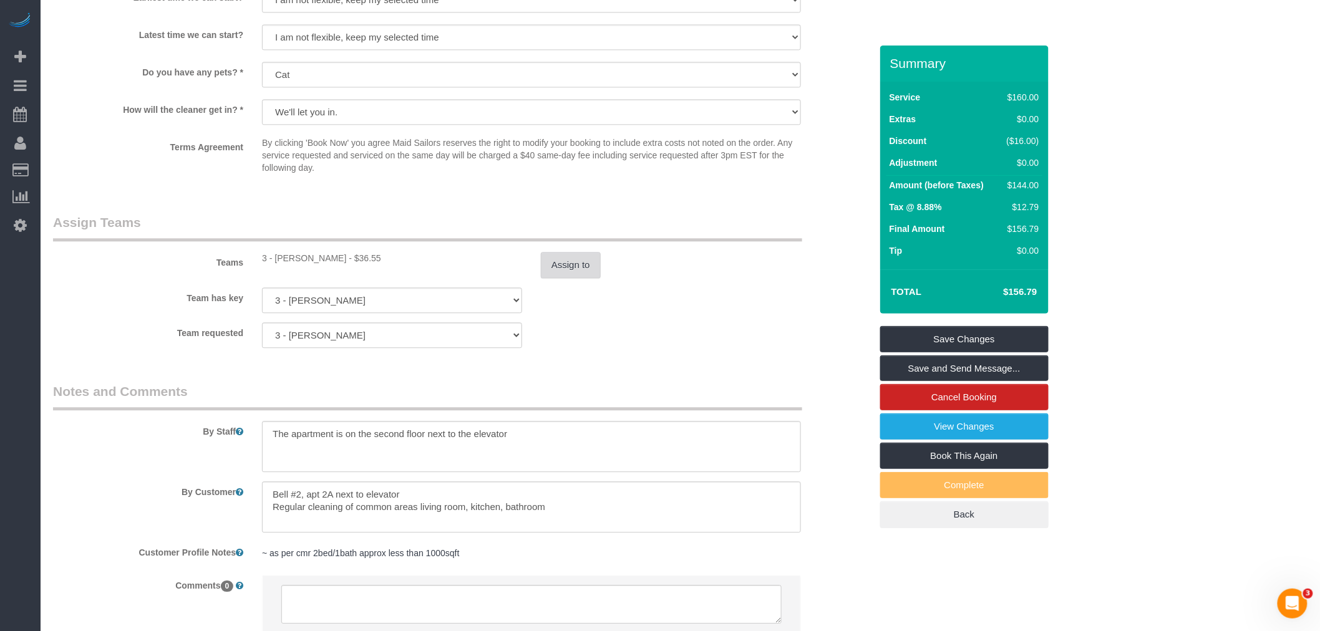
click at [560, 270] on button "Assign to" at bounding box center [571, 265] width 60 height 26
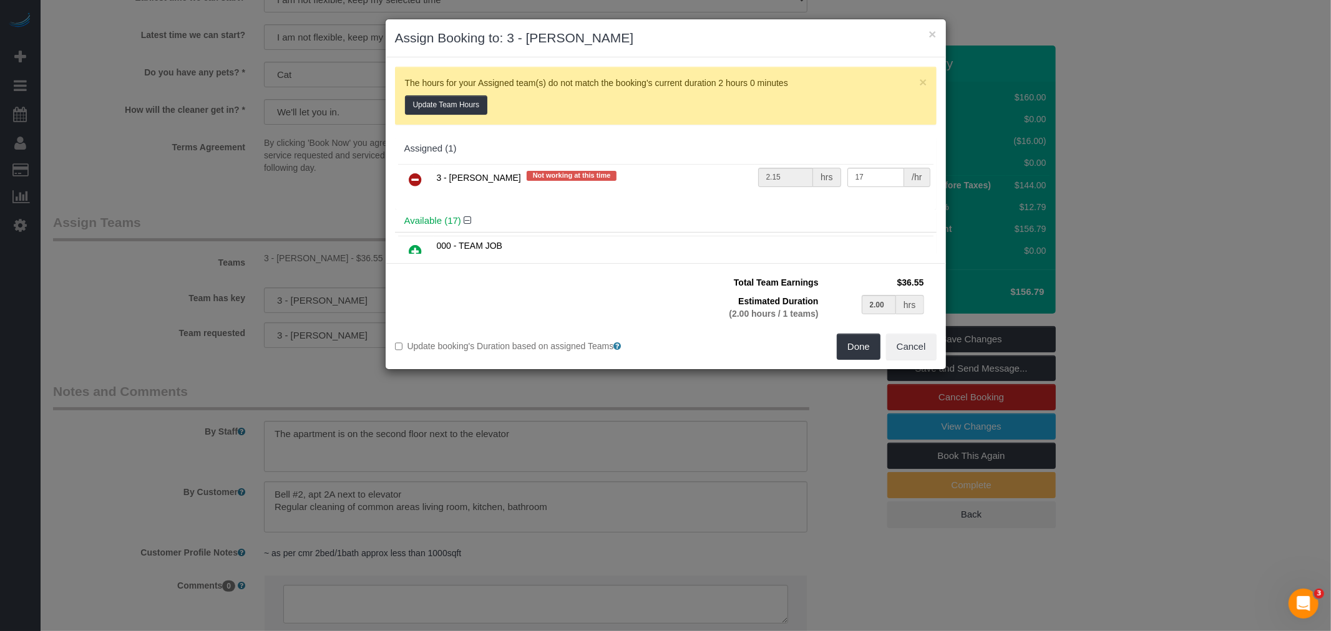
drag, startPoint x: 416, startPoint y: 181, endPoint x: 558, endPoint y: 207, distance: 144.0
click at [417, 181] on icon at bounding box center [415, 179] width 13 height 15
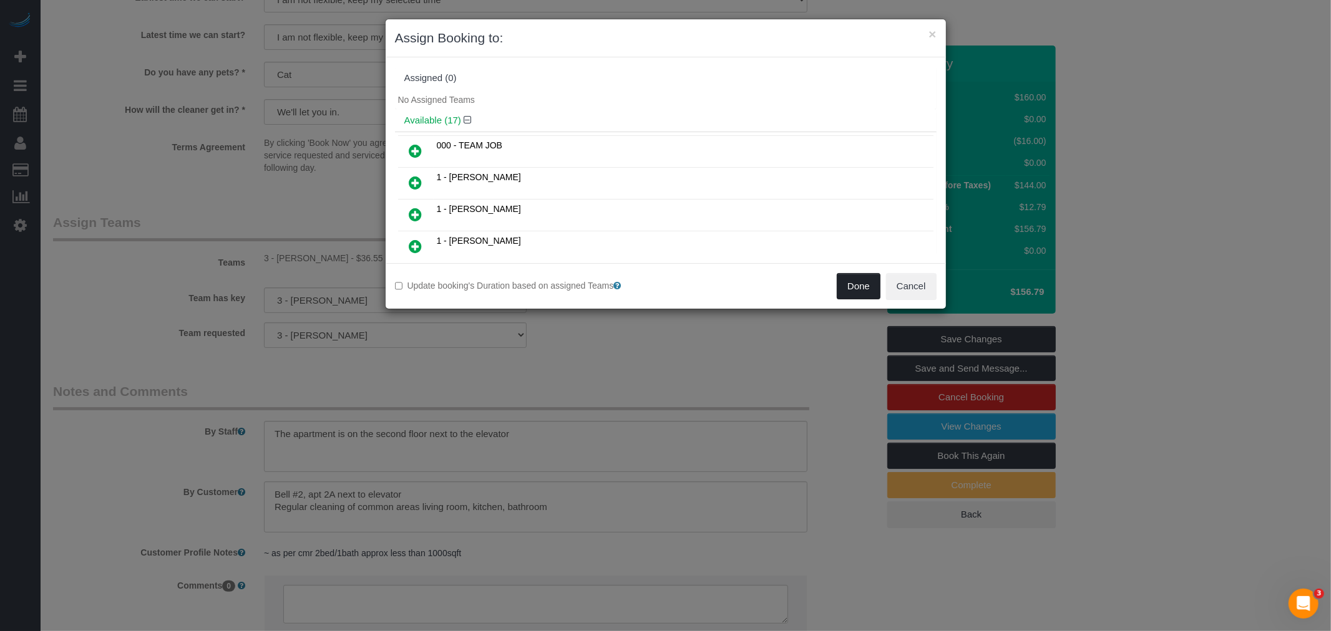
drag, startPoint x: 857, startPoint y: 283, endPoint x: 921, endPoint y: 304, distance: 67.1
click at [858, 283] on button "Done" at bounding box center [859, 286] width 44 height 26
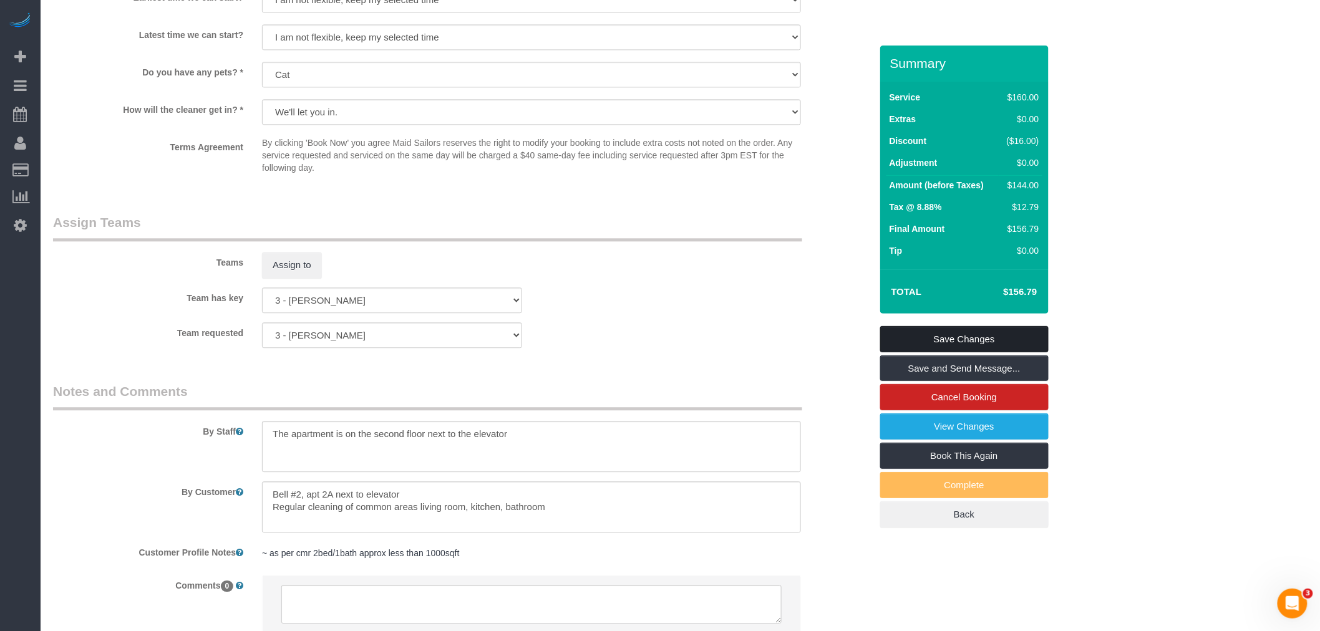
click at [978, 343] on link "Save Changes" at bounding box center [964, 339] width 168 height 26
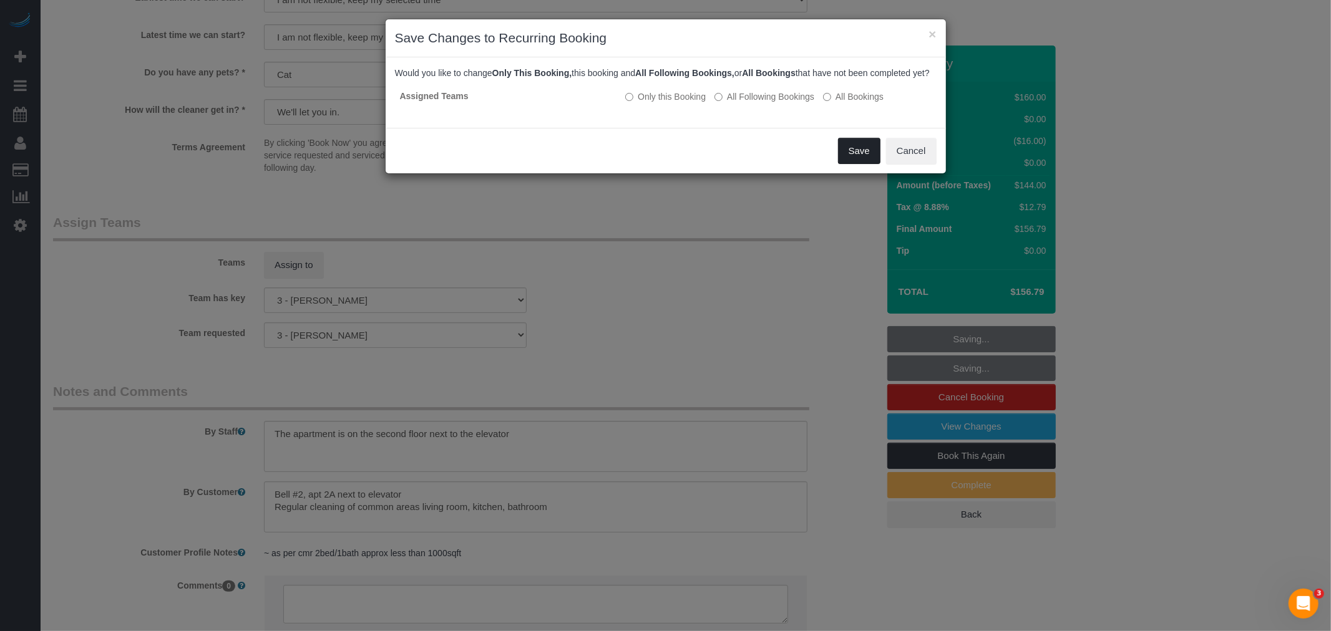
click at [862, 164] on button "Save" at bounding box center [859, 151] width 42 height 26
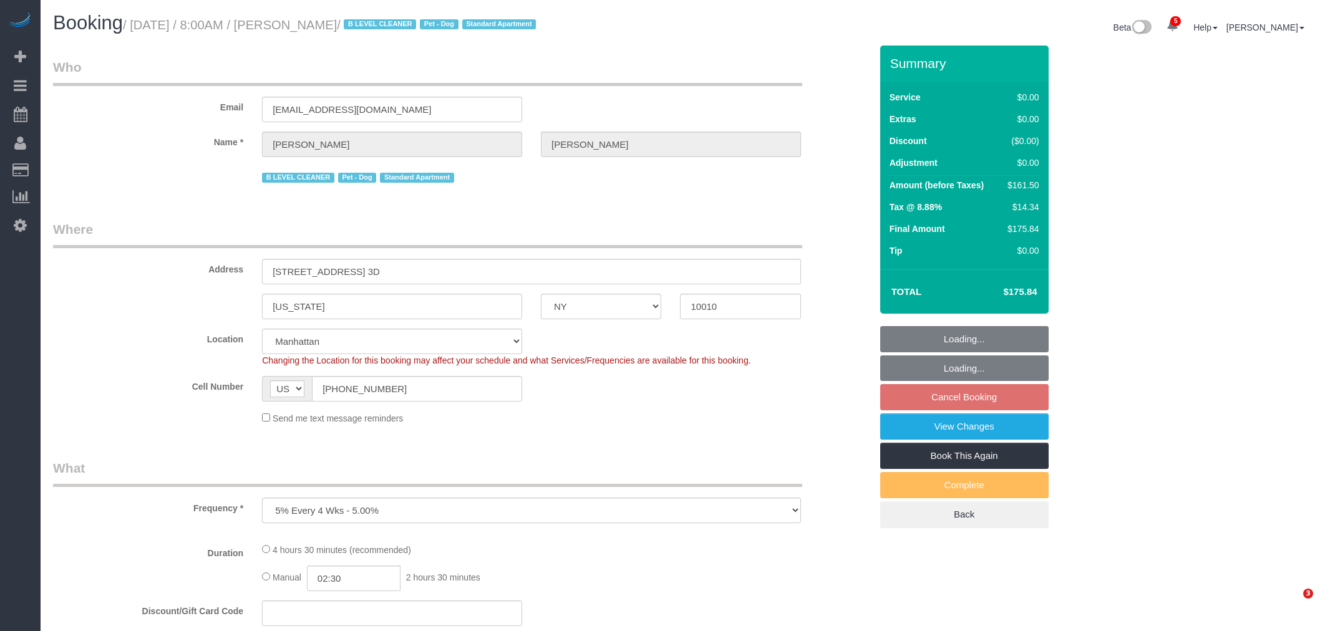
select select "NY"
select select "number:89"
select select "number:90"
select select "number:13"
select select "number:5"
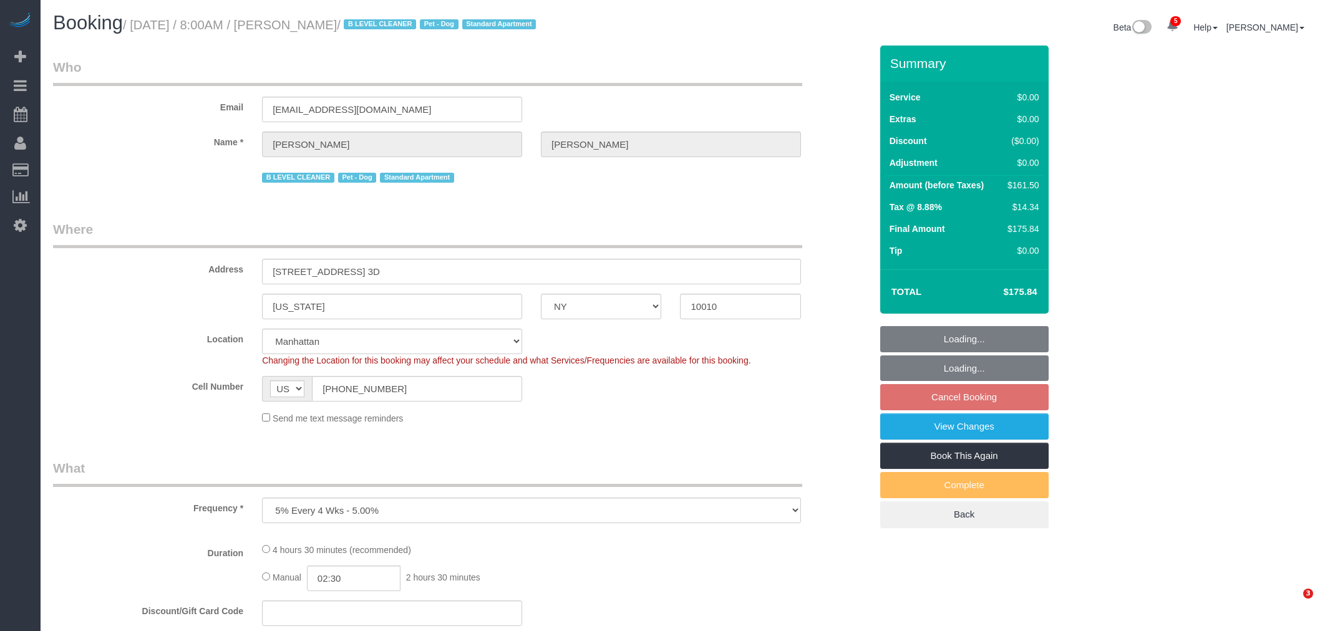
select select "number:21"
select select "spot1"
select select "2"
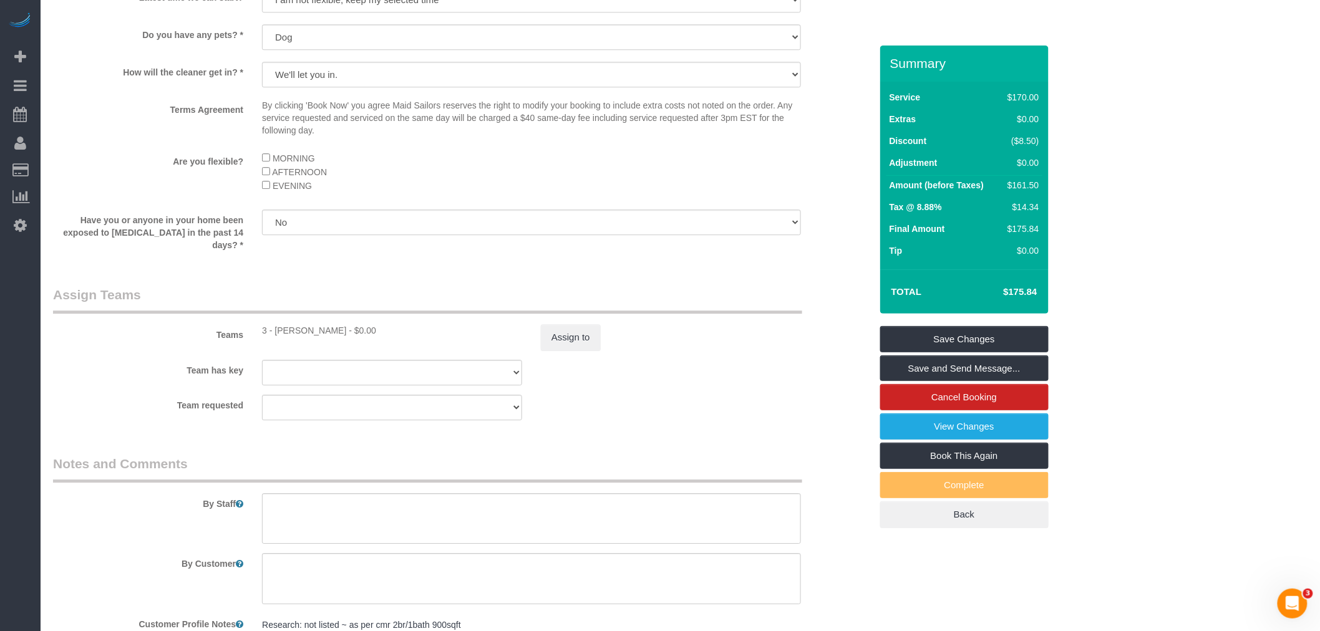
scroll to position [1455, 0]
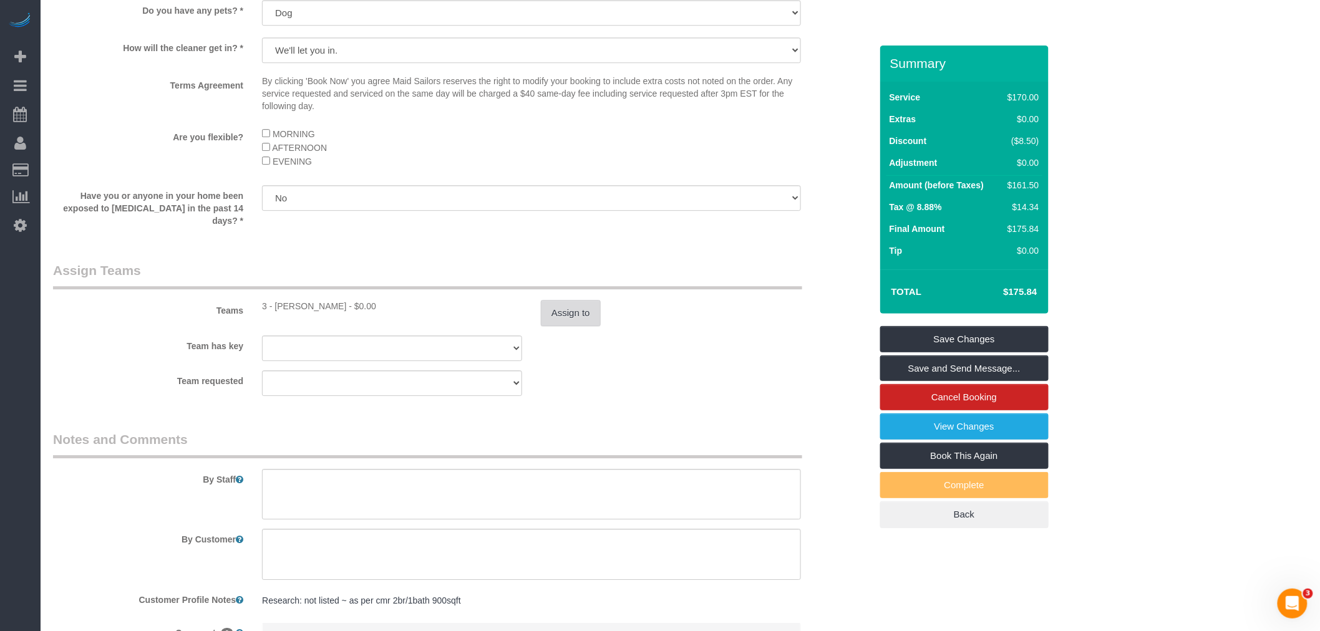
click at [571, 319] on button "Assign to" at bounding box center [571, 313] width 60 height 26
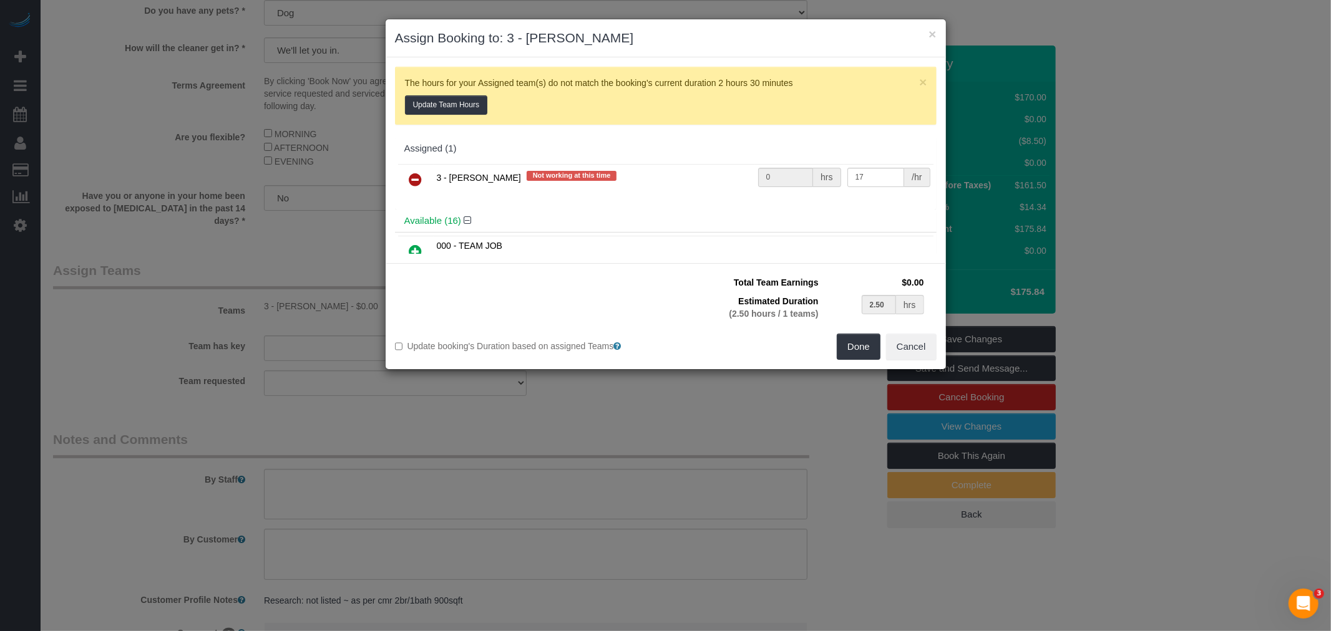
drag, startPoint x: 414, startPoint y: 181, endPoint x: 420, endPoint y: 183, distance: 6.5
click at [415, 181] on icon at bounding box center [415, 179] width 13 height 15
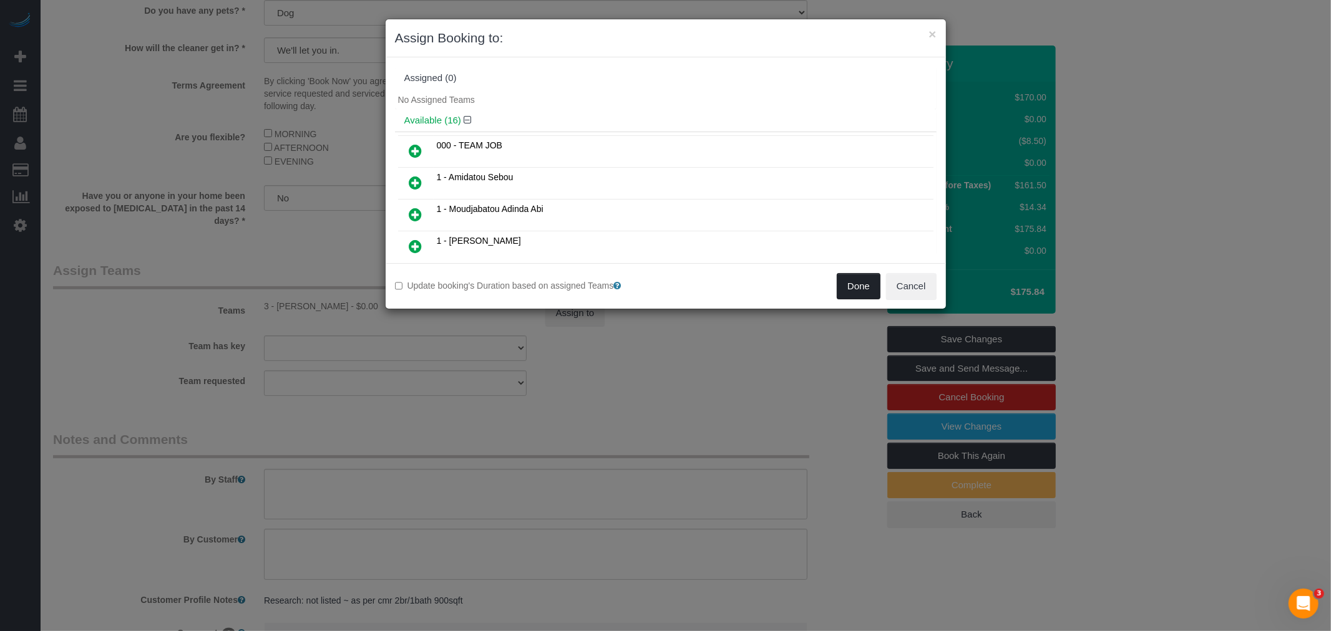
drag, startPoint x: 852, startPoint y: 285, endPoint x: 862, endPoint y: 279, distance: 11.5
click at [852, 285] on button "Done" at bounding box center [859, 286] width 44 height 26
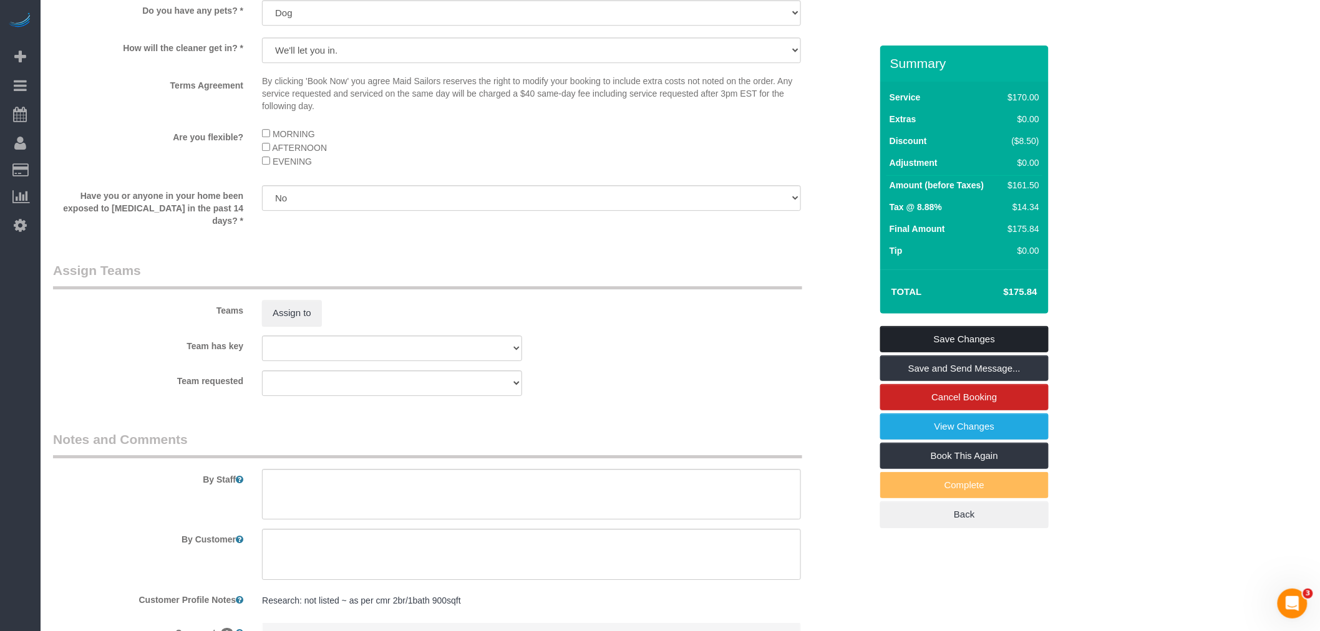
click at [986, 346] on link "Save Changes" at bounding box center [964, 339] width 168 height 26
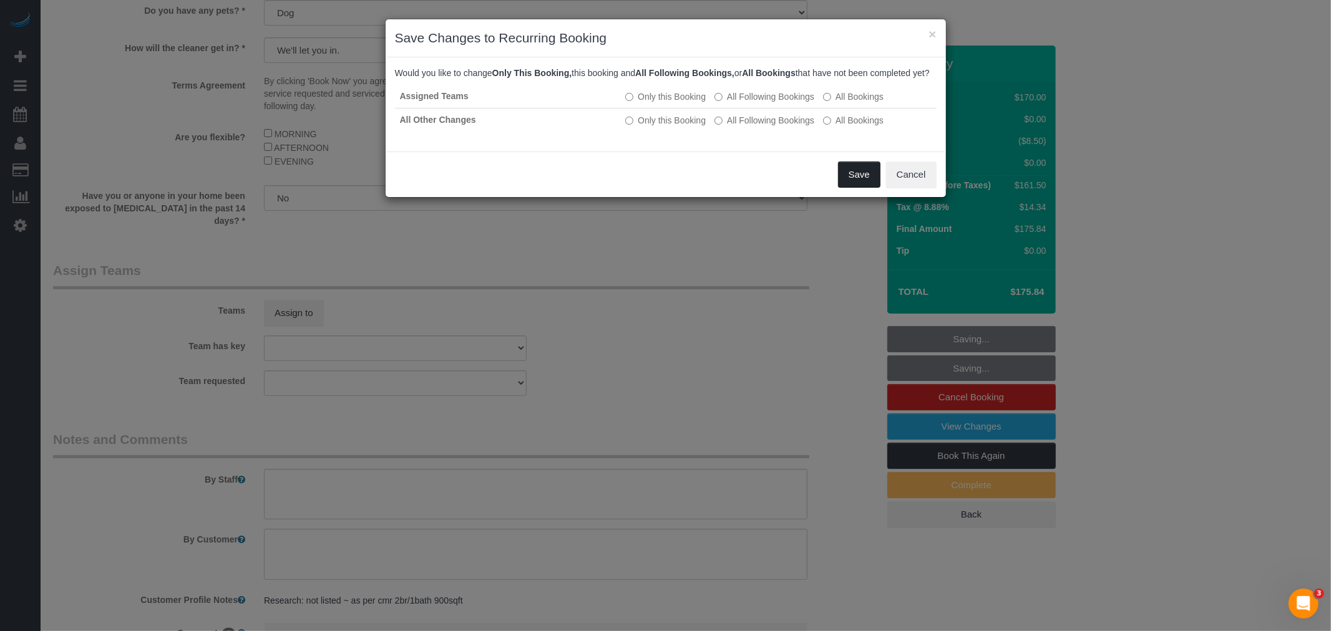
click at [848, 188] on button "Save" at bounding box center [859, 175] width 42 height 26
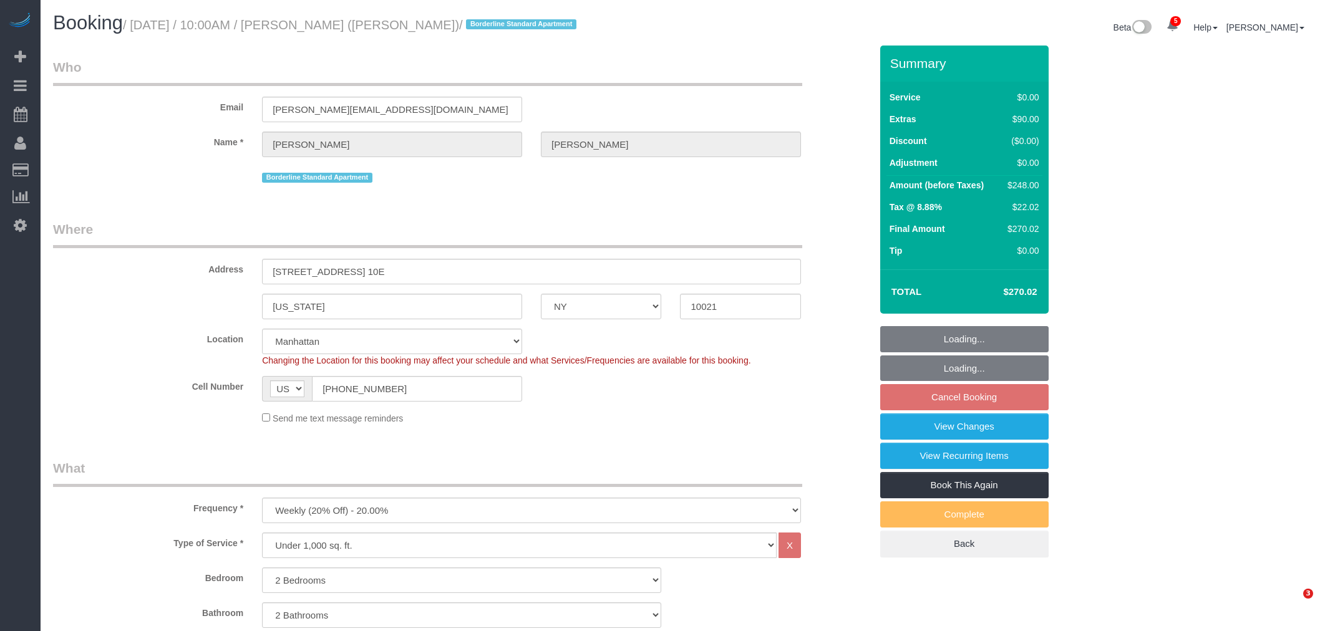
select select "NY"
select select "string:stripe-pm_1R58S94VGloSiKo7oTDM75CS"
select select "spot3"
select select "number:57"
select select "number:73"
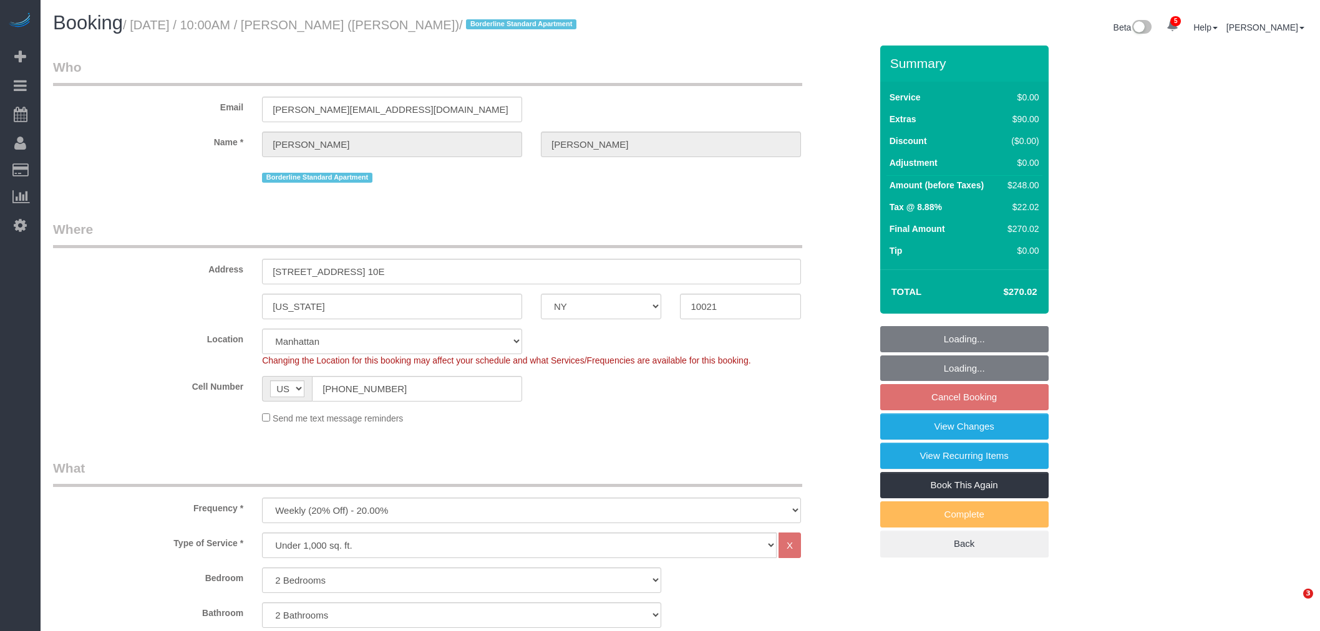
select select "number:15"
select select "number:6"
select select "2"
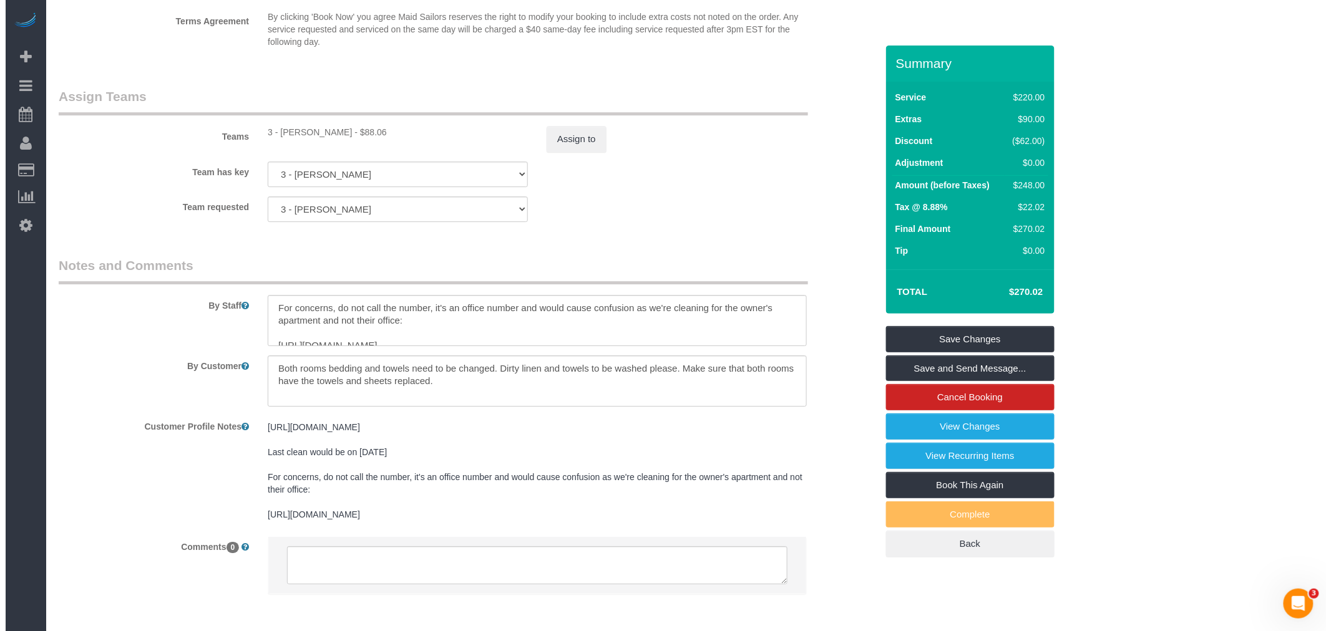
scroll to position [1594, 0]
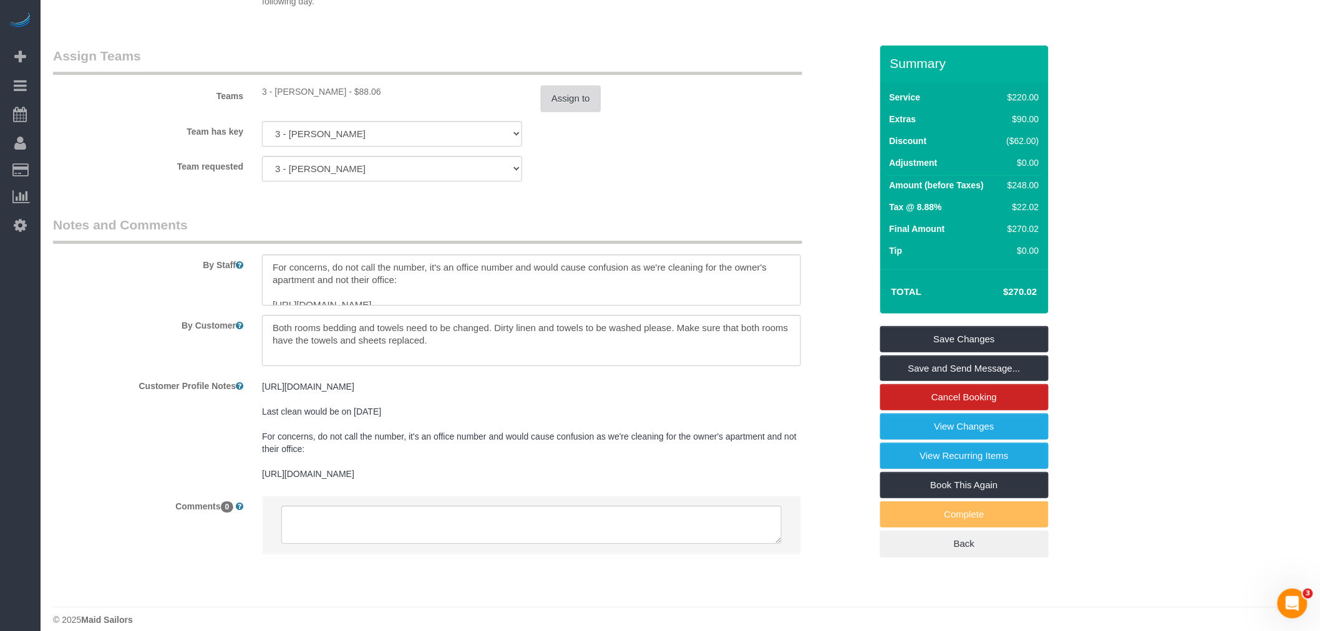
click at [581, 112] on button "Assign to" at bounding box center [571, 98] width 60 height 26
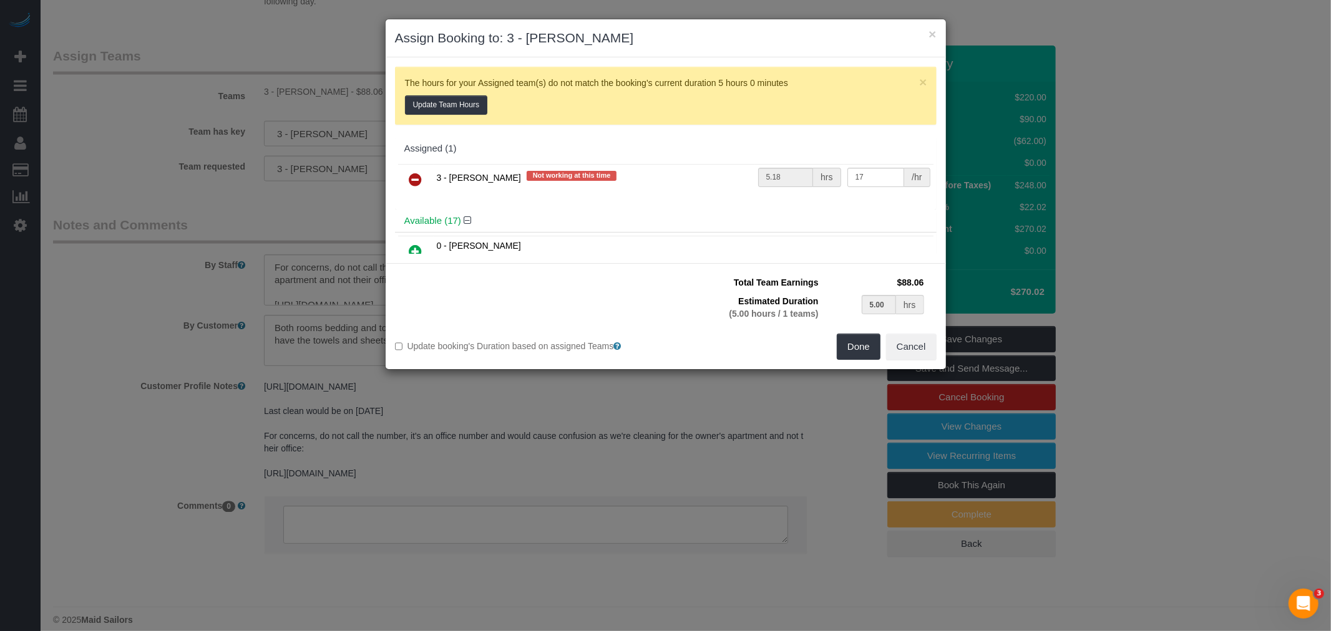
click at [414, 182] on icon at bounding box center [415, 179] width 13 height 15
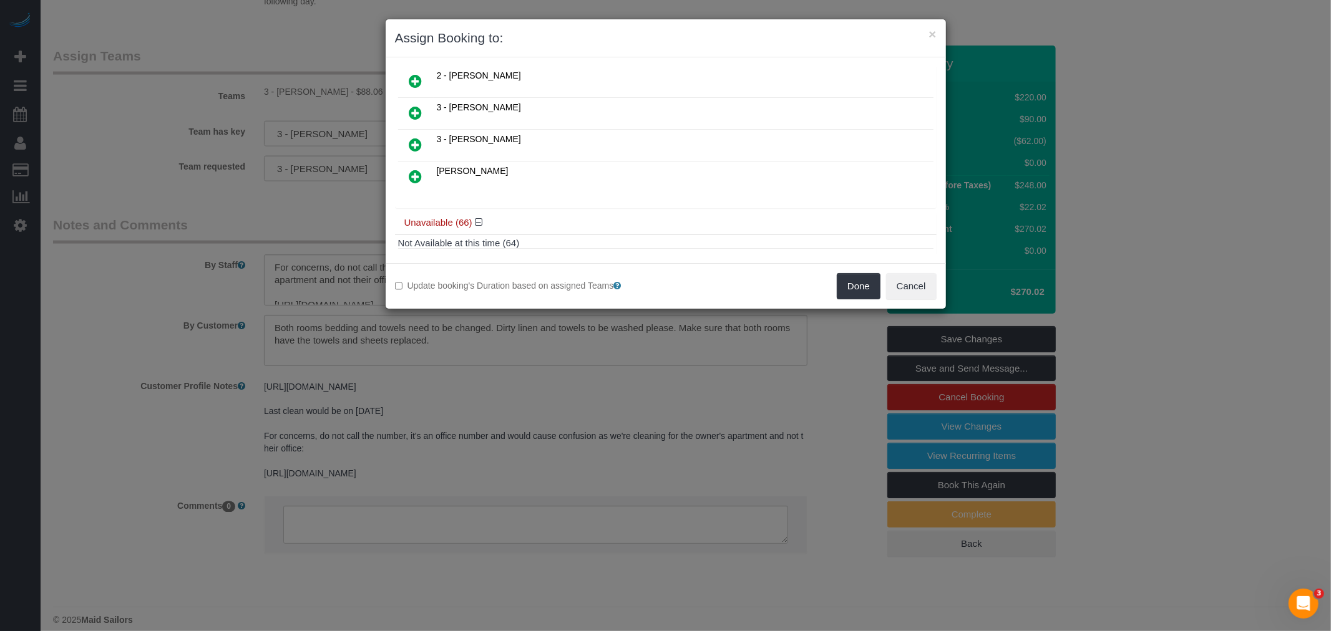
scroll to position [208, 0]
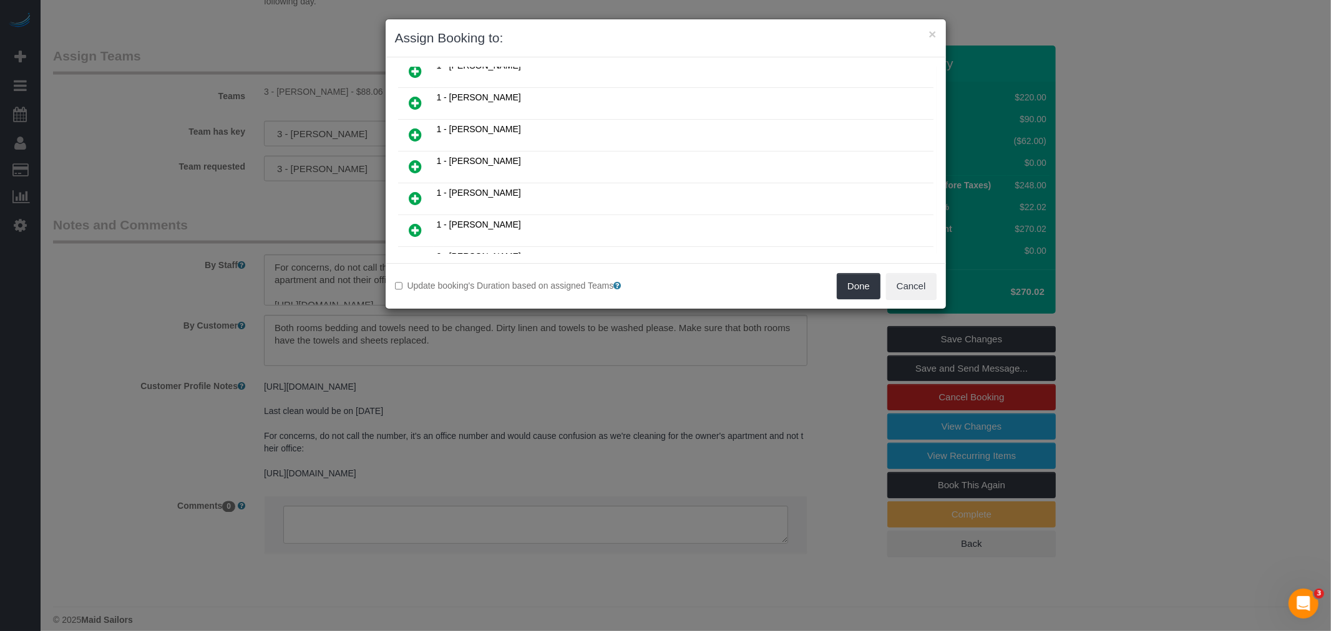
click at [404, 128] on link at bounding box center [415, 135] width 29 height 25
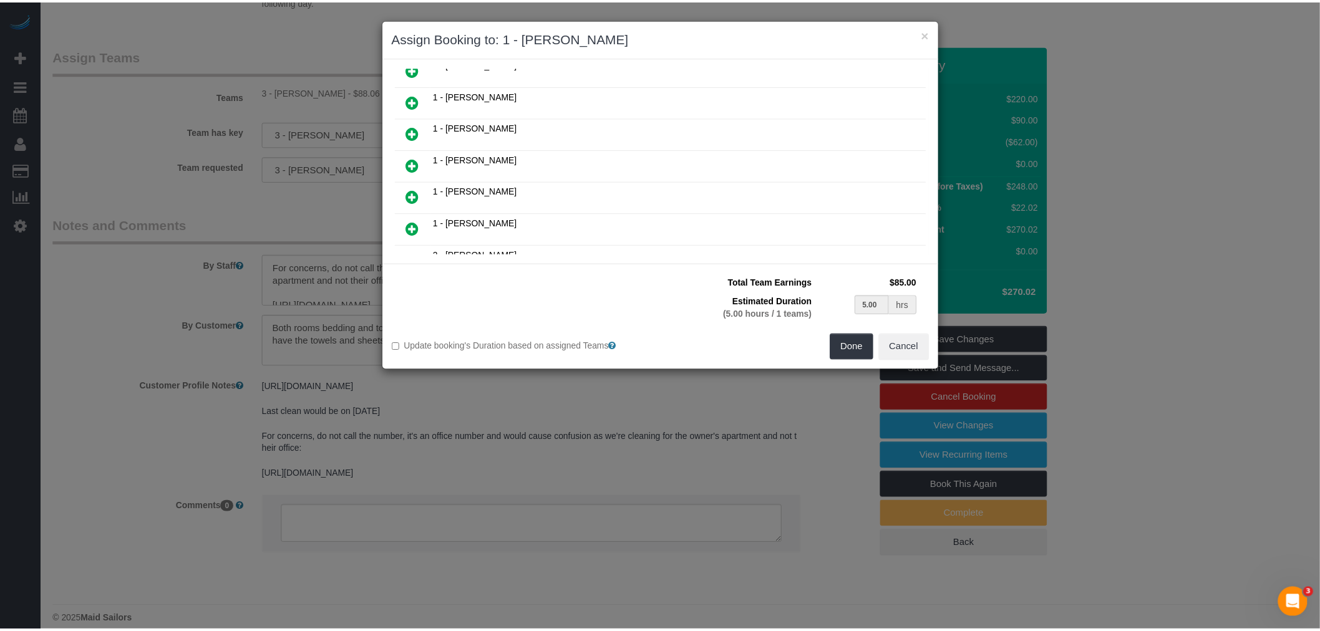
scroll to position [237, 0]
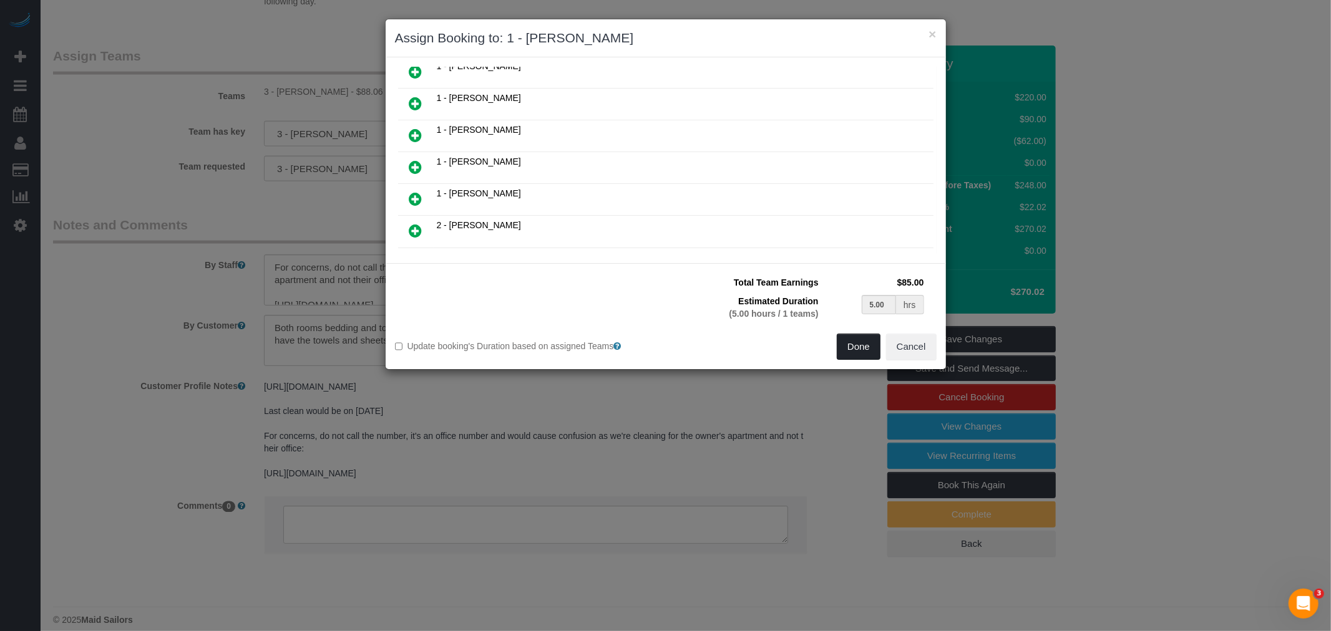
click at [858, 342] on button "Done" at bounding box center [859, 347] width 44 height 26
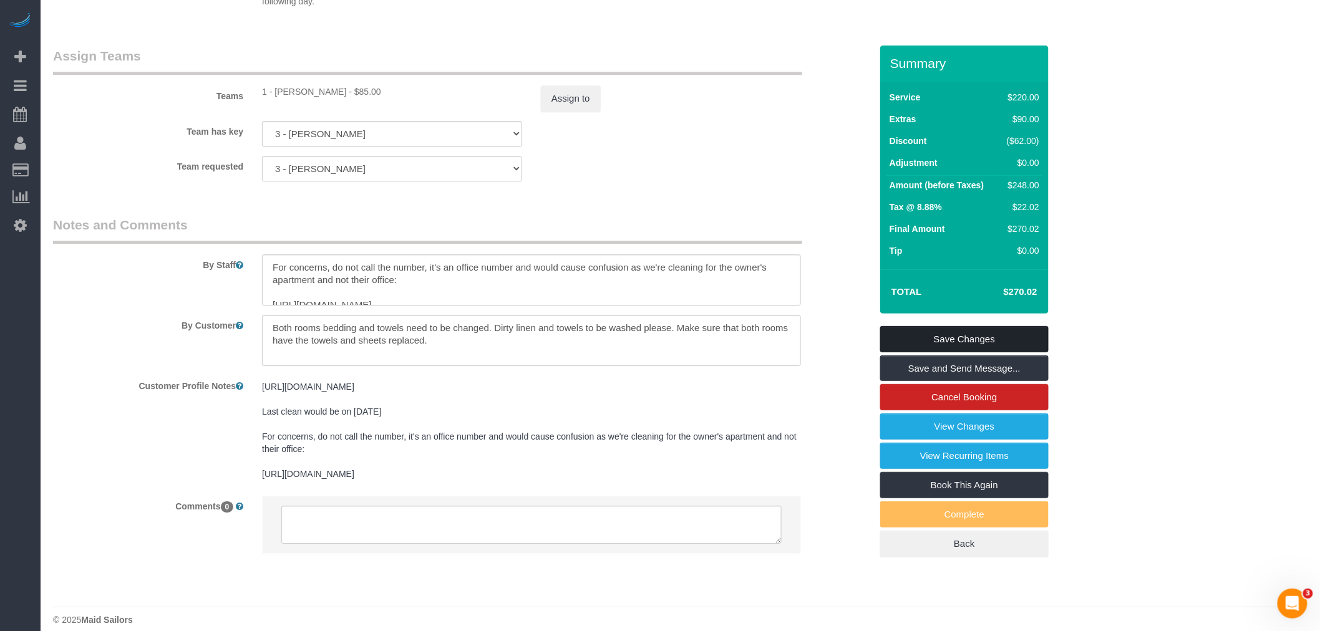
drag, startPoint x: 984, startPoint y: 334, endPoint x: 626, endPoint y: 321, distance: 358.3
click at [992, 334] on link "Save Changes" at bounding box center [964, 339] width 168 height 26
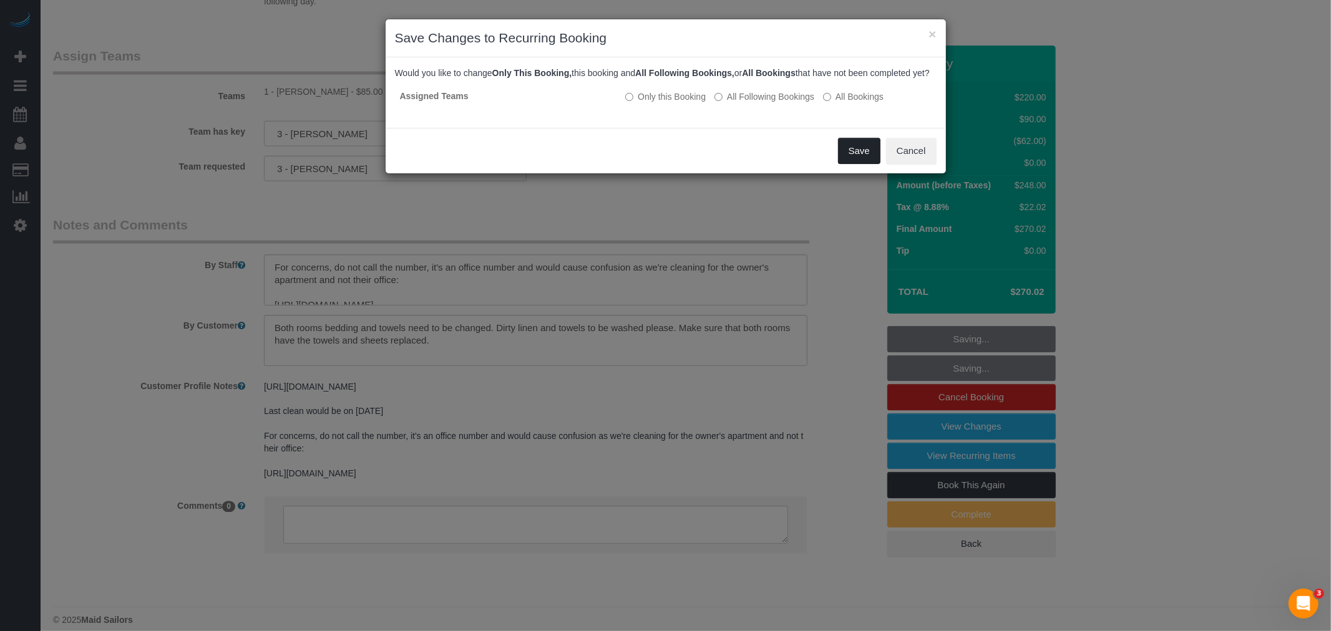
click at [856, 164] on button "Save" at bounding box center [859, 151] width 42 height 26
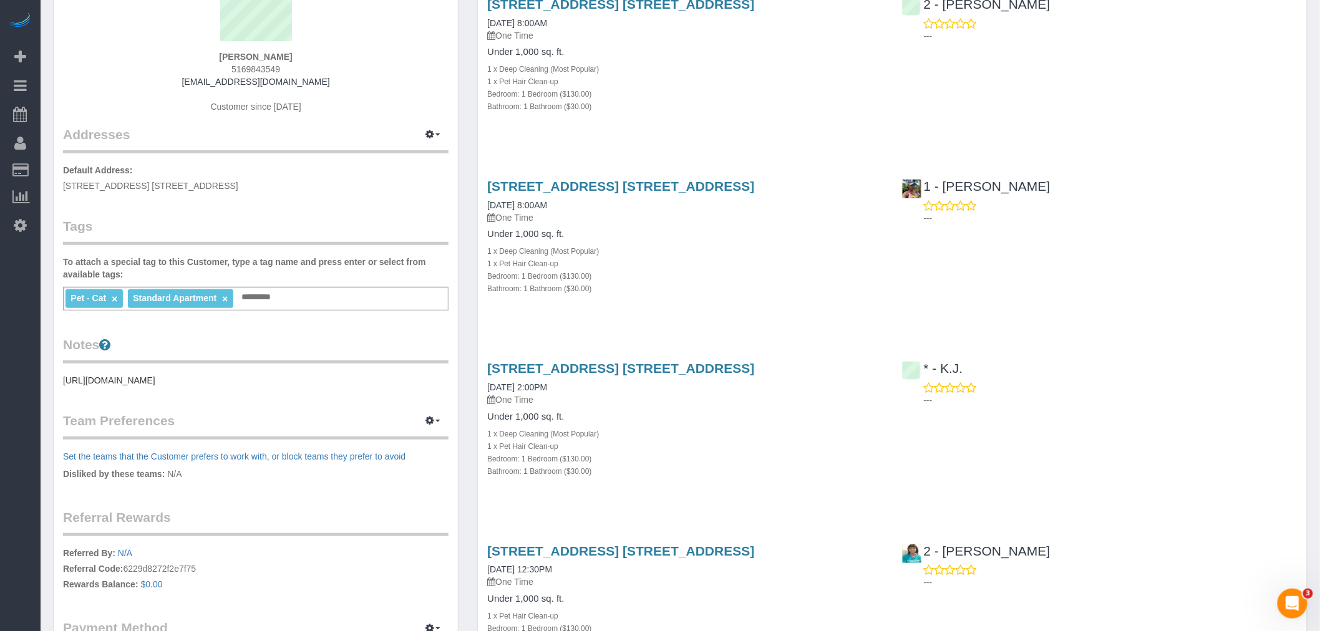
scroll to position [138, 0]
